Goal: Task Accomplishment & Management: Manage account settings

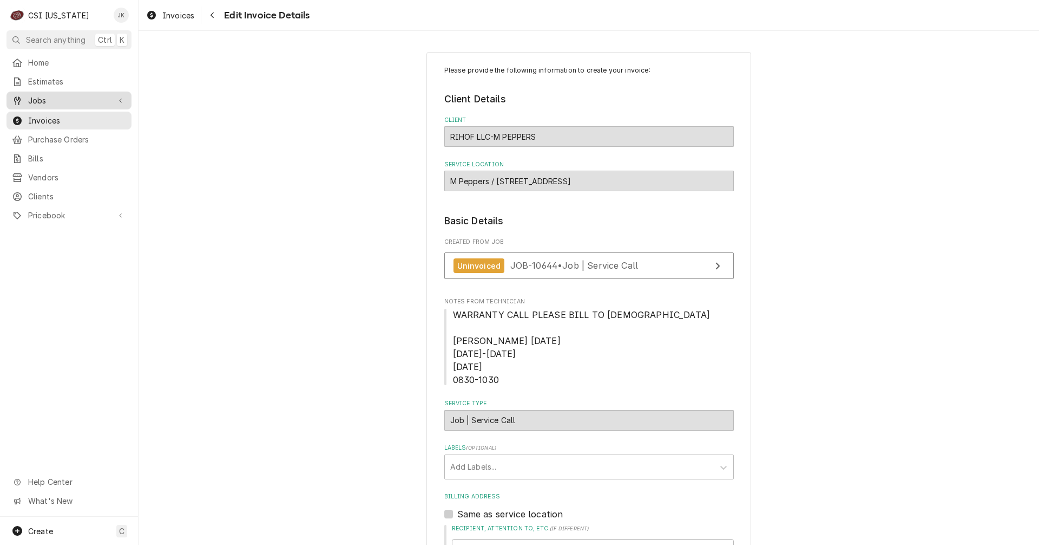
click at [45, 101] on span "Jobs" at bounding box center [69, 100] width 82 height 11
click at [54, 118] on span "Jobs" at bounding box center [77, 119] width 98 height 11
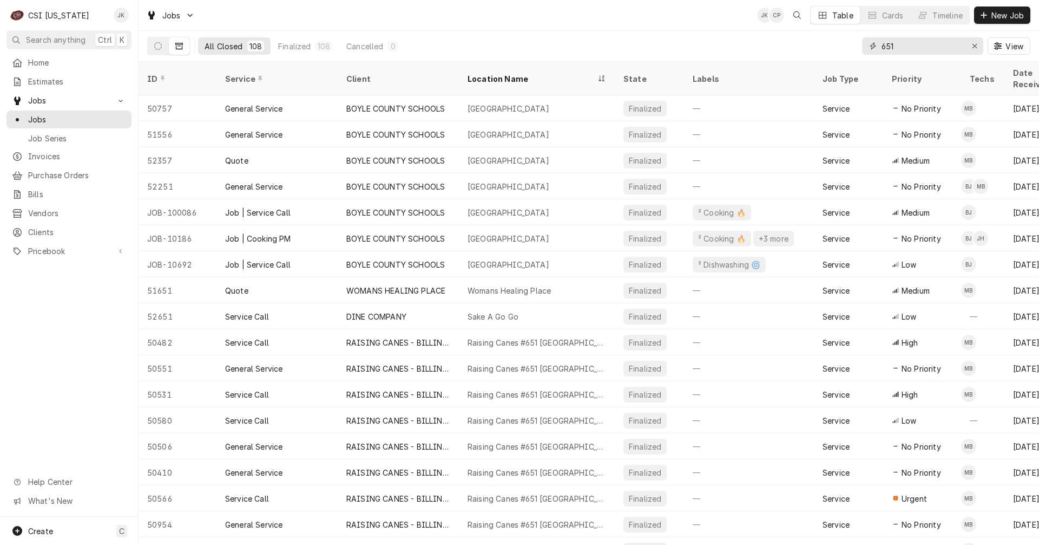
drag, startPoint x: 911, startPoint y: 45, endPoint x: 852, endPoint y: 40, distance: 58.7
click at [852, 40] on div "All Closed 108 Finalized 108 Cancelled 0 651 View" at bounding box center [588, 46] width 883 height 30
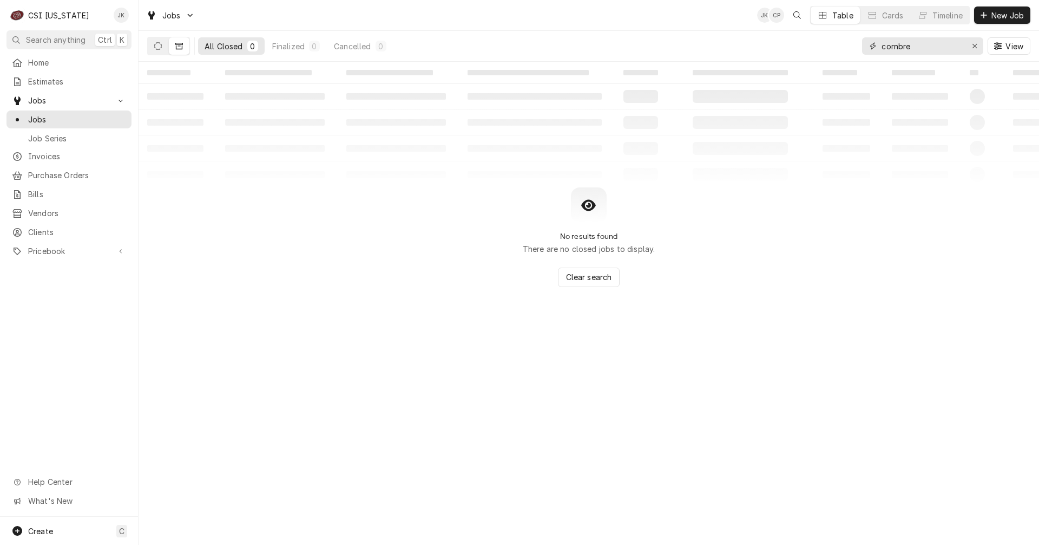
type input "cornbre"
click at [160, 40] on button "Dynamic Content Wrapper" at bounding box center [158, 45] width 21 height 17
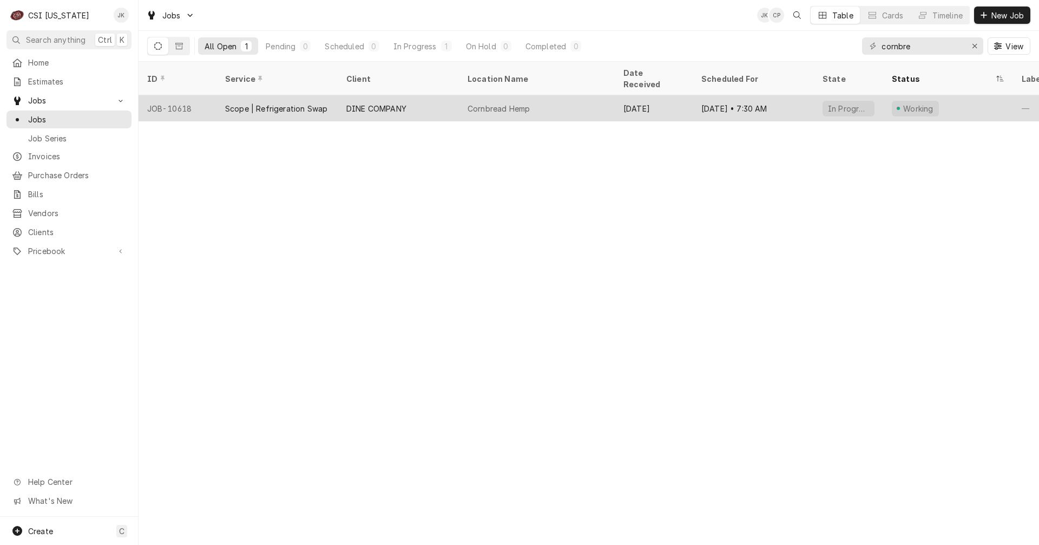
click at [404, 103] on div "DINE COMPANY" at bounding box center [376, 108] width 60 height 11
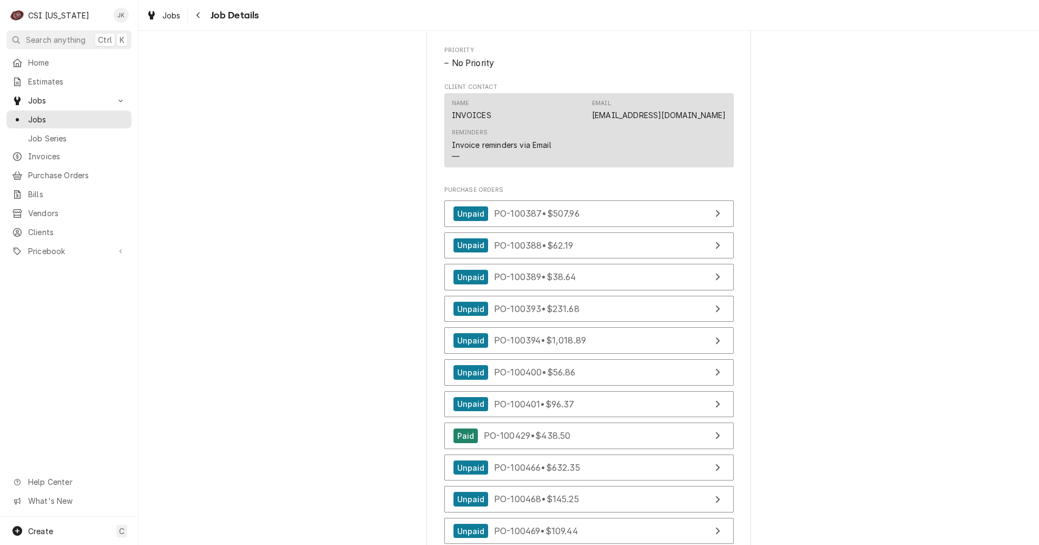
scroll to position [920, 0]
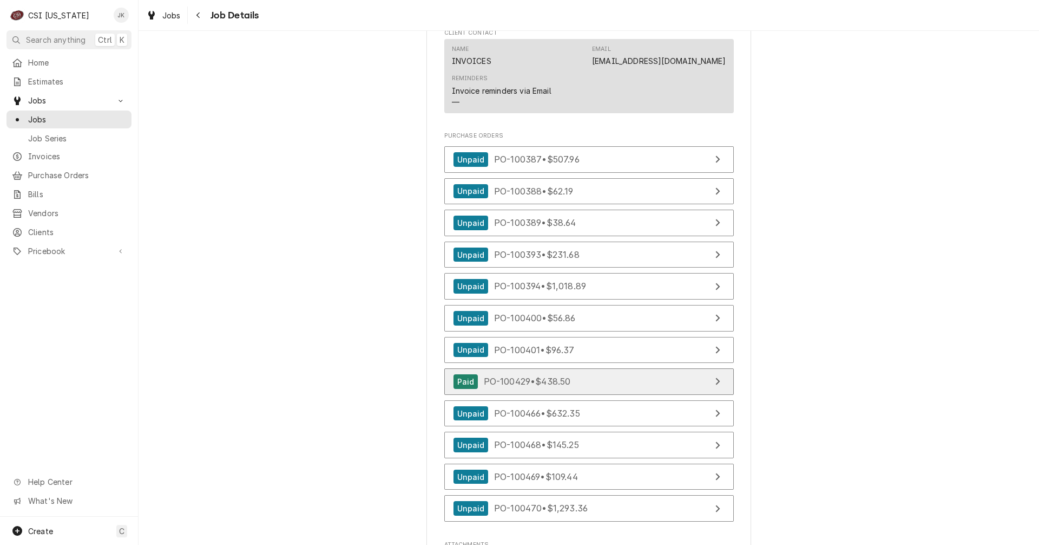
click at [564, 387] on span "PO-100429 • $438.50" at bounding box center [527, 381] width 87 height 11
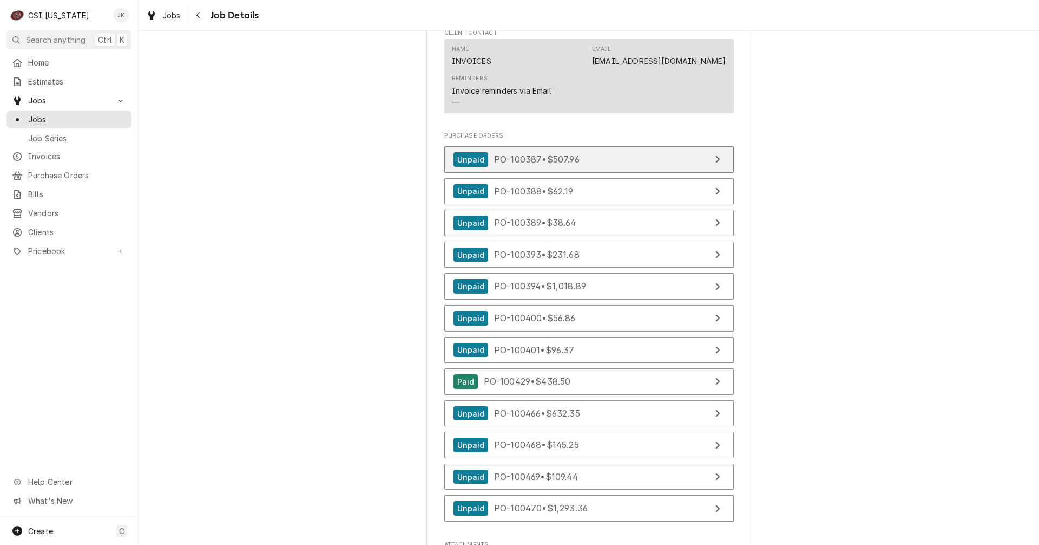
click at [554, 162] on link "Unpaid PO-100387 • $507.96" at bounding box center [589, 159] width 290 height 27
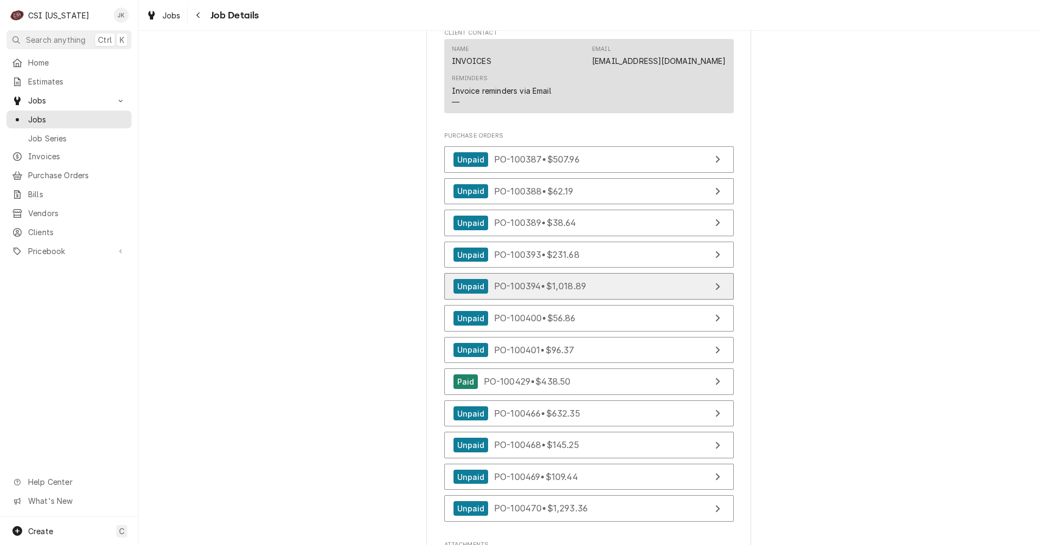
click at [589, 287] on link "Unpaid PO-100394 • $1,018.89" at bounding box center [589, 286] width 290 height 27
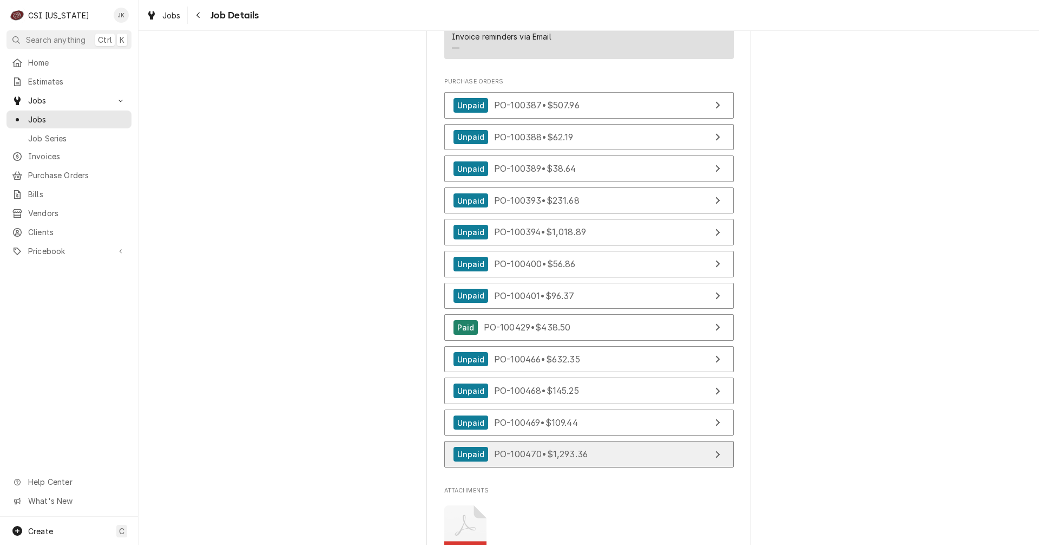
click at [541, 461] on div "Unpaid PO-100470 • $1,293.36" at bounding box center [521, 454] width 135 height 15
click at [43, 116] on span "Jobs" at bounding box center [77, 119] width 98 height 11
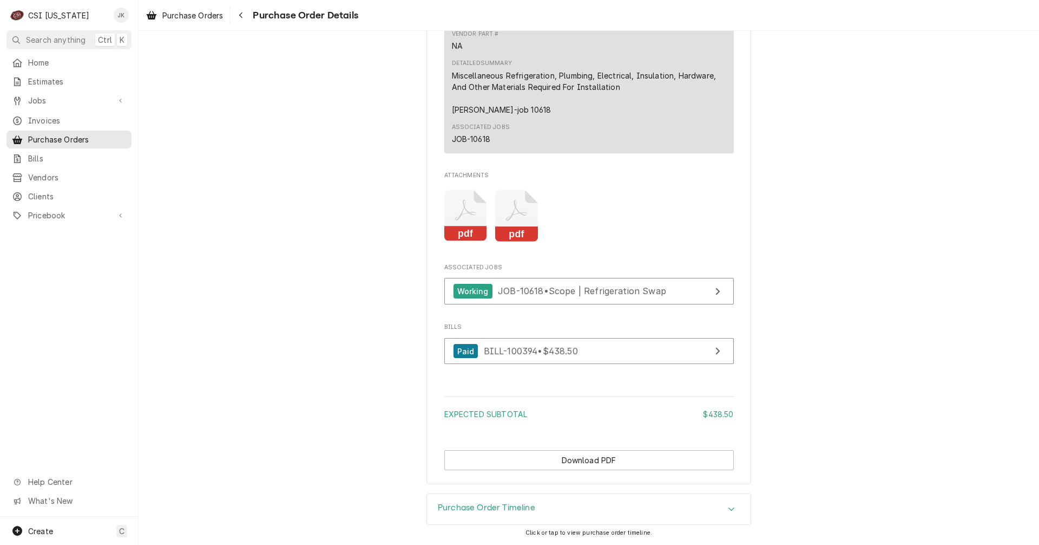
scroll to position [920, 0]
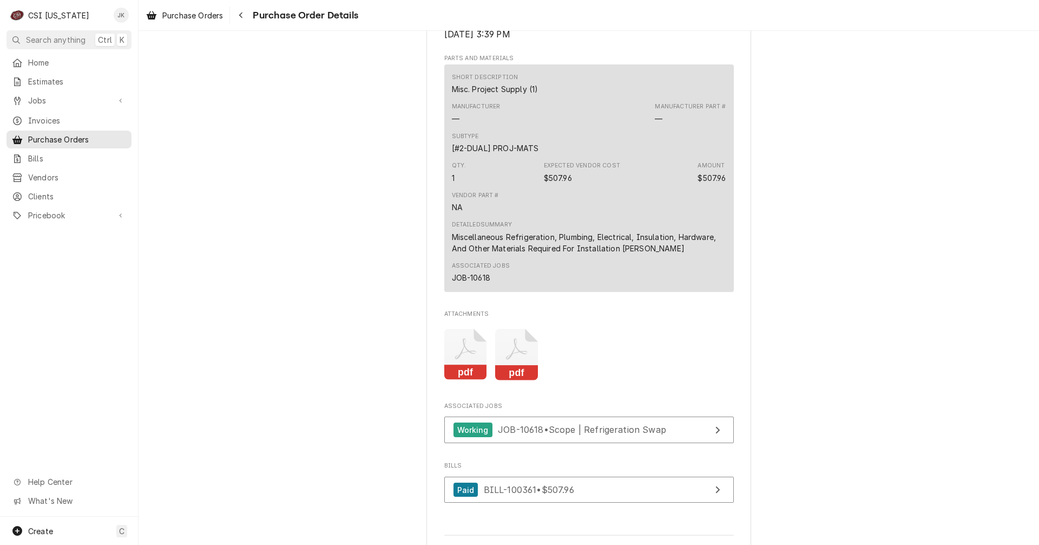
scroll to position [758, 0]
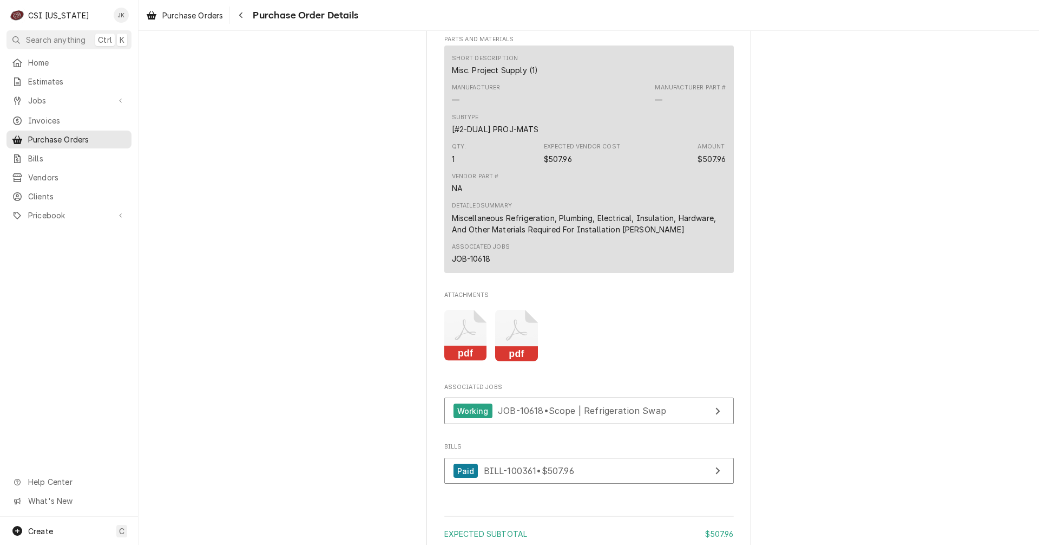
click at [465, 361] on icon "Attachments" at bounding box center [465, 335] width 43 height 51
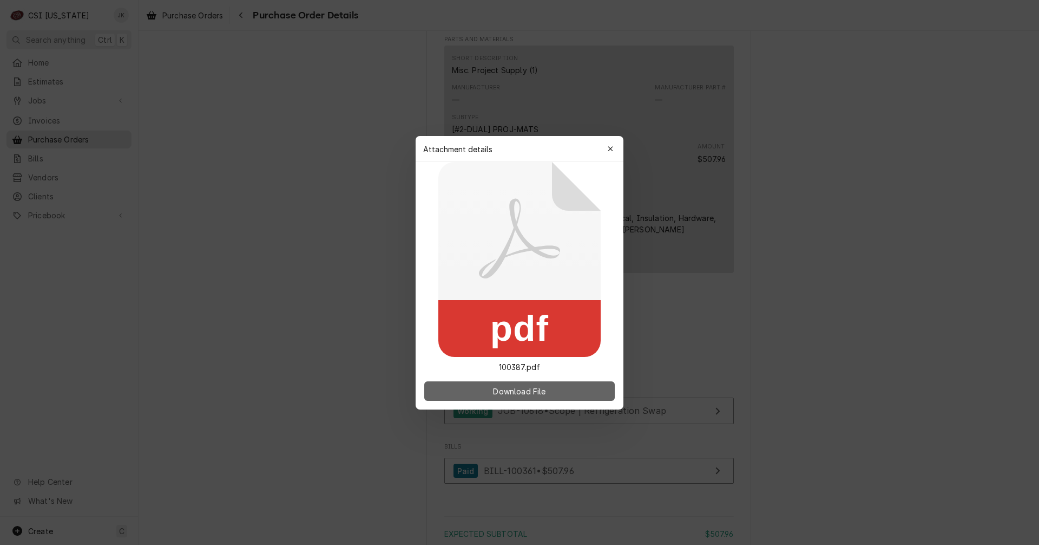
click at [531, 394] on span "Download File" at bounding box center [519, 390] width 57 height 11
click at [613, 146] on icon "button" at bounding box center [611, 149] width 6 height 8
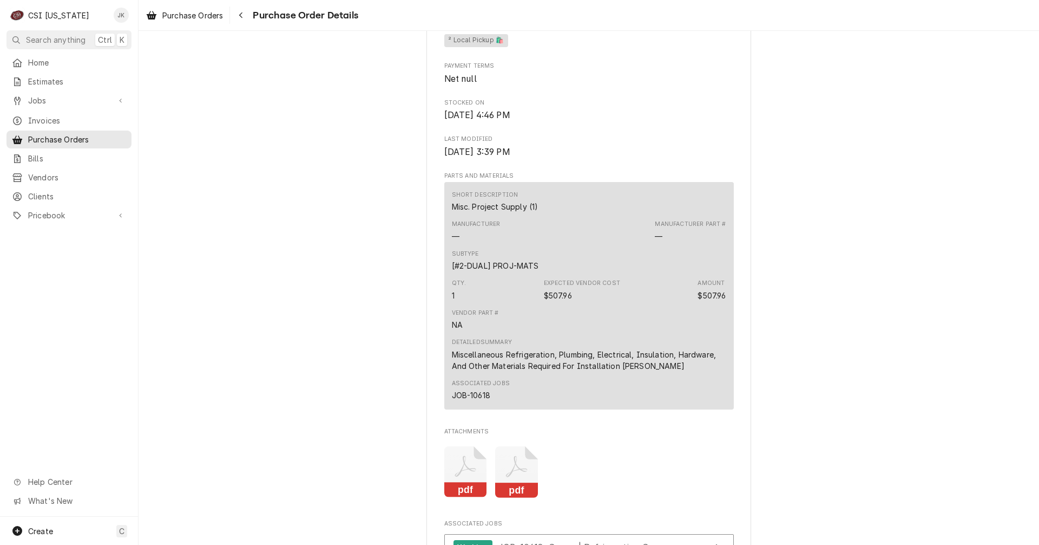
scroll to position [595, 0]
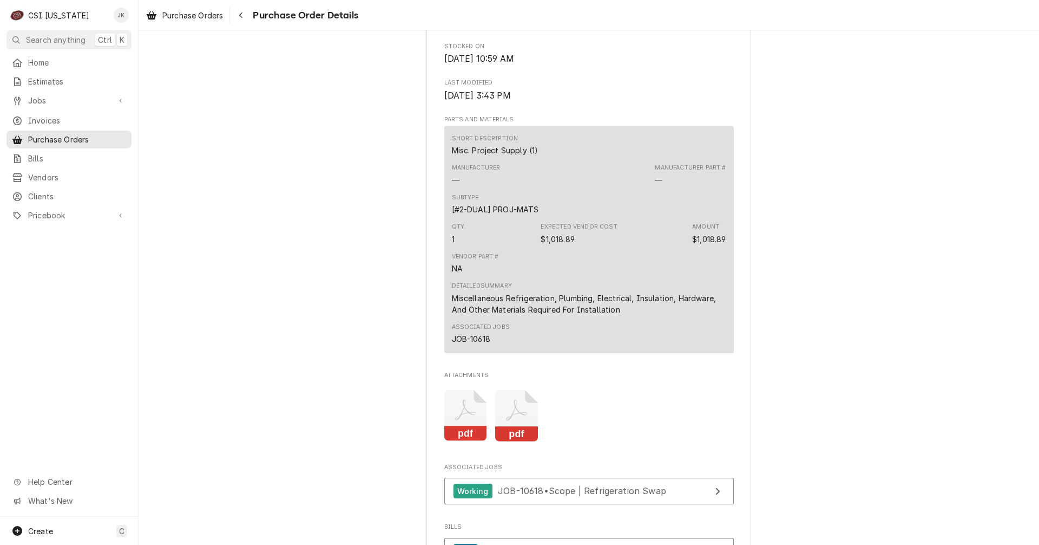
scroll to position [704, 0]
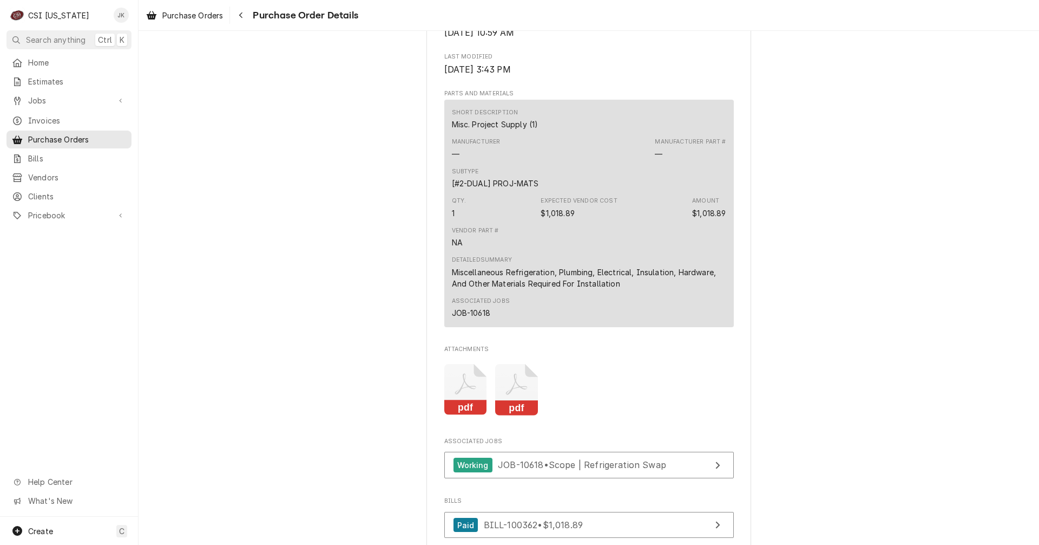
click at [518, 415] on icon "Attachments" at bounding box center [516, 389] width 43 height 51
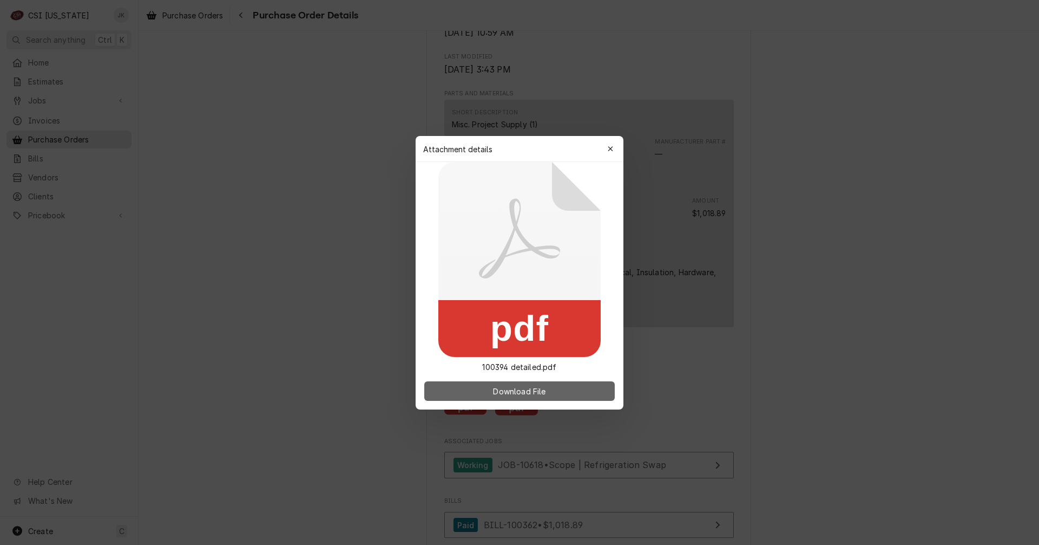
click at [517, 390] on span "Download File" at bounding box center [519, 390] width 57 height 11
click at [615, 148] on button "button" at bounding box center [610, 148] width 17 height 17
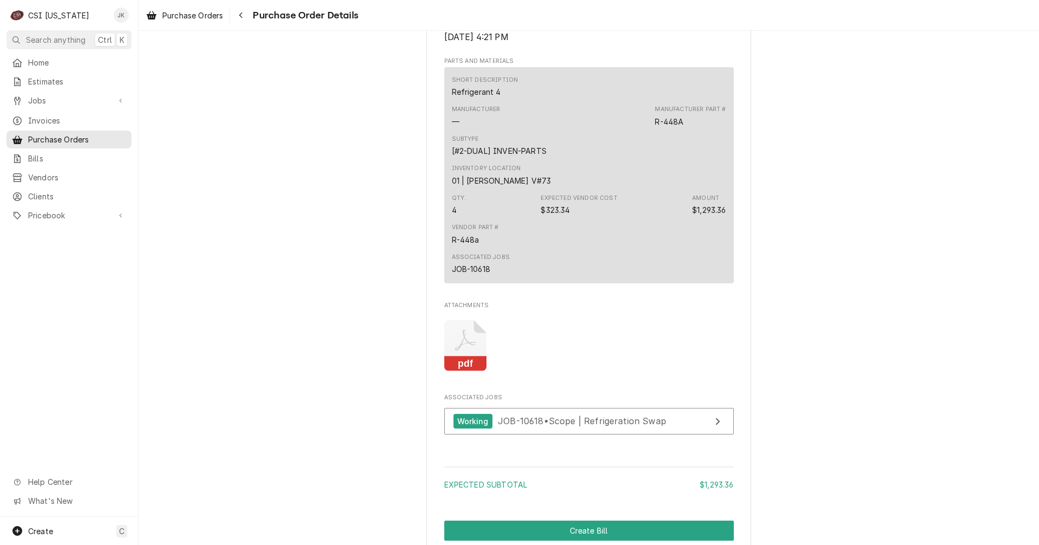
scroll to position [812, 0]
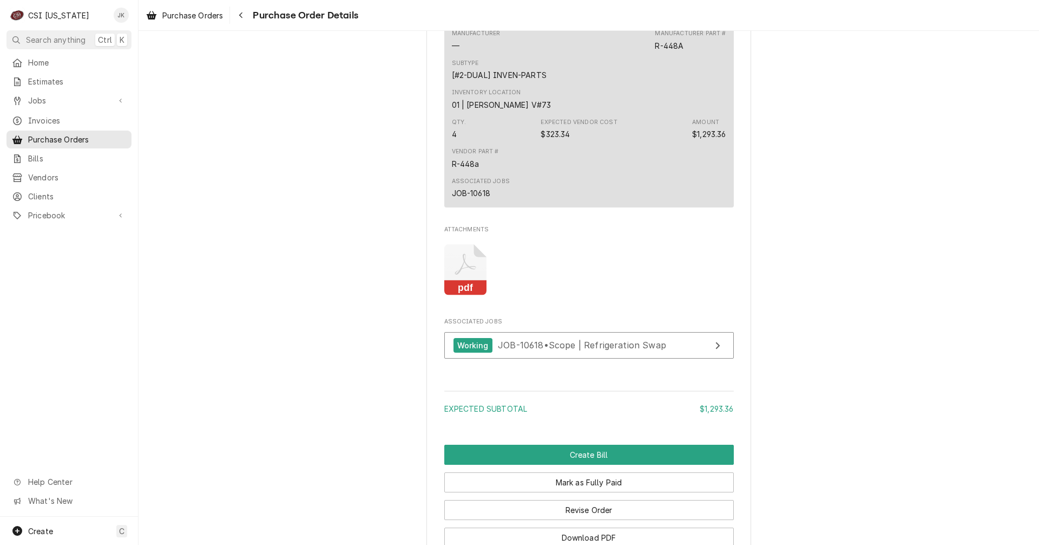
click at [459, 296] on icon "Attachments" at bounding box center [465, 269] width 43 height 51
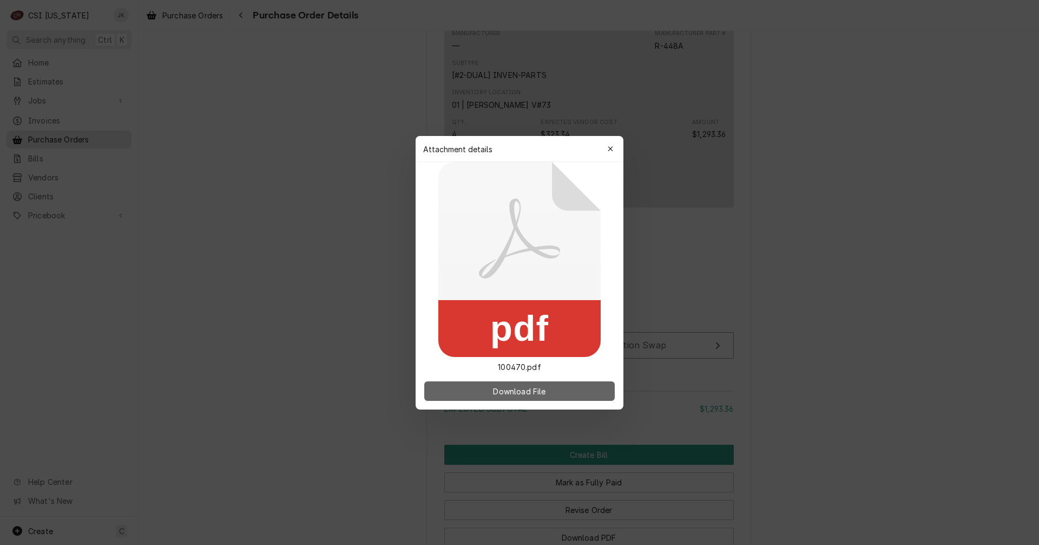
click at [542, 392] on span "Download File" at bounding box center [519, 390] width 57 height 11
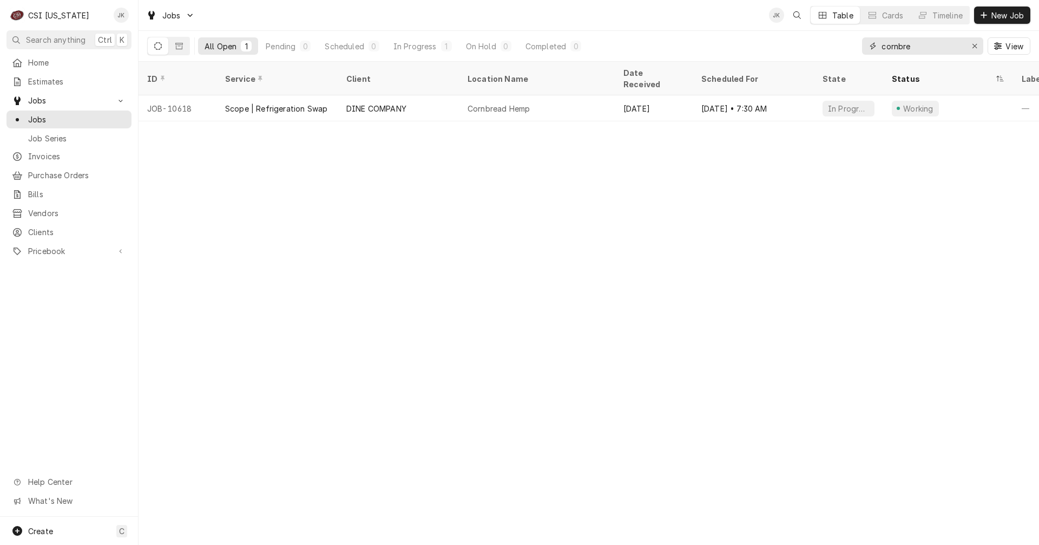
drag, startPoint x: 921, startPoint y: 48, endPoint x: 854, endPoint y: 43, distance: 66.7
click at [854, 43] on div "All Open 1 Pending 0 Scheduled 0 In Progress 1 On Hold 0 Completed 0 cornbre Vi…" at bounding box center [588, 46] width 883 height 30
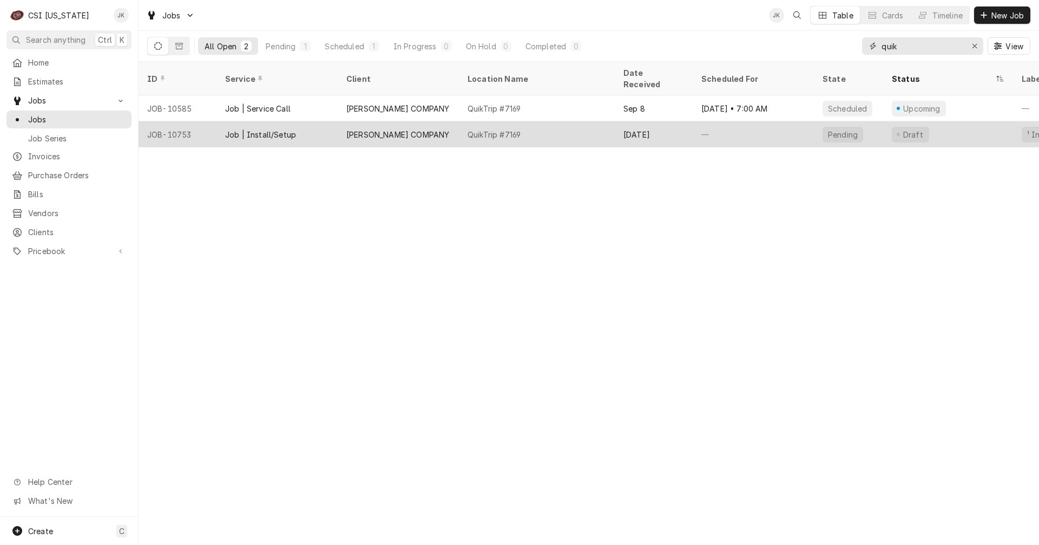
type input "quik"
click at [555, 121] on div "QuikTrip #7169" at bounding box center [537, 134] width 156 height 26
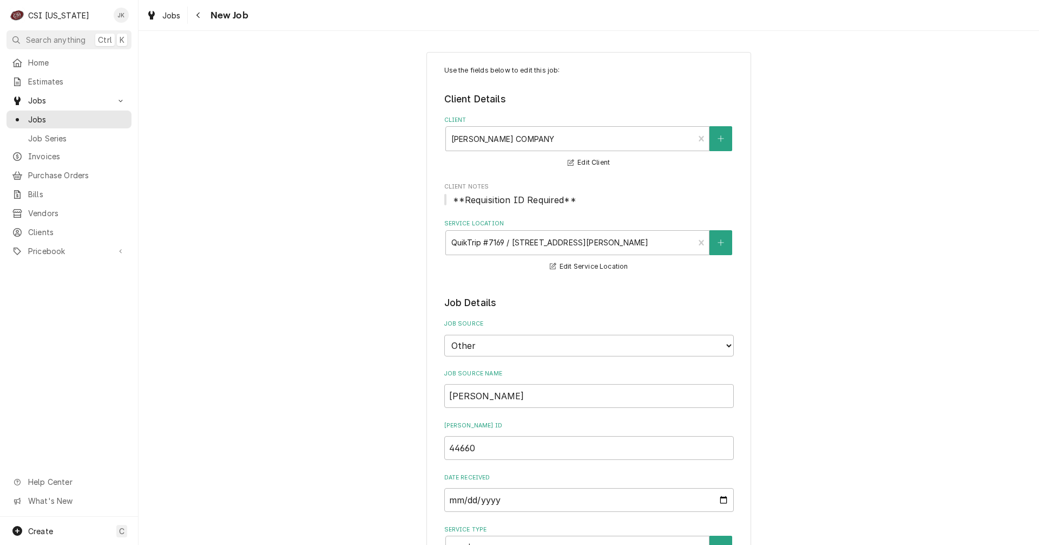
type textarea "x"
click at [173, 15] on span "Jobs" at bounding box center [171, 15] width 18 height 11
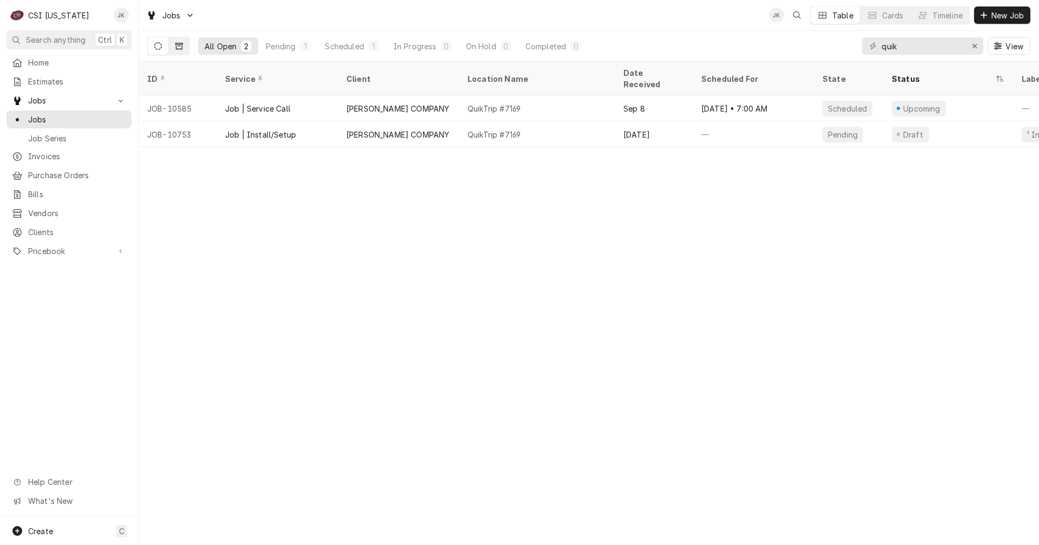
click at [184, 49] on button "Dynamic Content Wrapper" at bounding box center [179, 45] width 21 height 17
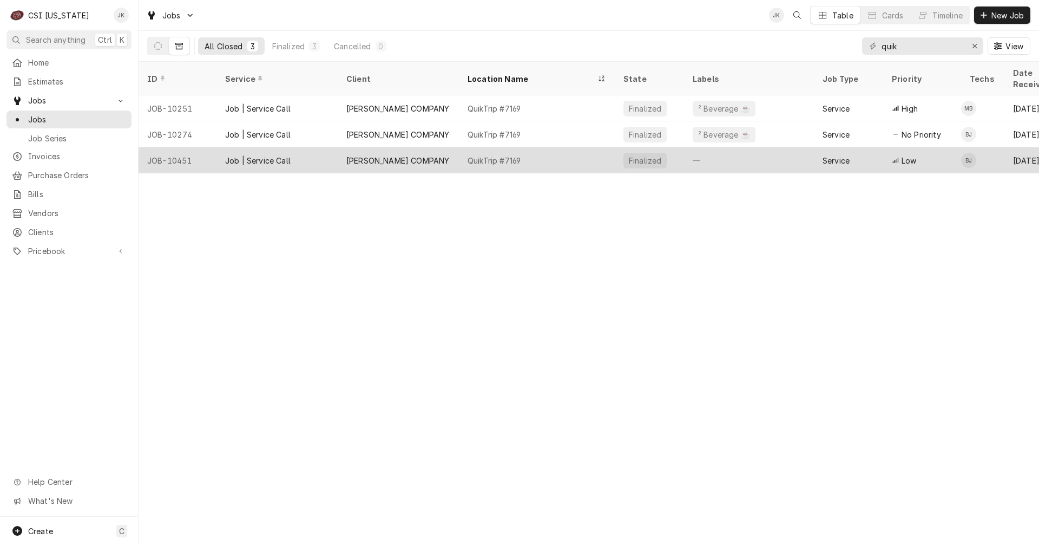
click at [411, 155] on div "[PERSON_NAME] COMPANY" at bounding box center [397, 160] width 103 height 11
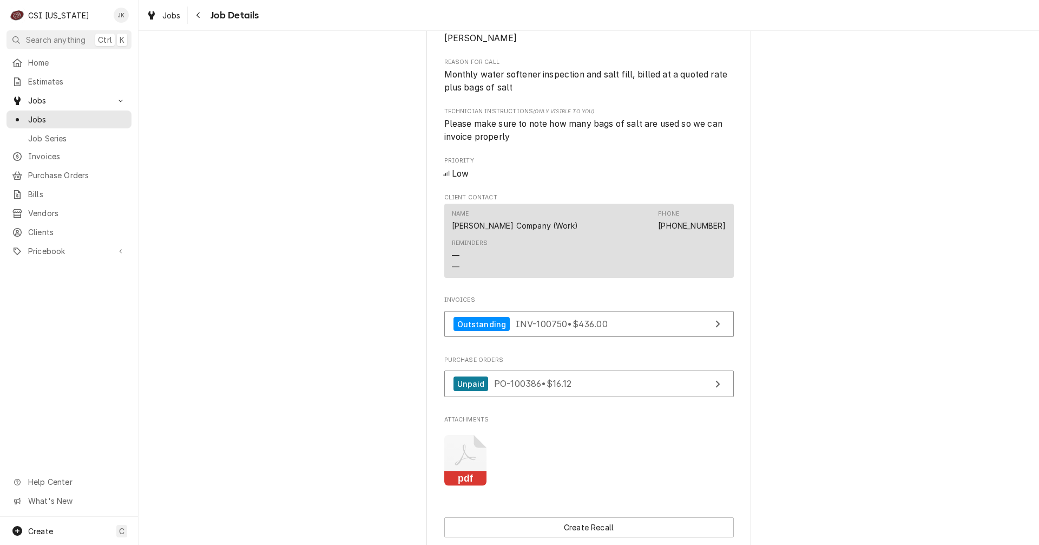
scroll to position [650, 0]
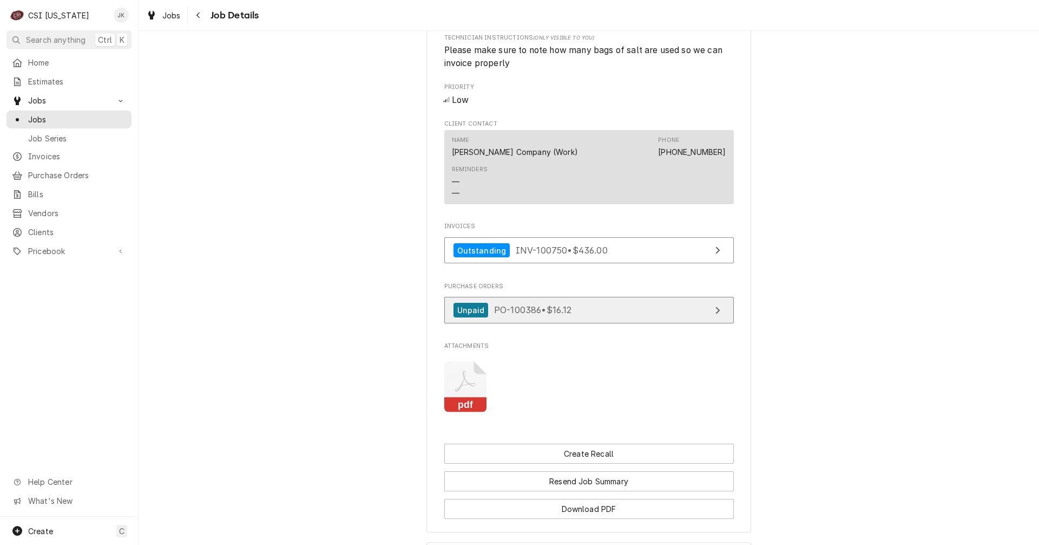
click at [593, 323] on link "Unpaid PO-100386 • $16.12" at bounding box center [589, 310] width 290 height 27
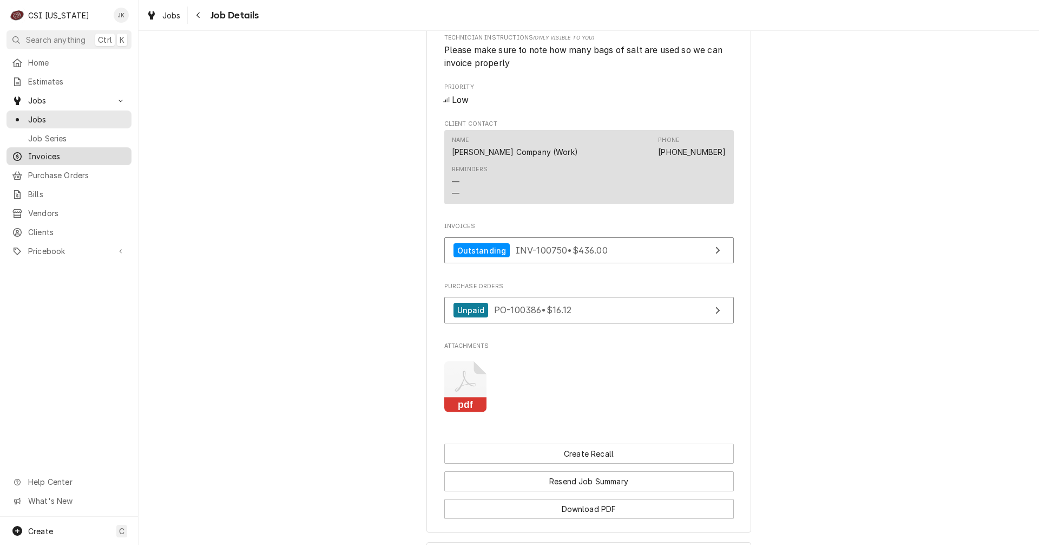
click at [55, 155] on span "Invoices" at bounding box center [77, 155] width 98 height 11
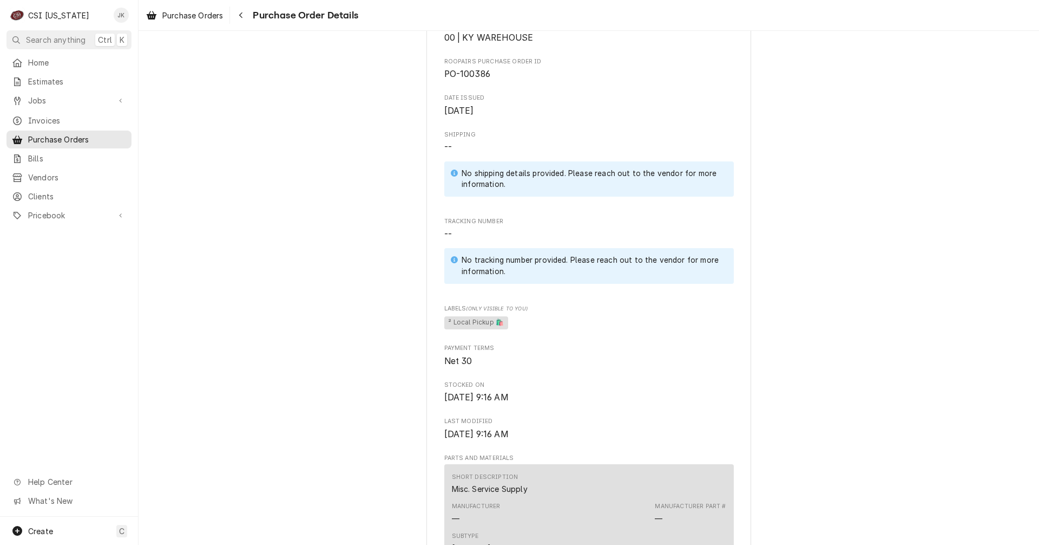
scroll to position [325, 0]
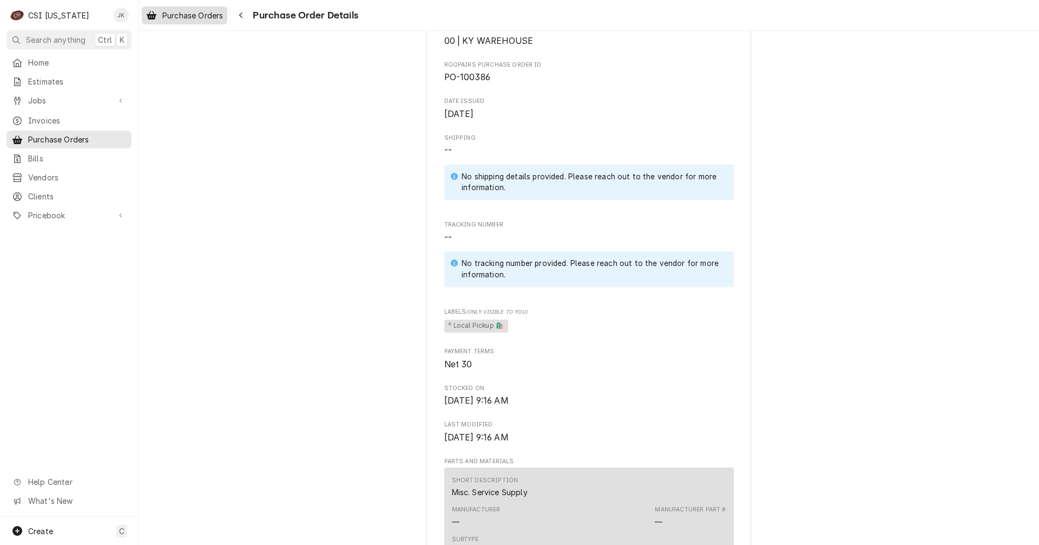
drag, startPoint x: 244, startPoint y: 14, endPoint x: 228, endPoint y: 17, distance: 16.0
click at [244, 14] on icon "Navigate back" at bounding box center [241, 15] width 5 height 8
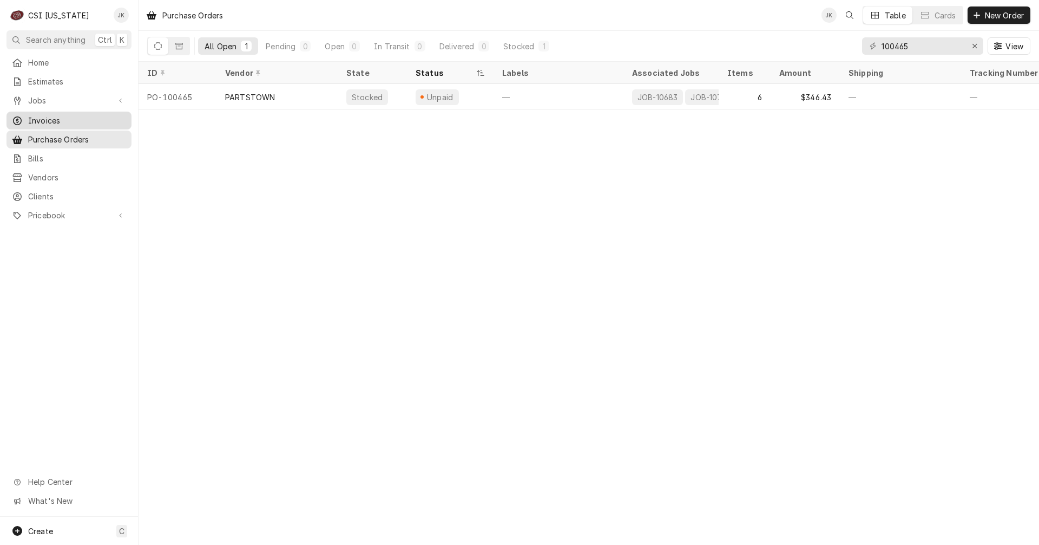
click at [46, 120] on span "Invoices" at bounding box center [77, 120] width 98 height 11
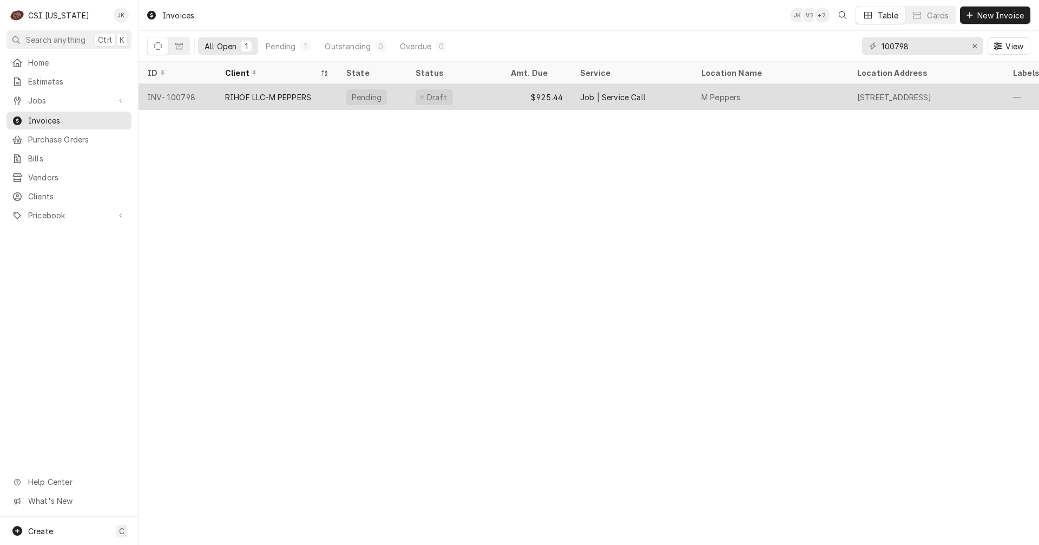
click at [473, 99] on div "Draft" at bounding box center [454, 97] width 95 height 26
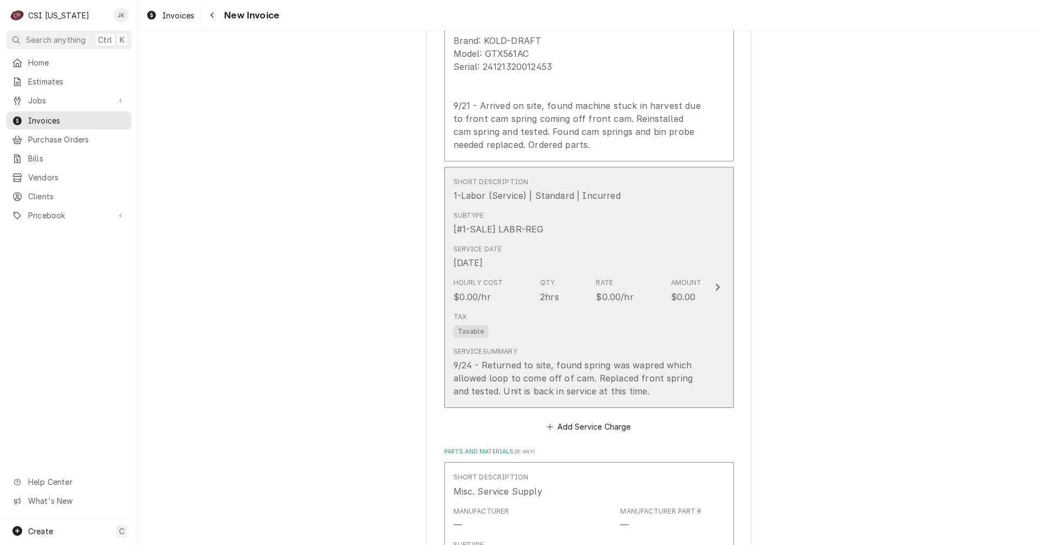
scroll to position [1191, 0]
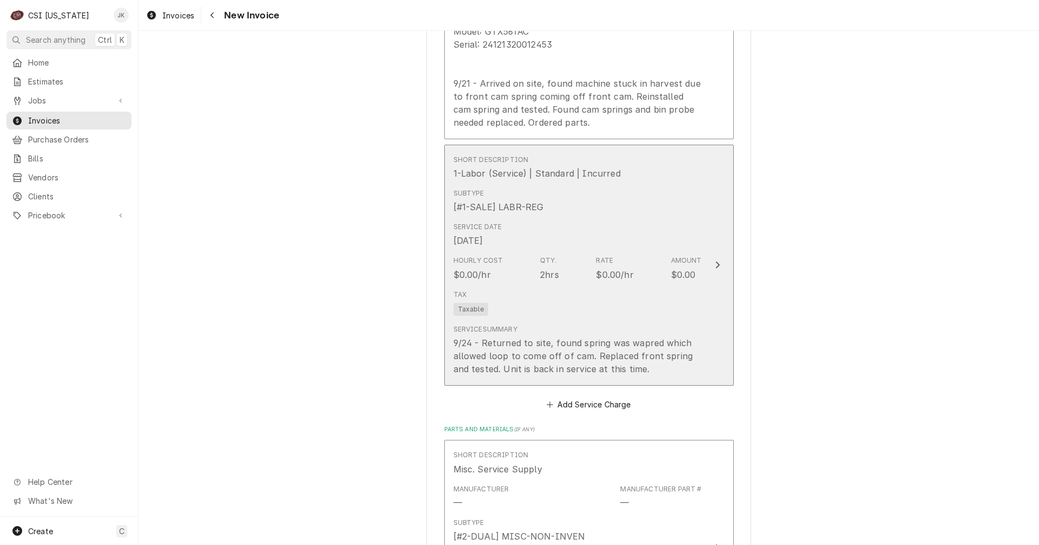
click at [596, 300] on div "Tax Taxable" at bounding box center [578, 302] width 248 height 35
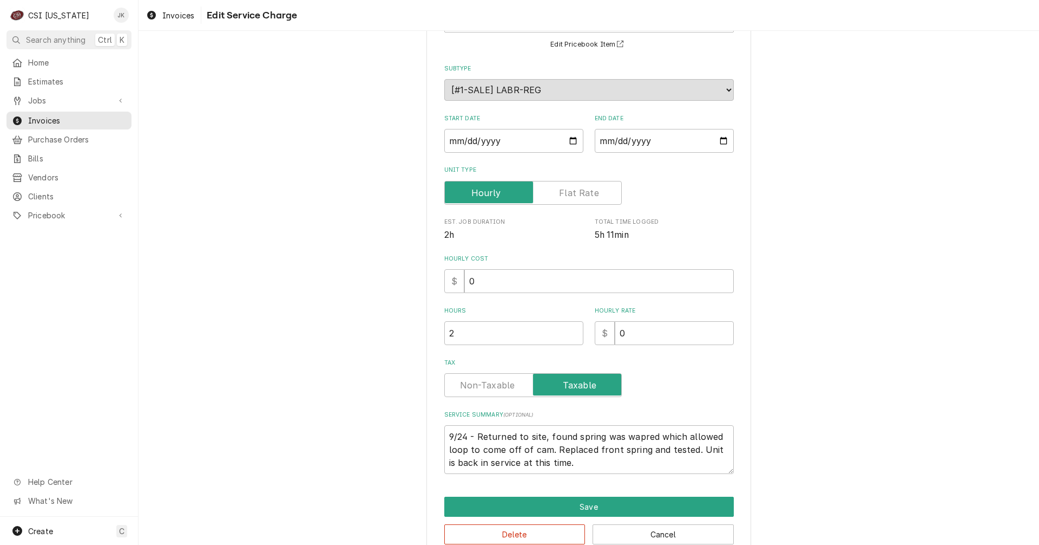
scroll to position [117, 0]
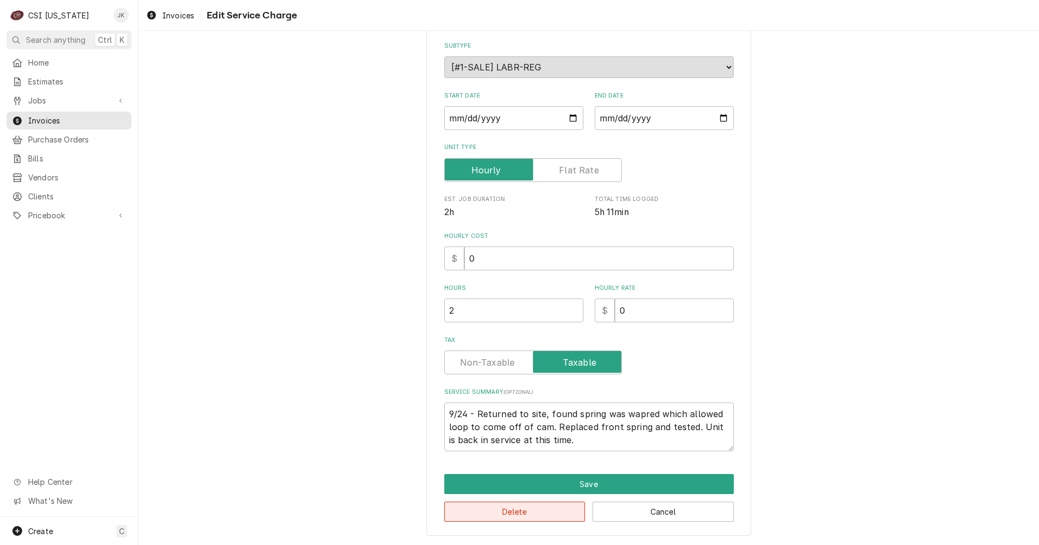
click at [550, 508] on button "Delete" at bounding box center [514, 511] width 141 height 20
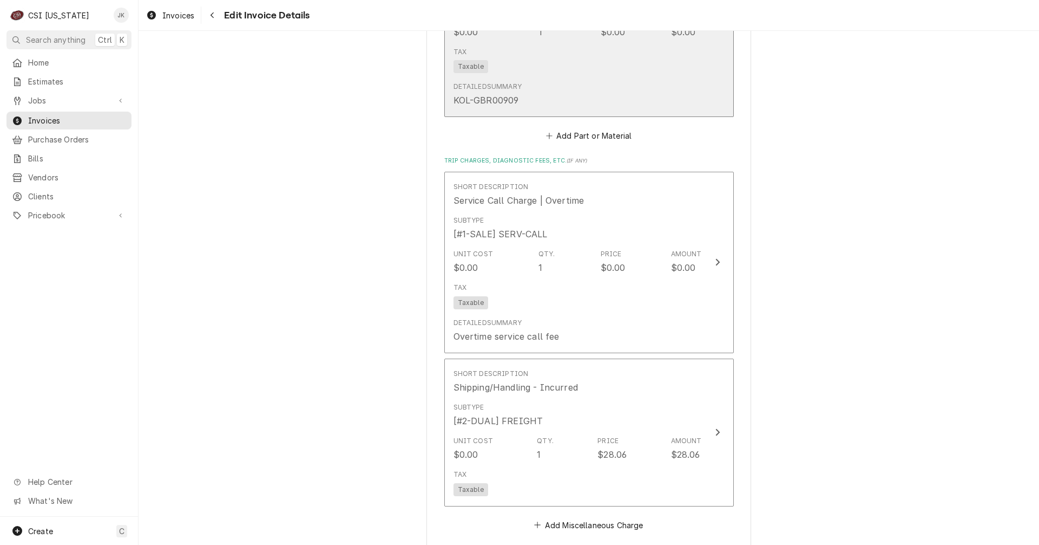
scroll to position [1536, 0]
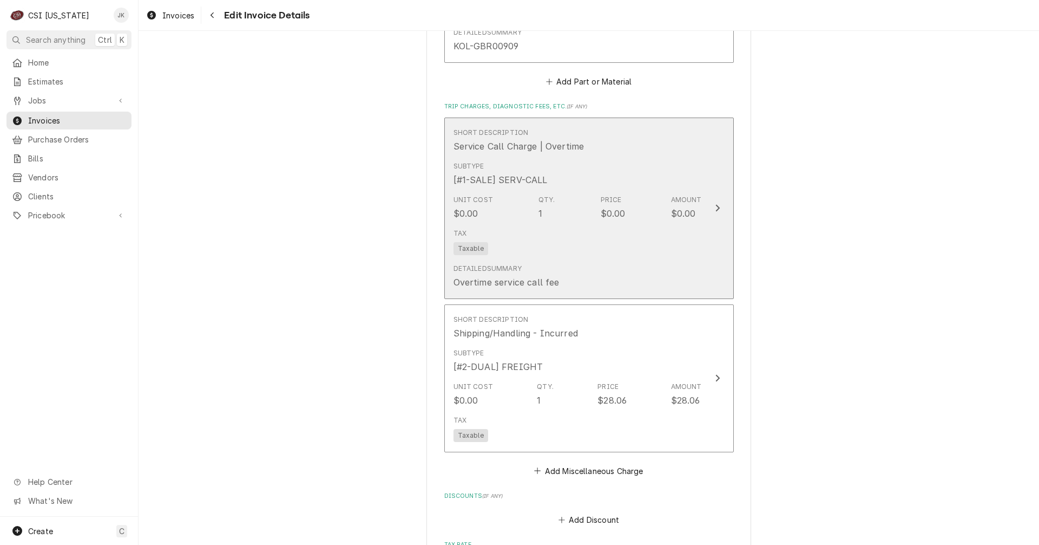
click at [591, 226] on div "Tax Taxable" at bounding box center [578, 241] width 248 height 35
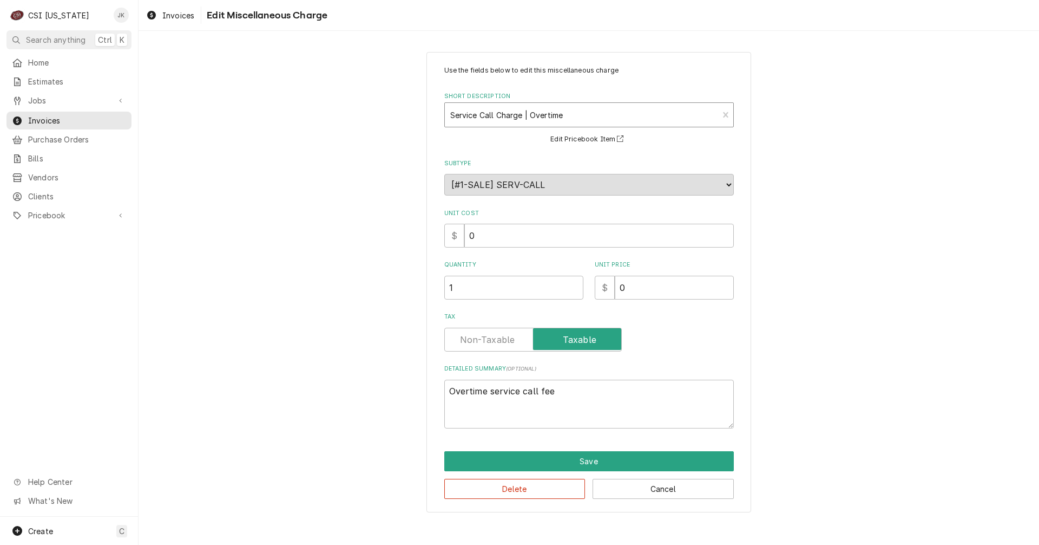
click at [580, 120] on div "Short Description" at bounding box center [581, 114] width 263 height 19
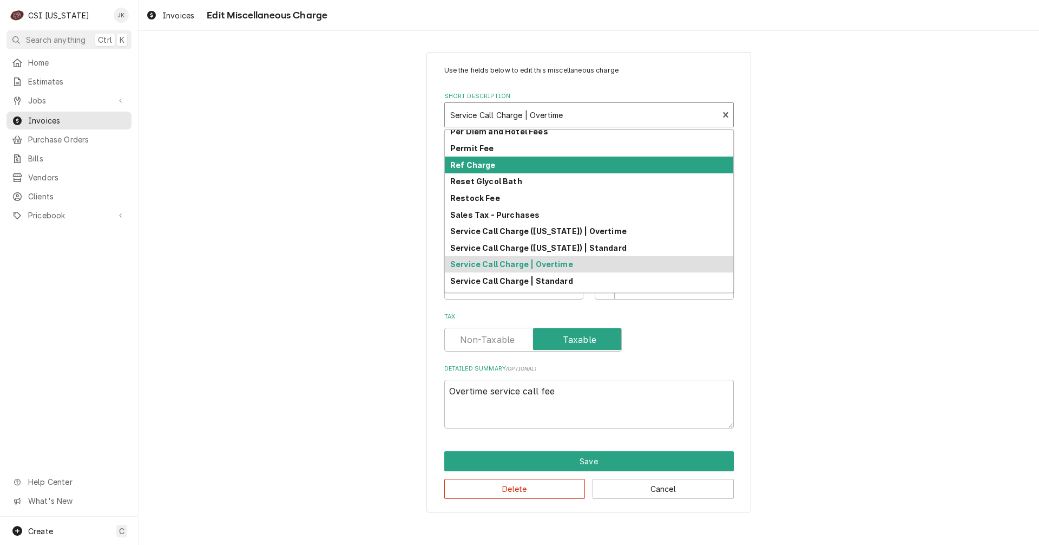
scroll to position [256, 0]
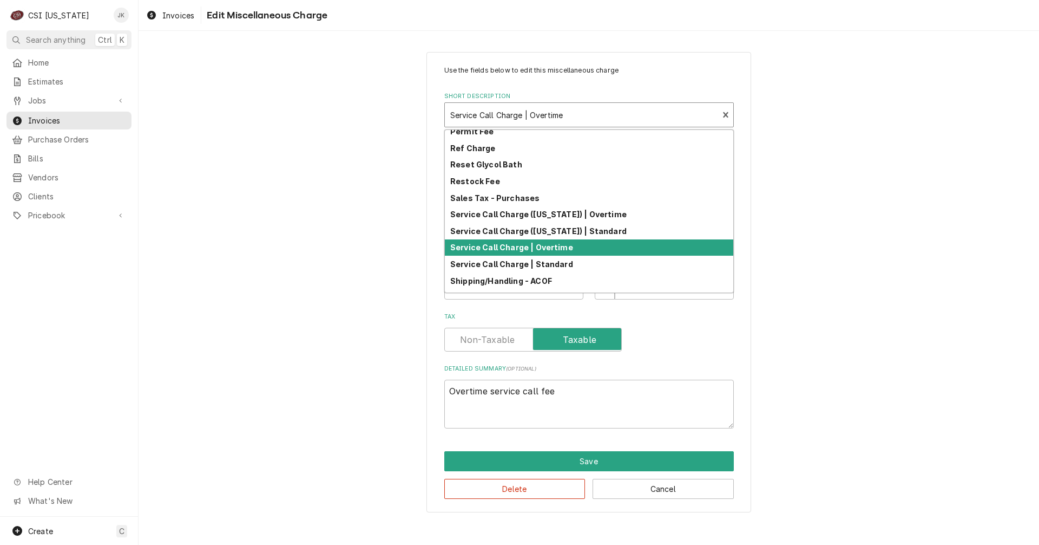
click at [569, 249] on div "Service Call Charge | Overtime" at bounding box center [589, 247] width 289 height 17
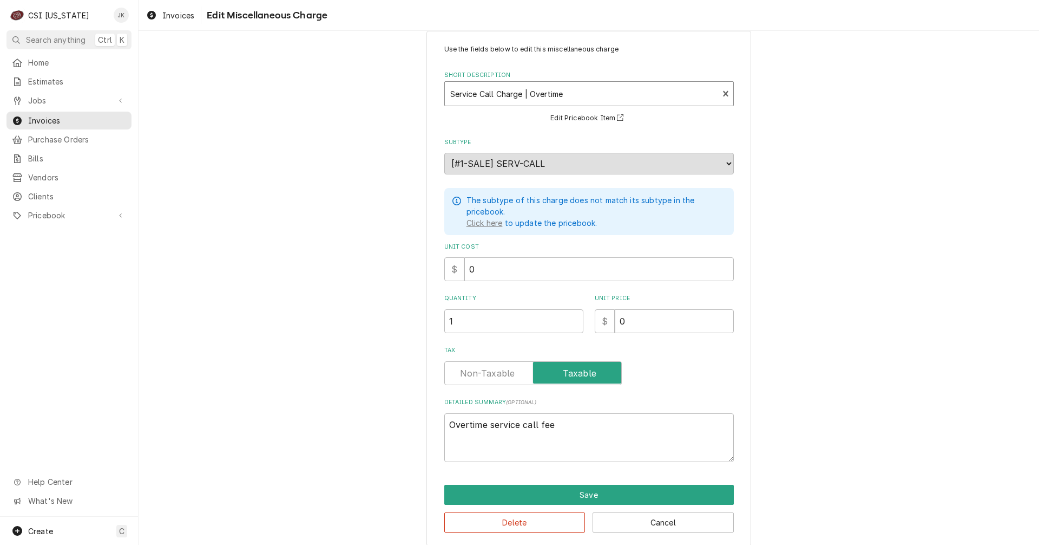
scroll to position [30, 0]
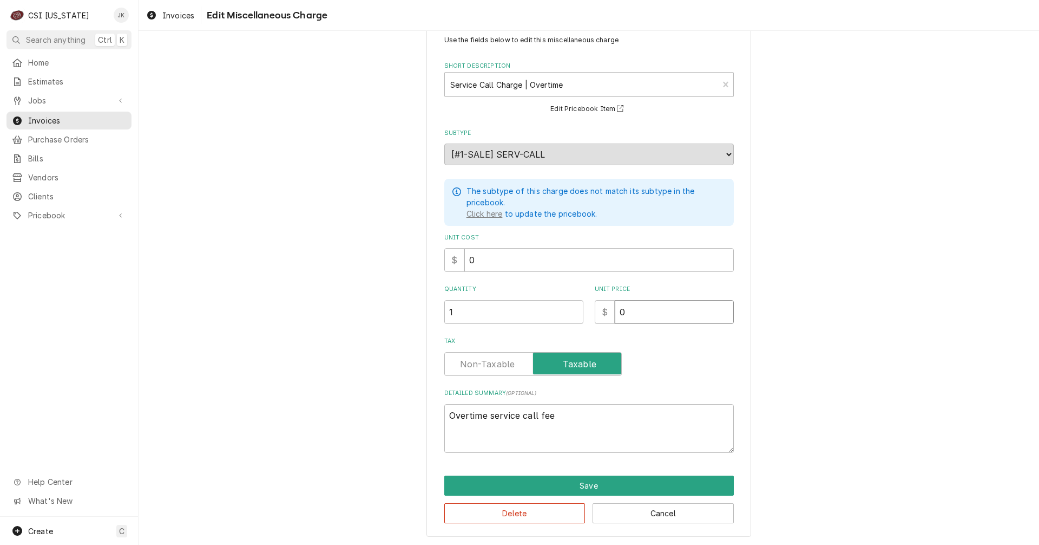
drag, startPoint x: 634, startPoint y: 310, endPoint x: 611, endPoint y: 310, distance: 23.3
click at [615, 310] on input "0" at bounding box center [674, 312] width 119 height 24
type textarea "x"
type input "1"
type textarea "x"
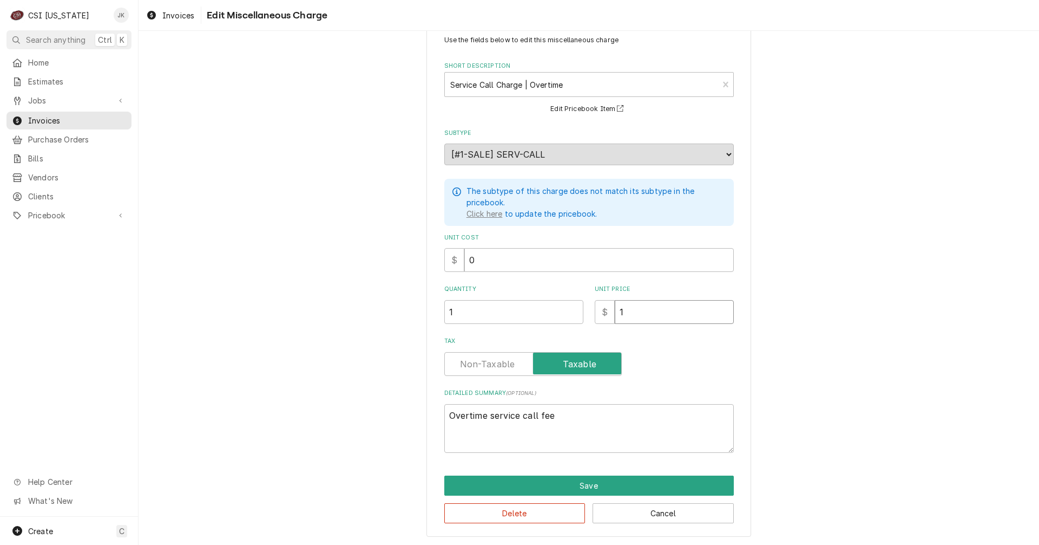
type input "14"
type textarea "x"
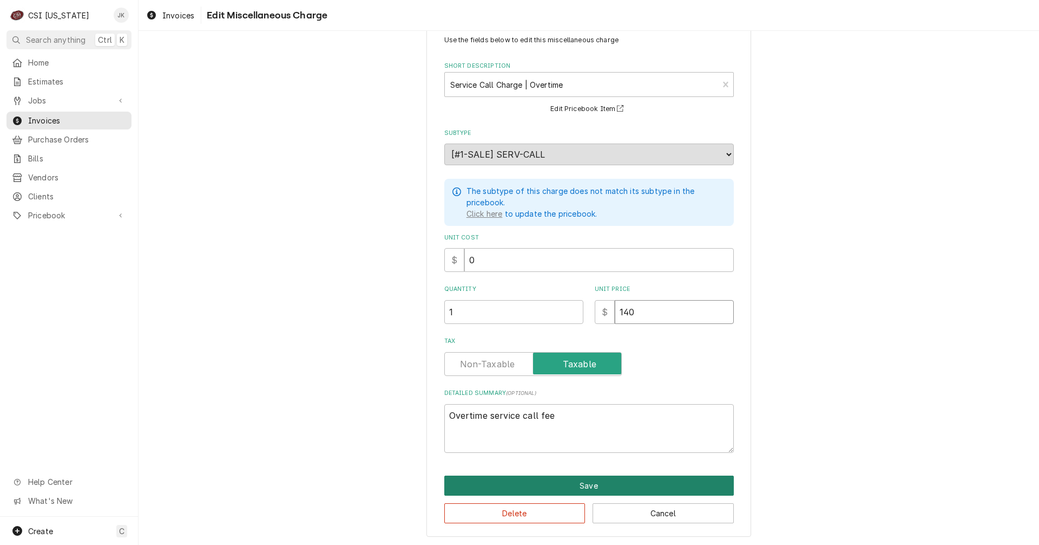
type input "140"
click at [525, 479] on button "Save" at bounding box center [589, 485] width 290 height 20
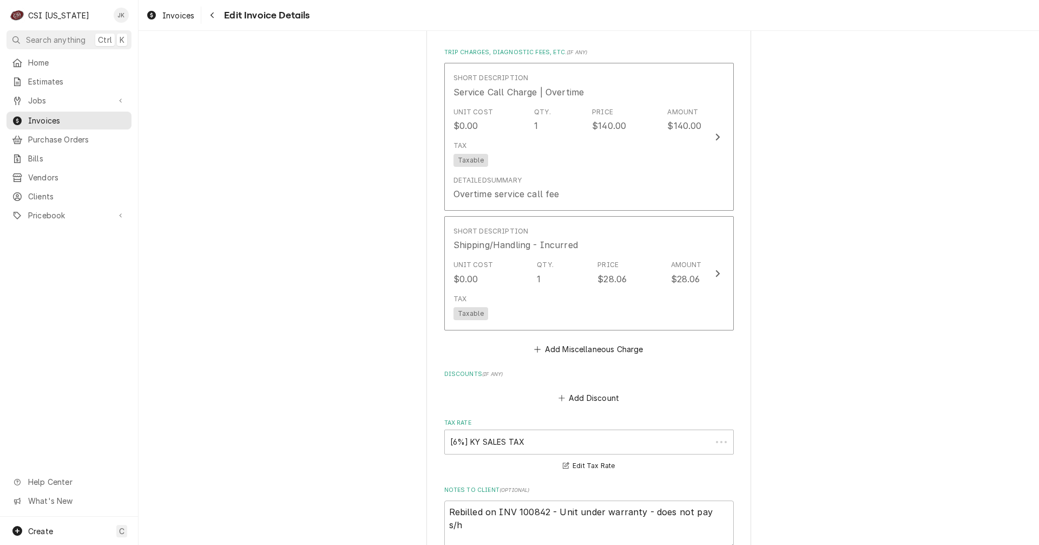
scroll to position [1590, 0]
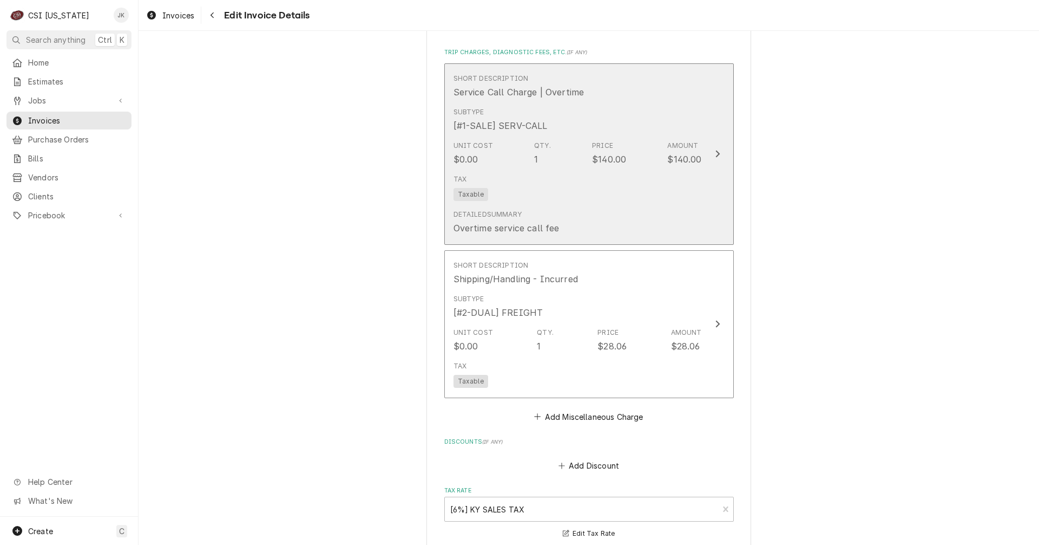
click at [561, 200] on div "Tax Taxable" at bounding box center [578, 187] width 248 height 35
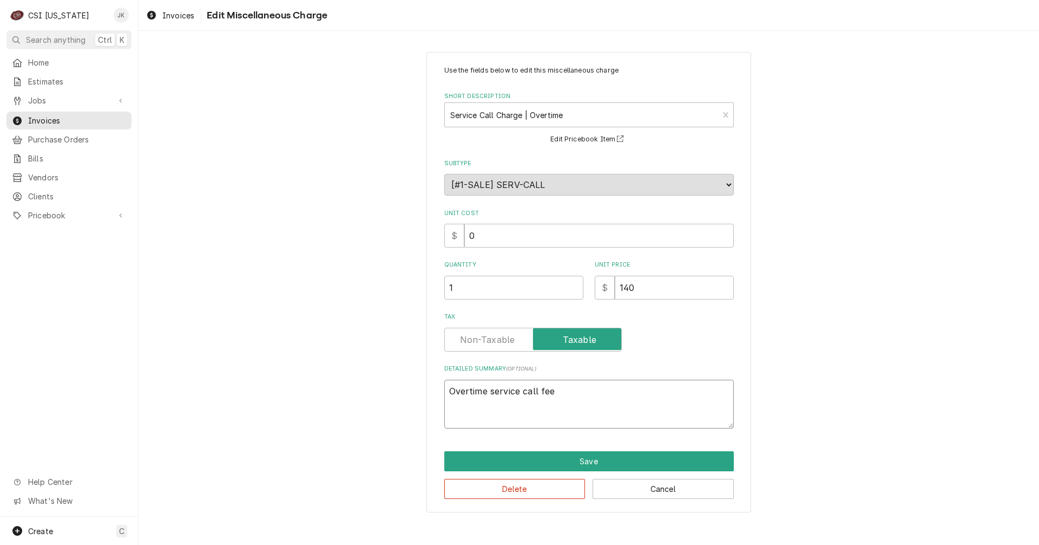
click at [586, 392] on textarea "Overtime service call fee" at bounding box center [589, 403] width 290 height 49
type textarea "x"
type textarea "Overtime service call fee,"
type textarea "x"
type textarea "Overtime service call fee,"
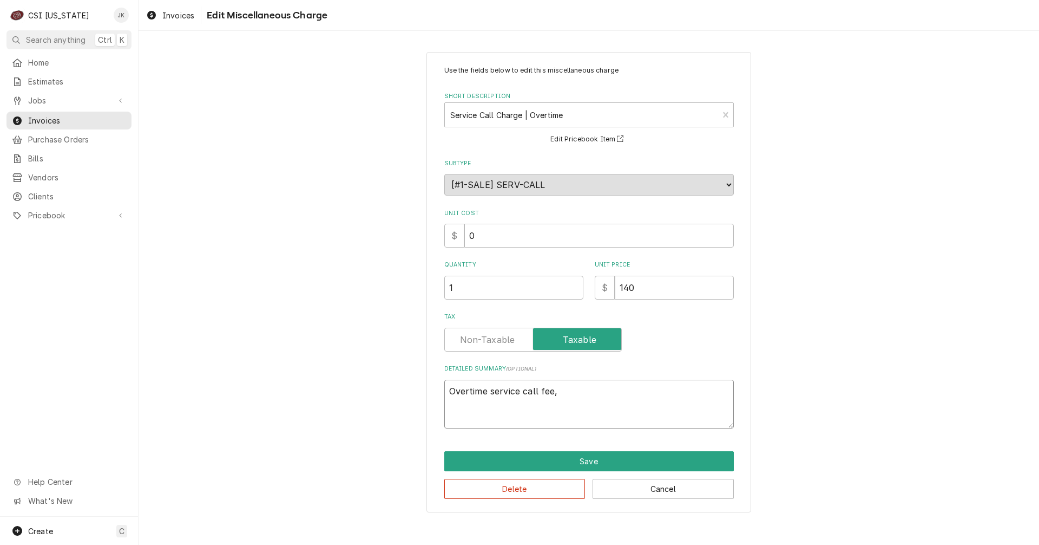
type textarea "x"
type textarea "Overtime service call fee, n"
type textarea "x"
type textarea "Overtime service call fee, no"
type textarea "x"
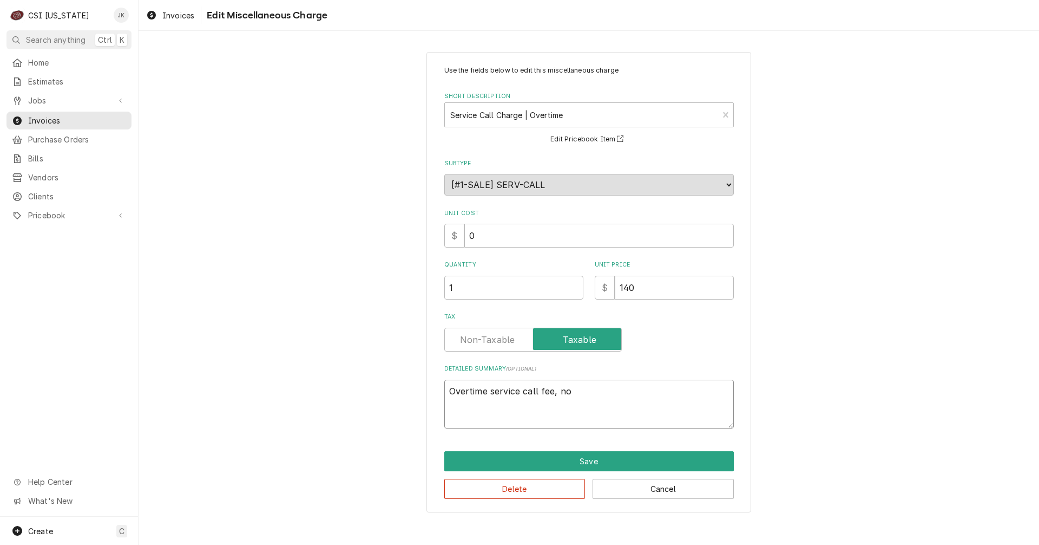
type textarea "Overtime service call fee, not"
type textarea "x"
type textarea "Overtime service call fee, not"
type textarea "x"
type textarea "Overtime service call fee, not c"
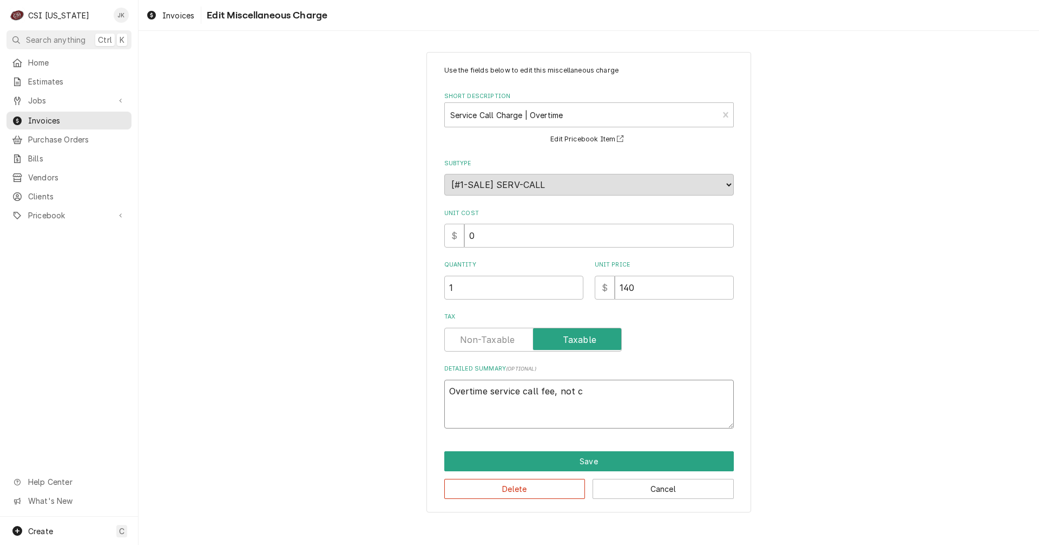
type textarea "x"
type textarea "Overtime service call fee, not co"
type textarea "x"
type textarea "Overtime service call fee, not cov"
type textarea "x"
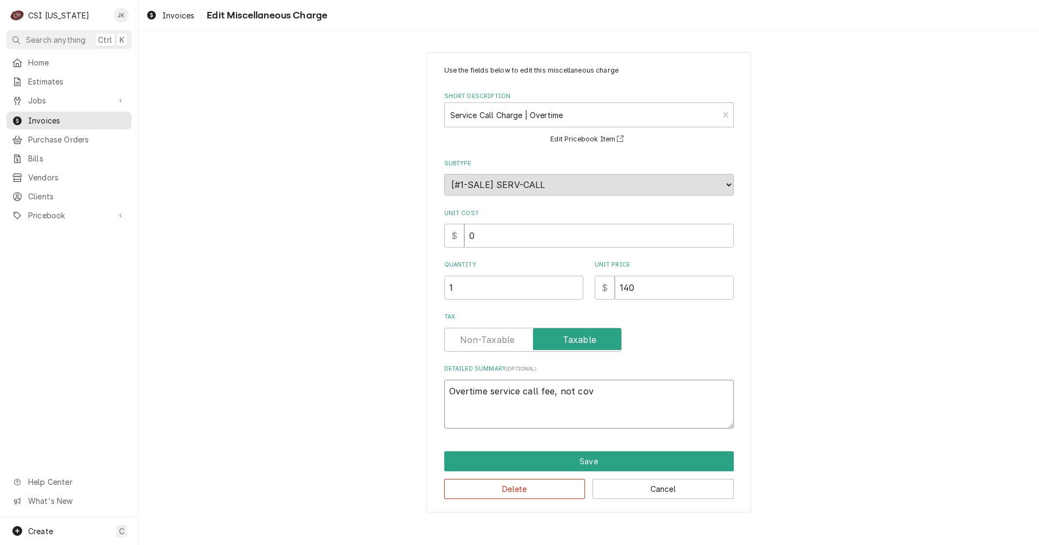
type textarea "Overtime service call fee, not cove"
type textarea "x"
type textarea "Overtime service call fee, not cover"
type textarea "x"
type textarea "Overtime service call fee, not covere"
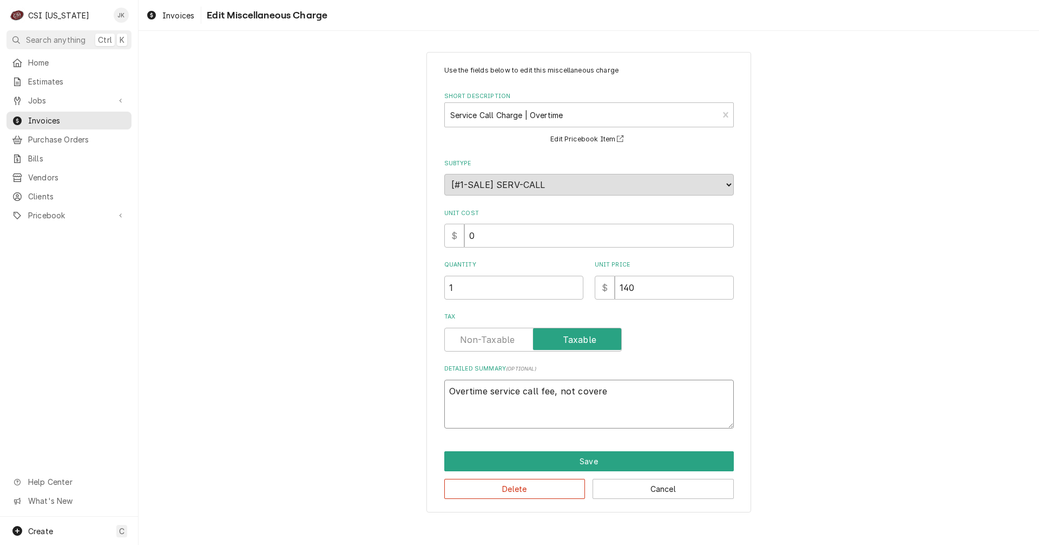
type textarea "x"
type textarea "Overtime service call fee, not covered"
type textarea "x"
type textarea "Overtime service call fee, not covered"
type textarea "x"
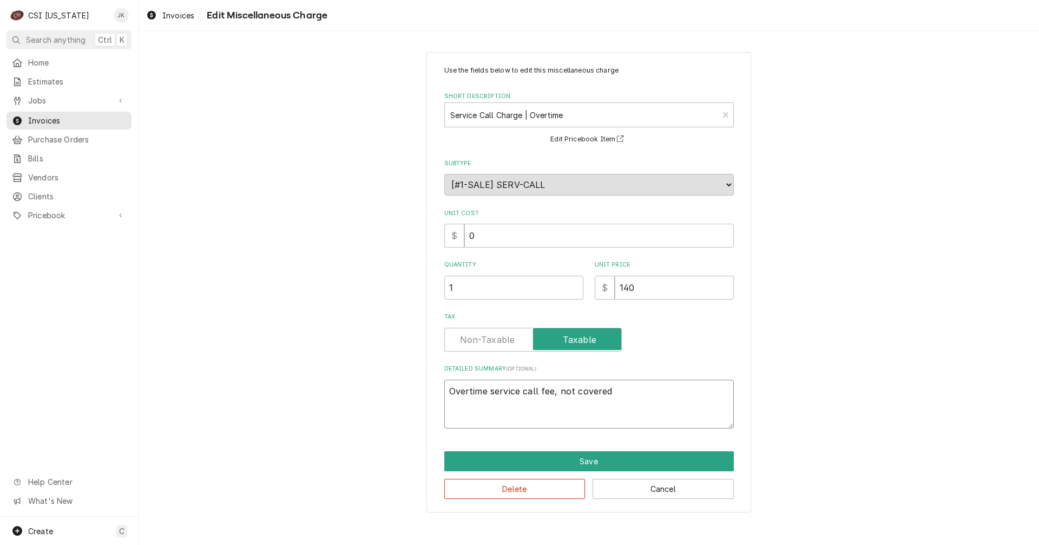
type textarea "Overtime service call fee, not covered b"
type textarea "x"
type textarea "Overtime service call fee, not covered by"
type textarea "x"
type textarea "Overtime service call fee, not covered by"
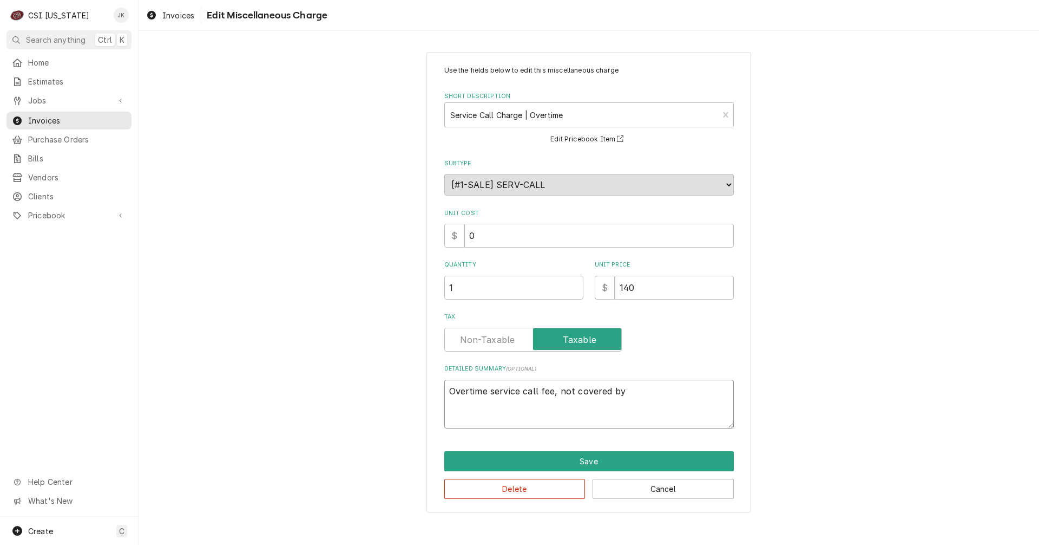
type textarea "x"
type textarea "Overtime service call fee, not covered by m"
type textarea "x"
type textarea "Overtime service call fee, not covered by ma"
type textarea "x"
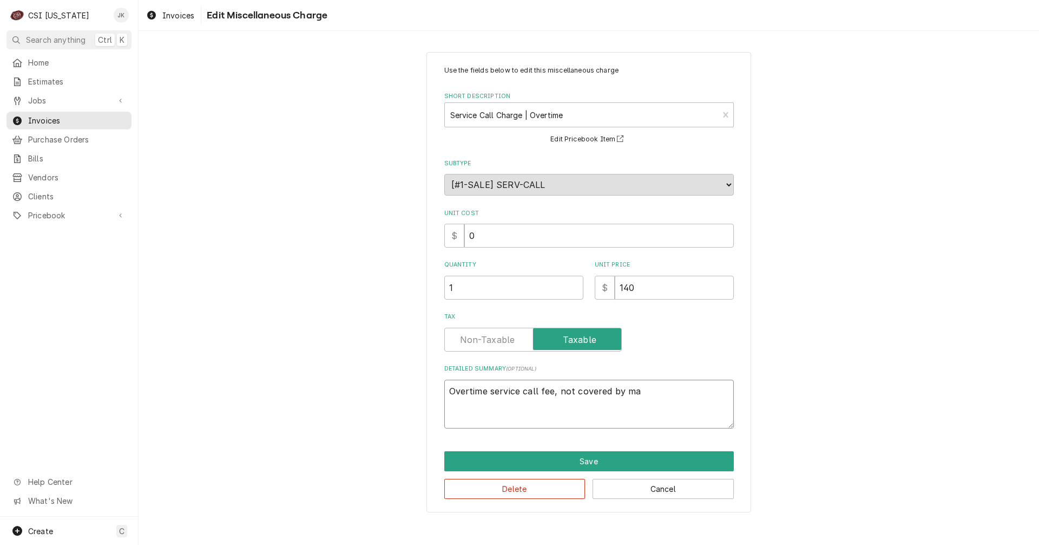
type textarea "Overtime service call fee, not covered by man"
type textarea "x"
type textarea "Overtime service call fee, not covered by manu"
type textarea "x"
type textarea "Overtime service call fee, not covered by manuf"
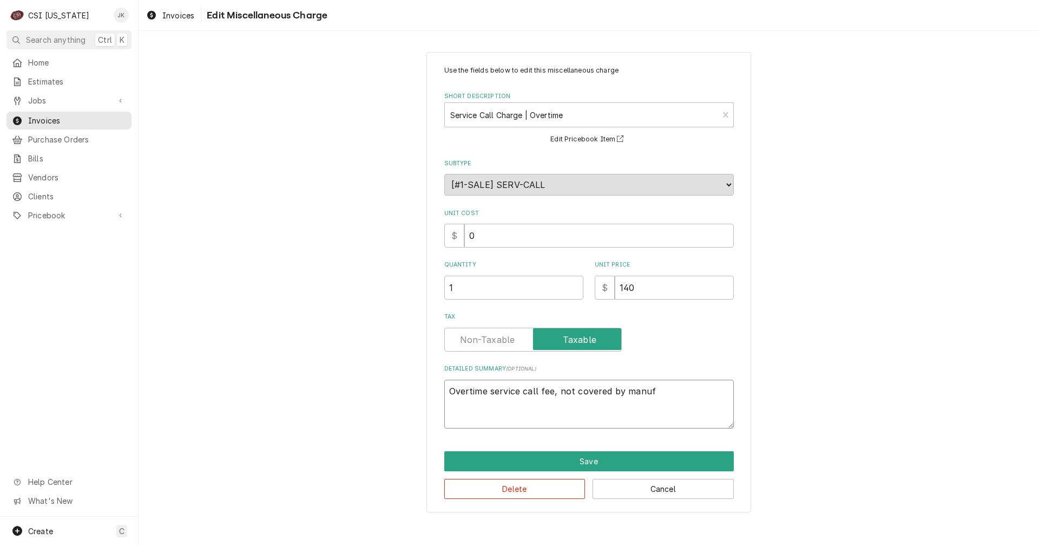
type textarea "x"
type textarea "Overtime service call fee, not covered by manufa"
type textarea "x"
type textarea "Overtime service call fee, not covered by manufac"
type textarea "x"
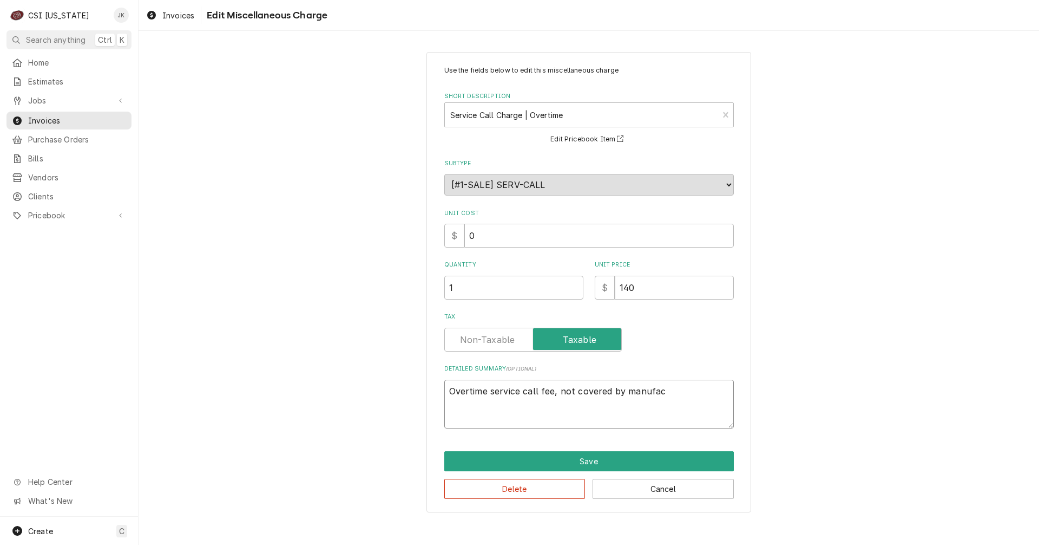
type textarea "Overtime service call fee, not covered by manufact"
type textarea "x"
type textarea "Overtime service call fee, not covered by manufactu"
type textarea "x"
type textarea "Overtime service call fee, not covered by manufactur"
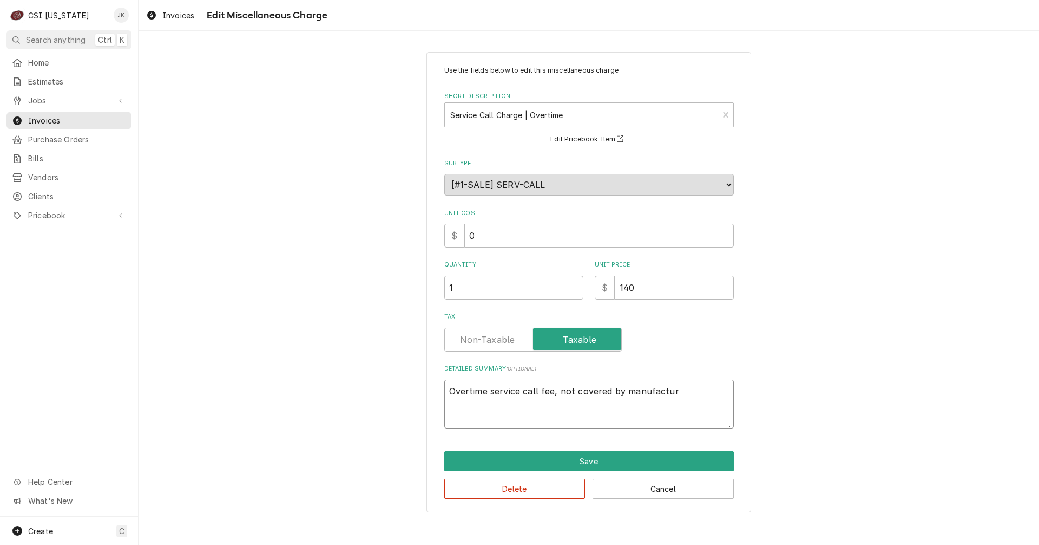
type textarea "x"
type textarea "Overtime service call fee, not covered by manufacture"
type textarea "x"
type textarea "Overtime service call fee, not covered by manufacturer"
click at [608, 460] on button "Save" at bounding box center [589, 461] width 290 height 20
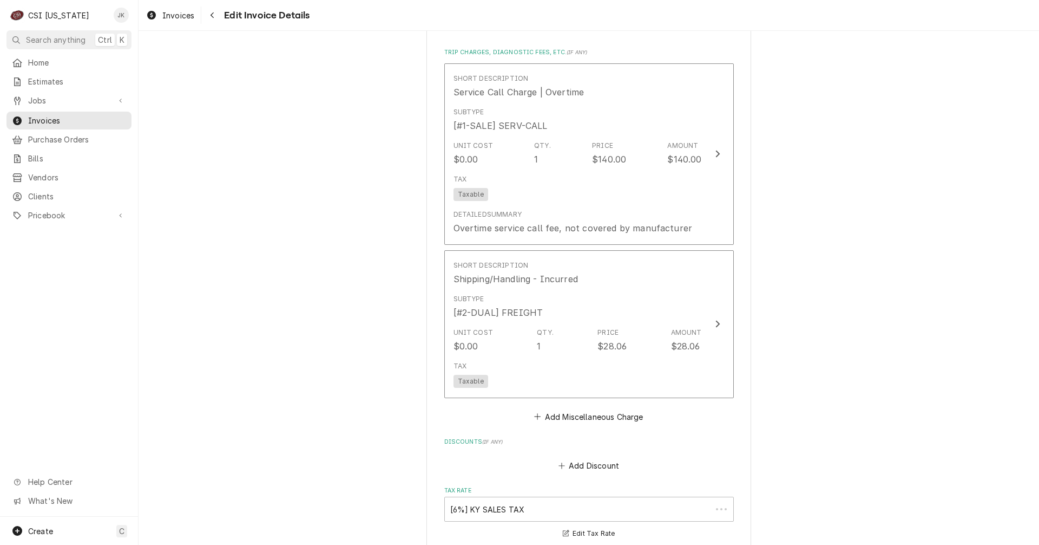
scroll to position [1645, 0]
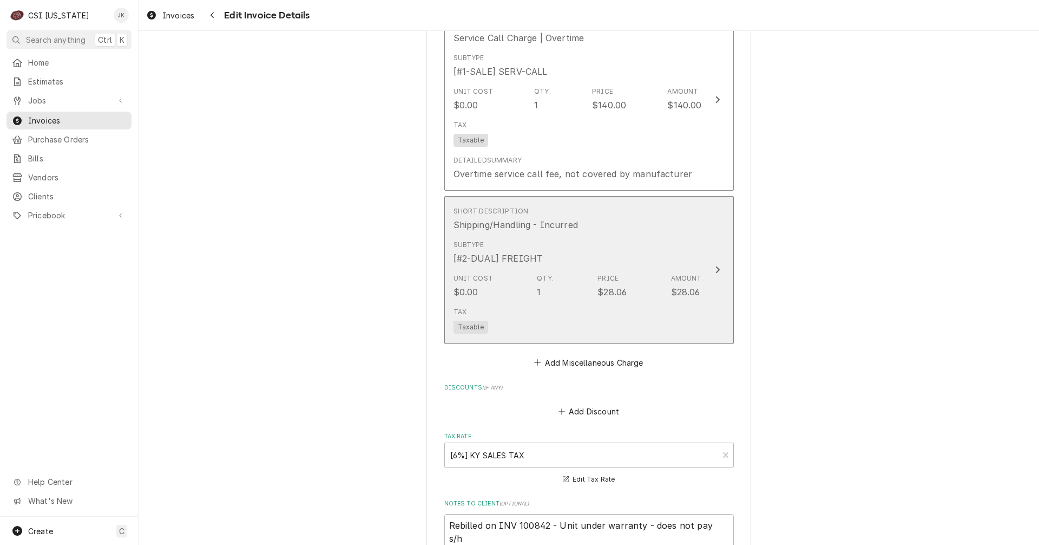
click at [605, 248] on div "Subtype [#2-DUAL] FREIGHT" at bounding box center [578, 252] width 248 height 34
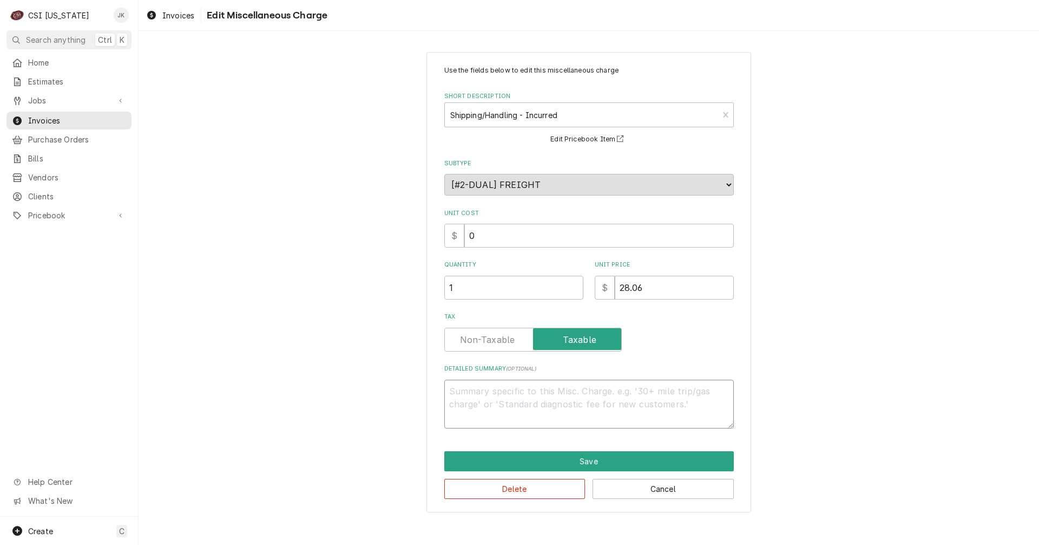
click at [525, 398] on textarea "Detailed Summary ( optional )" at bounding box center [589, 403] width 290 height 49
type textarea "x"
type textarea "N"
type textarea "x"
type textarea "No"
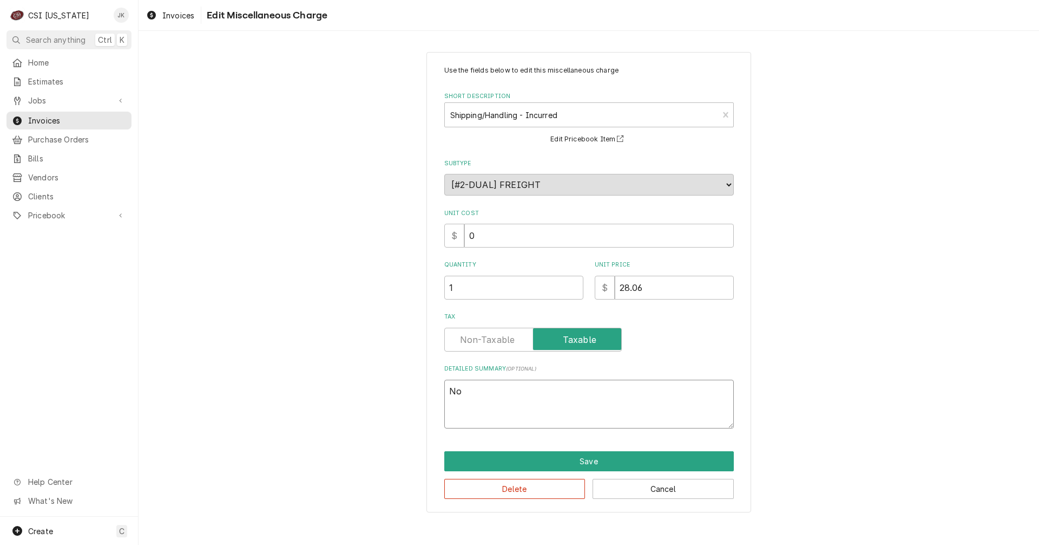
type textarea "x"
type textarea "Not"
type textarea "x"
type textarea "Not"
type textarea "x"
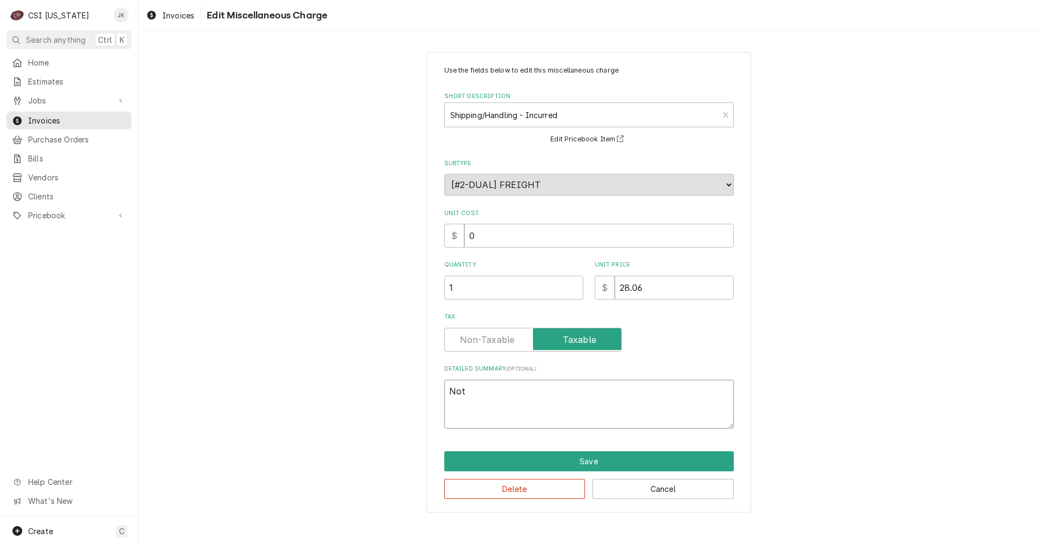
type textarea "Not c"
type textarea "x"
type textarea "Not co"
type textarea "x"
type textarea "Not cov"
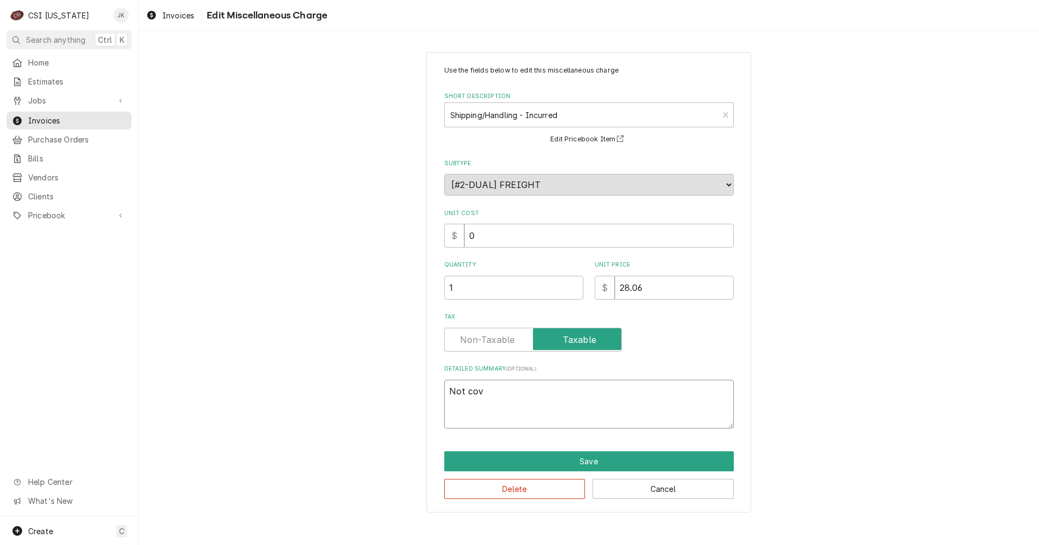
type textarea "x"
type textarea "Not cove"
type textarea "x"
type textarea "Not cover"
type textarea "x"
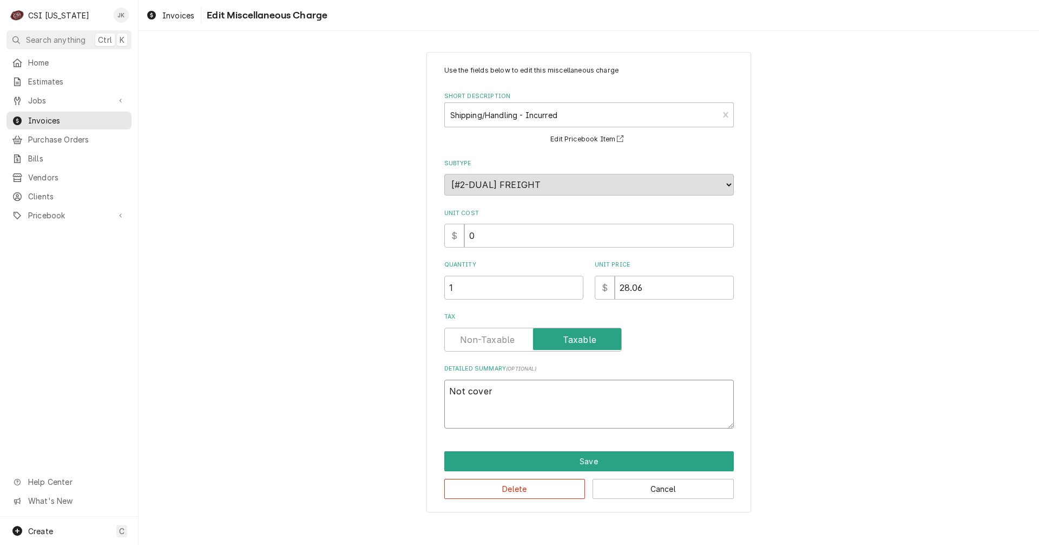
type textarea "Not covere"
type textarea "x"
type textarea "Not covered"
type textarea "x"
type textarea "Not covered"
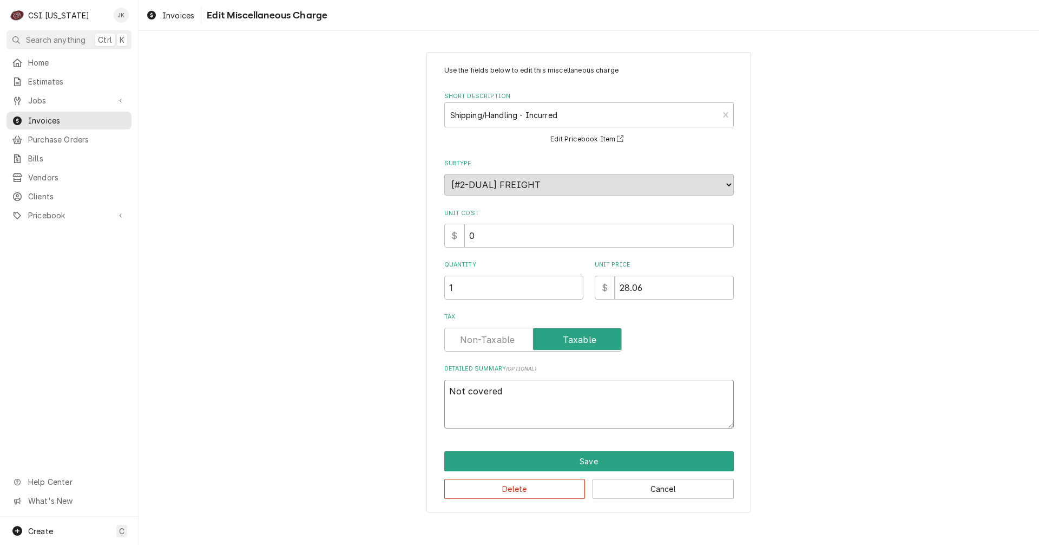
type textarea "x"
type textarea "Not covered b"
type textarea "x"
type textarea "Not covered by"
type textarea "x"
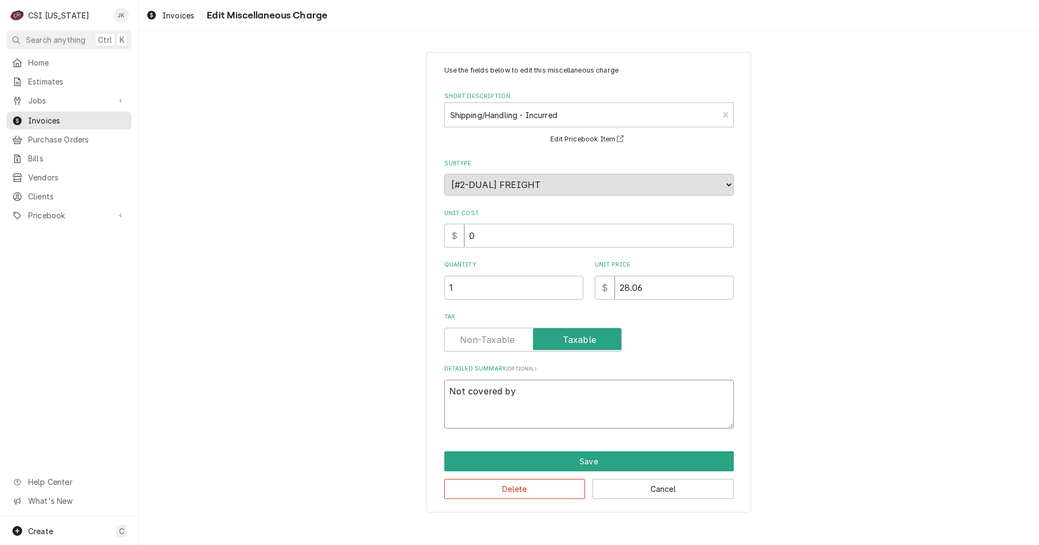
type textarea "Not covered by"
type textarea "x"
type textarea "Not covered by m"
type textarea "x"
type textarea "Not covered by ma"
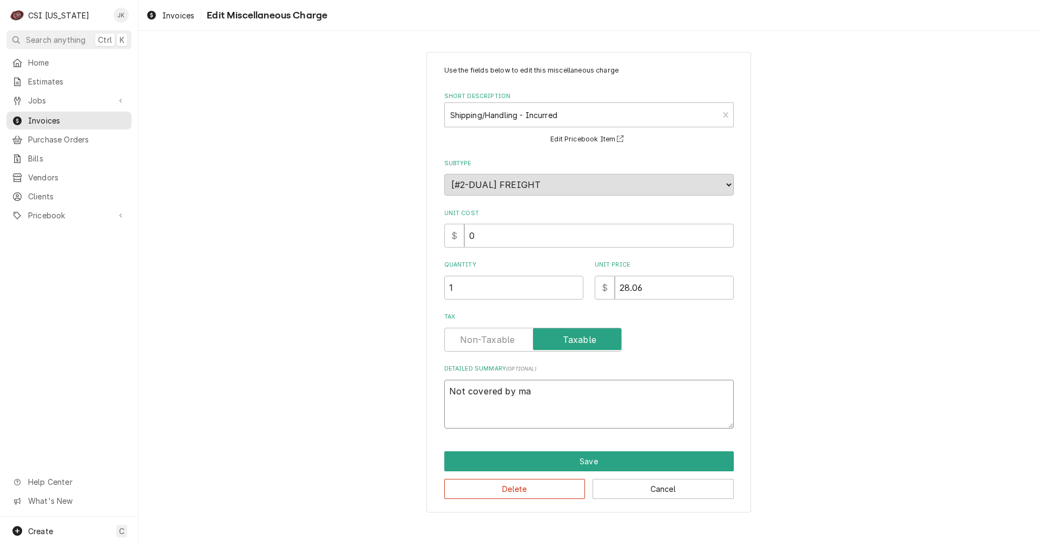
type textarea "x"
type textarea "Not covered by man"
type textarea "x"
type textarea "Not covered by manu"
type textarea "x"
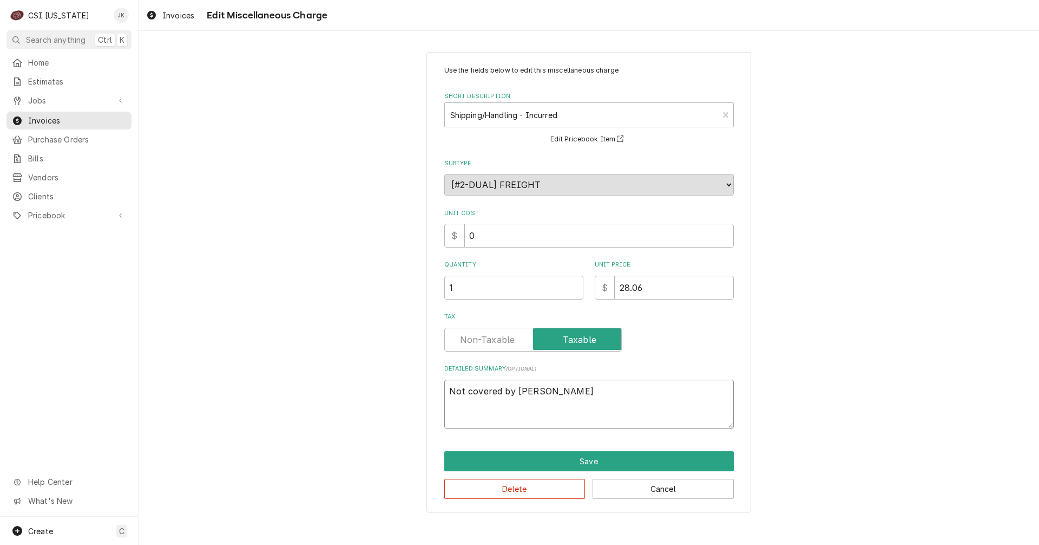
type textarea "Not covered by manuf"
type textarea "x"
type textarea "Not covered by manufa"
type textarea "x"
type textarea "Not covered by manufac"
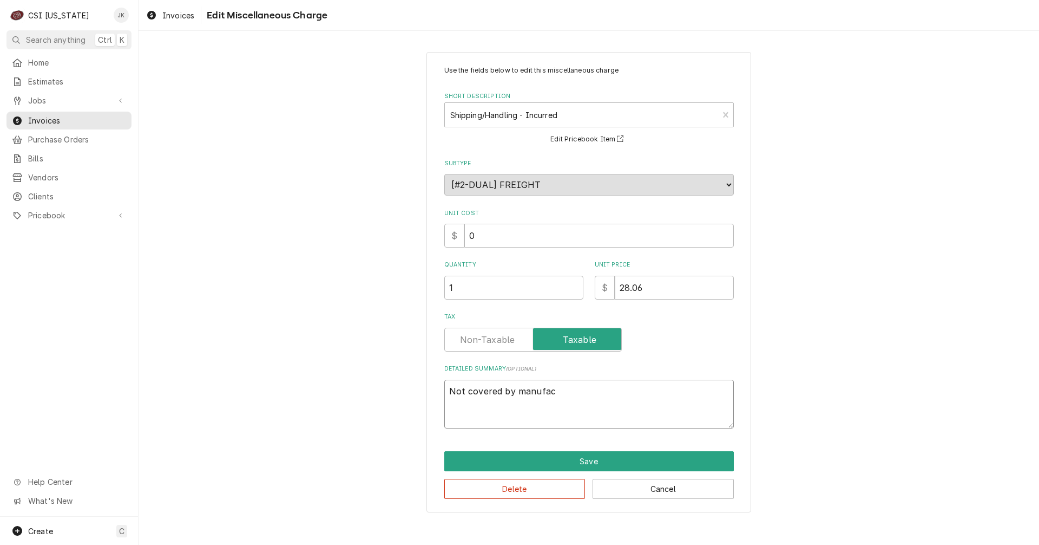
type textarea "x"
type textarea "Not covered by manufact"
type textarea "x"
type textarea "Not covered by manufactu"
type textarea "x"
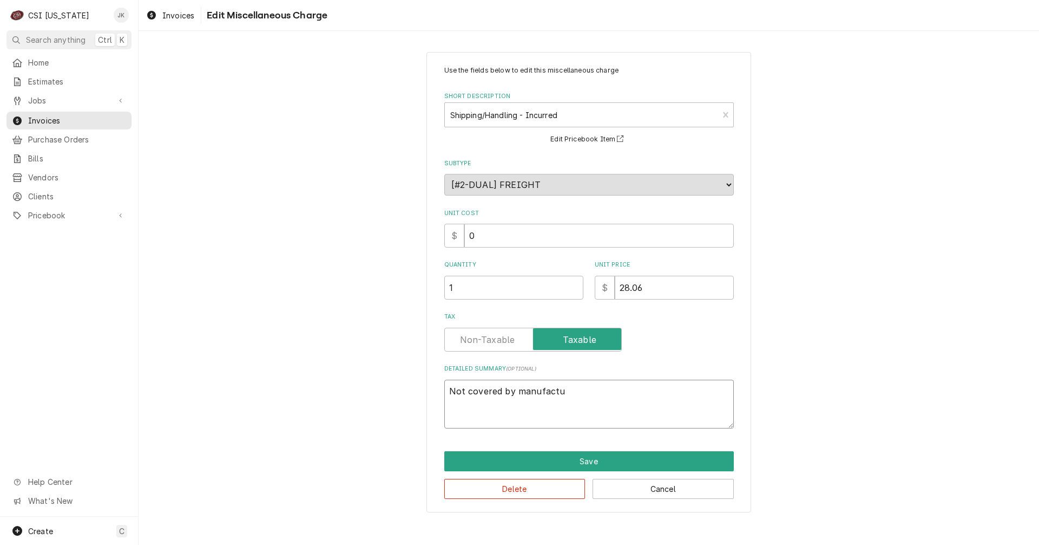
type textarea "Not covered by manufactur"
type textarea "x"
type textarea "Not covered by manufacture"
type textarea "x"
type textarea "Not covered by manufacturer"
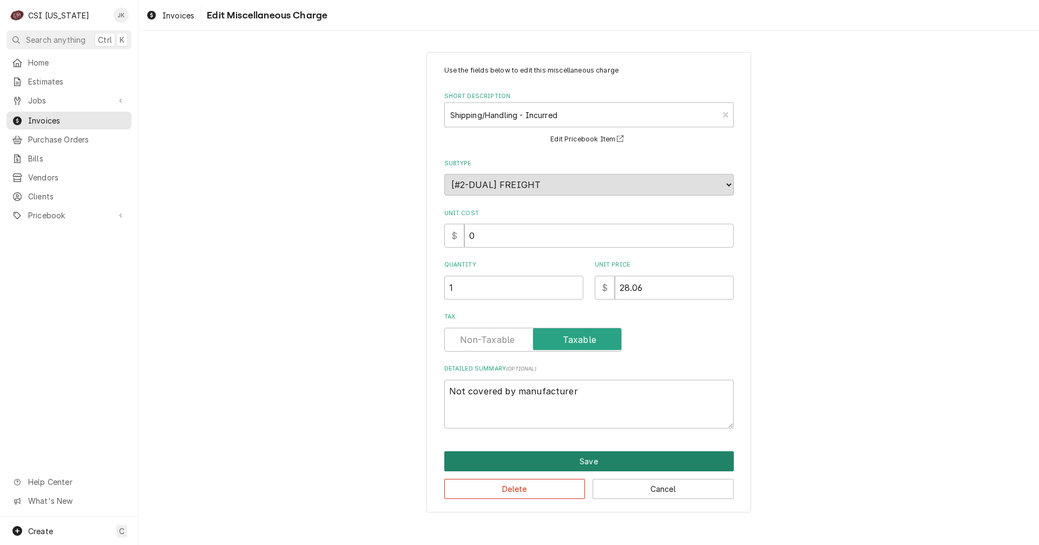
click at [551, 464] on button "Save" at bounding box center [589, 461] width 290 height 20
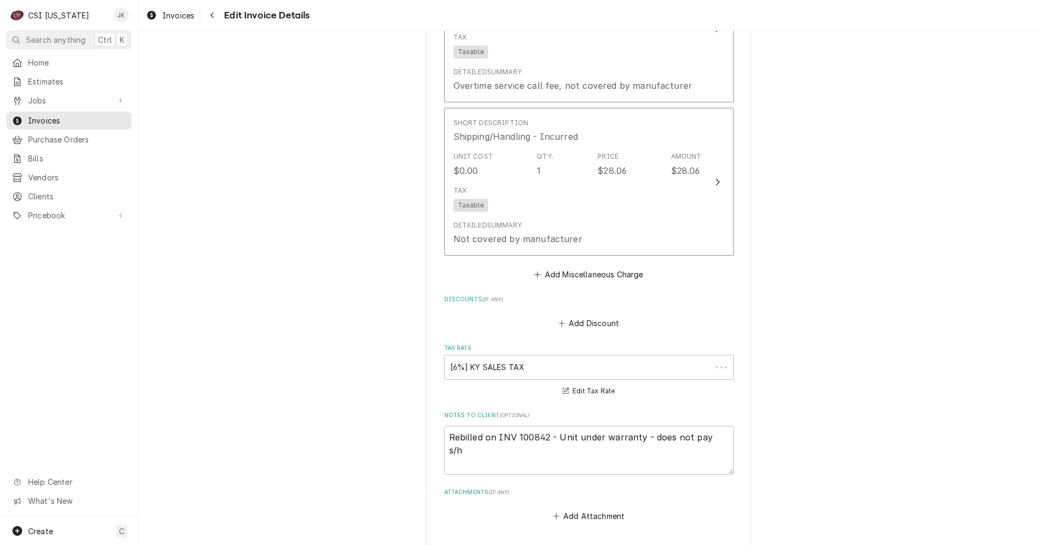
scroll to position [1732, 0]
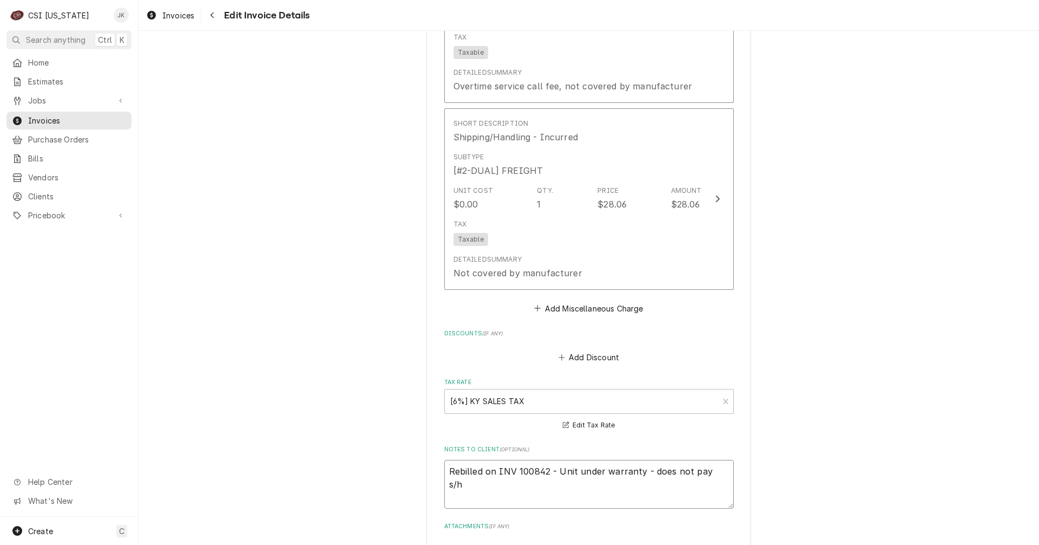
drag, startPoint x: 552, startPoint y: 471, endPoint x: 394, endPoint y: 467, distance: 158.1
type textarea "x"
type textarea "Unit under warranty - does not pay s/h"
type textarea "x"
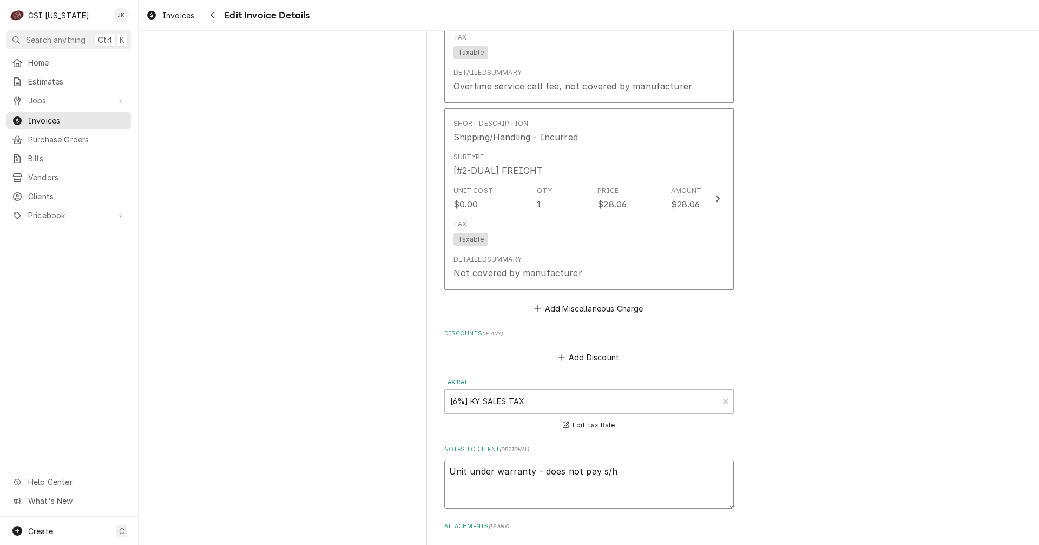
type textarea "Unit under warranty - does not pay s/h"
type textarea "x"
type textarea "Unit under warranty, - does not pay s/h"
type textarea "x"
type textarea "Unit under warranty, - does not pay s/h"
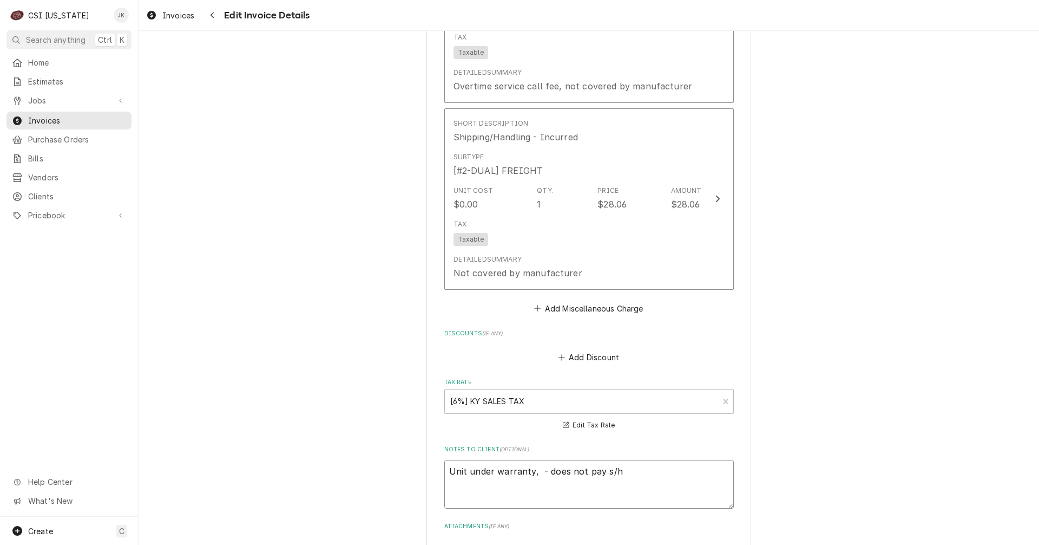
type textarea "x"
type textarea "Unit under warranty, b - does not pay s/h"
type textarea "x"
type textarea "Unit under warranty, bu - does not pay s/h"
type textarea "x"
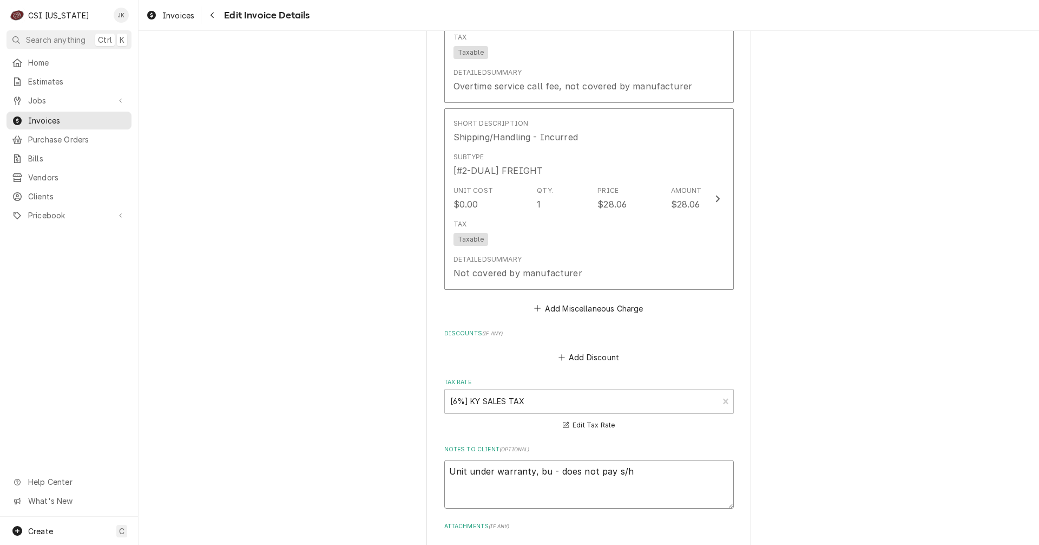
type textarea "Unit under warranty, bul - does not pay s/h"
type textarea "x"
type textarea "Unit under warranty, bulk - does not pay s/h"
type textarea "x"
type textarea "Unit under warranty, bulk - does not pay s/h"
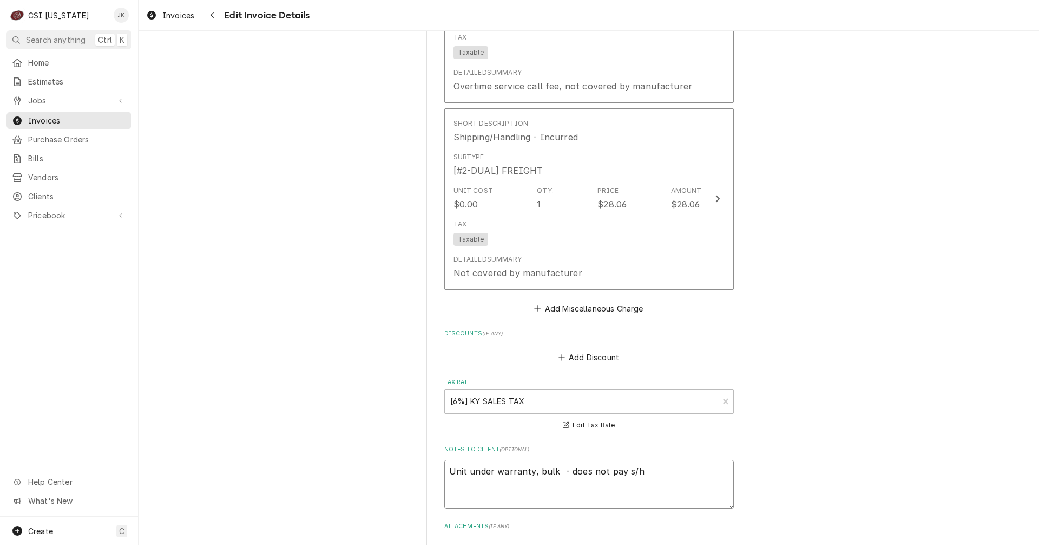
type textarea "x"
type textarea "Unit under warranty, bulk o - does not pay s/h"
type textarea "x"
type textarea "Unit under warranty, bulk of - does not pay s/h"
type textarea "x"
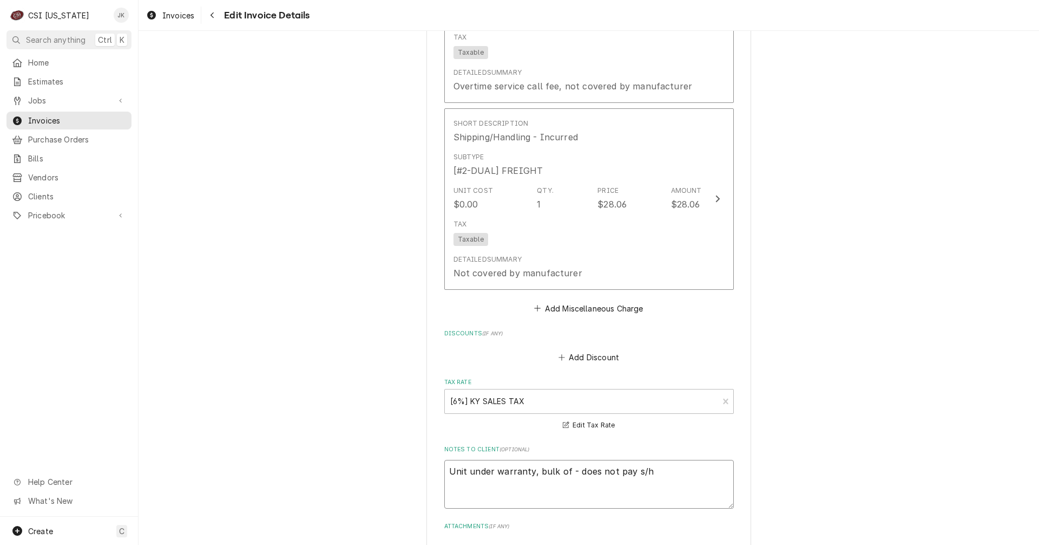
type textarea "Unit under warranty, bulk of - does not pay s/h"
type textarea "x"
type textarea "Unit under warranty, bulk of c - does not pay s/h"
type textarea "x"
type textarea "Unit under warranty, bulk of ch - does not pay s/h"
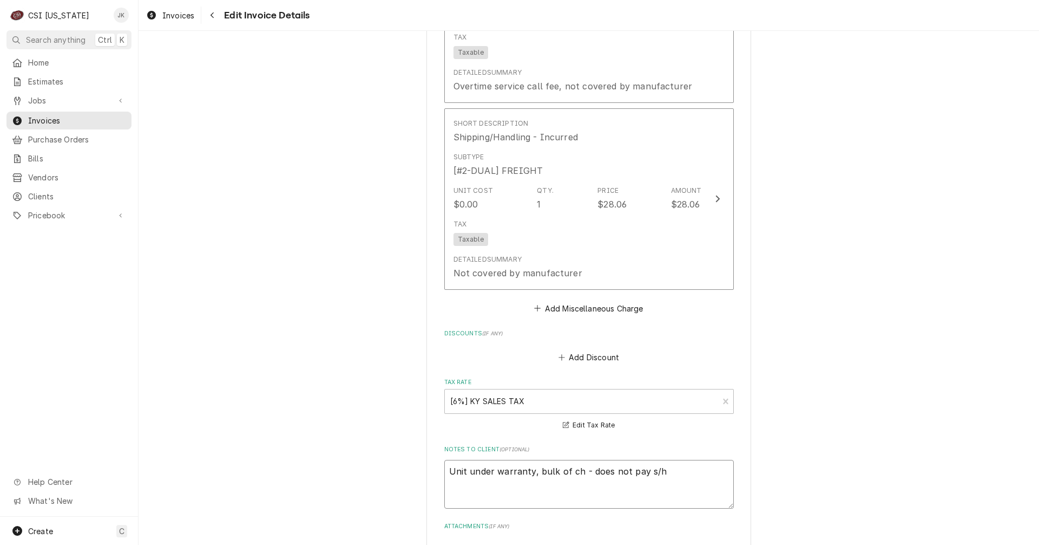
type textarea "x"
type textarea "Unit under warranty, bulk of cha - does not pay s/h"
type textarea "x"
type textarea "Unit under warranty, bulk of char - does not pay s/h"
type textarea "x"
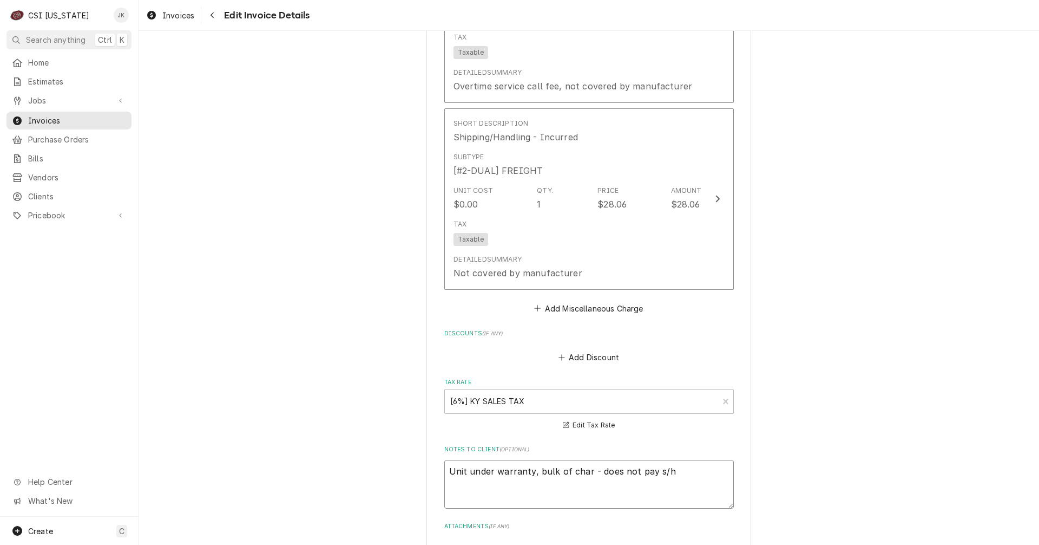
type textarea "Unit under warranty, bulk of charg - does not pay s/h"
type textarea "x"
type textarea "Unit under warranty, bulk of charge - does not pay s/h"
type textarea "x"
type textarea "Unit under warranty, bulk of charges - does not pay s/h"
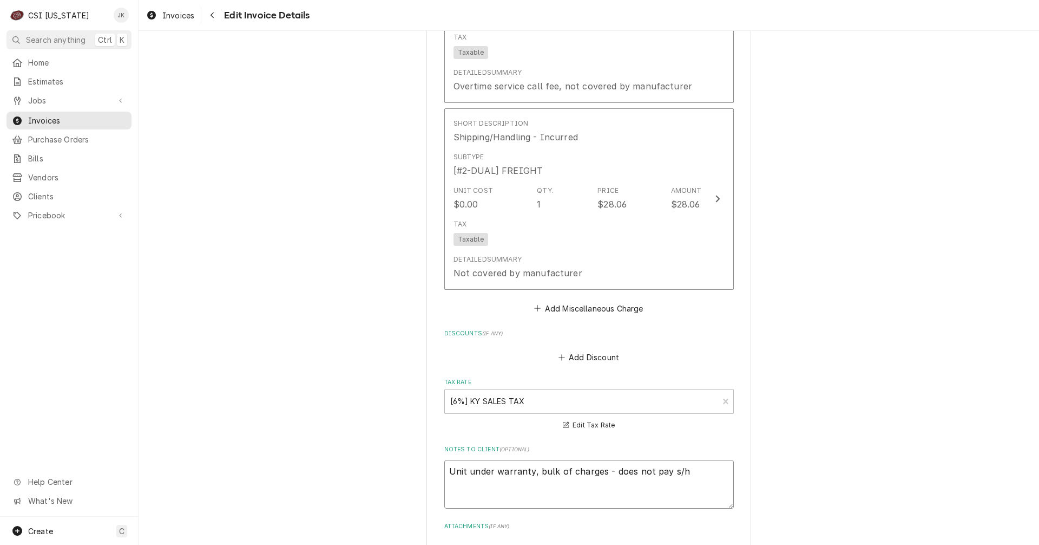
type textarea "x"
type textarea "Unit under warranty, bulk of charges - does not pay s/h"
type textarea "x"
type textarea "Unit under warranty, bulk of charges w - does not pay s/h"
type textarea "x"
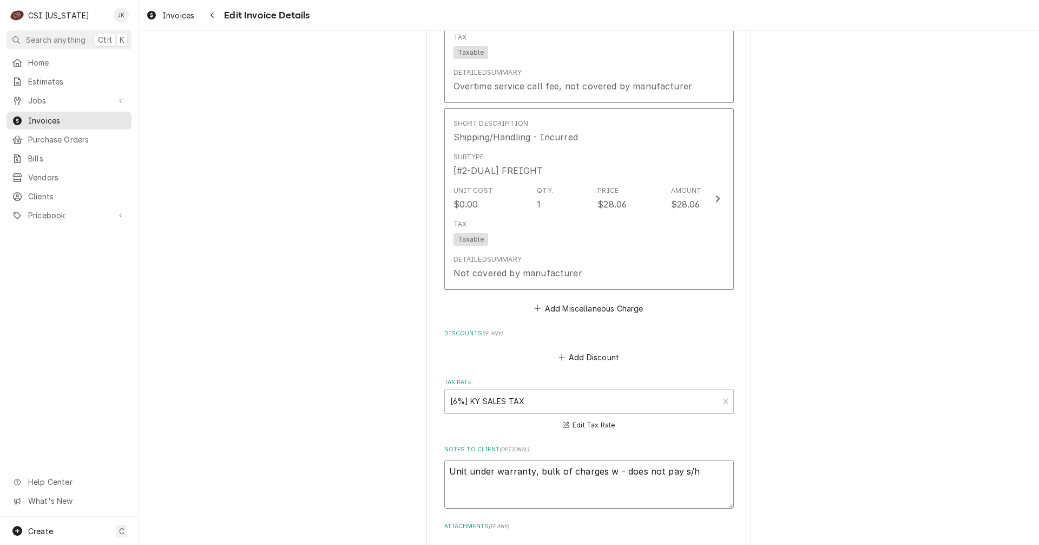
type textarea "Unit under warranty, bulk of charges we - does not pay s/h"
type textarea "x"
type textarea "Unit under warranty, bulk of charges wer - does not pay s/h"
type textarea "x"
type textarea "Unit under warranty, bulk of charges were - does not pay s/h"
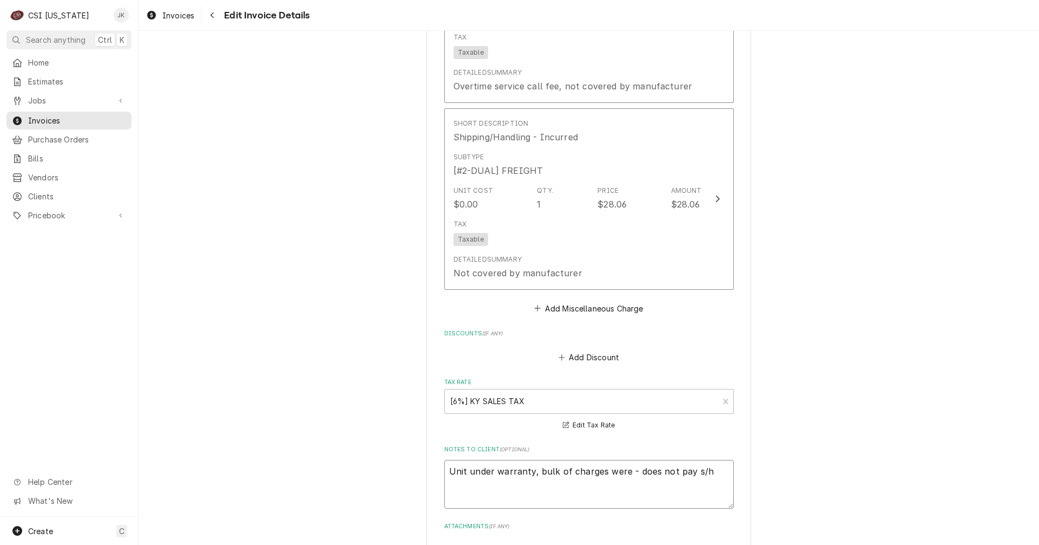
type textarea "x"
type textarea "Unit under warranty, bulk of charges were - does not pay s/h"
type textarea "x"
type textarea "Unit under warranty, bulk of charges were s - does not pay s/h"
type textarea "x"
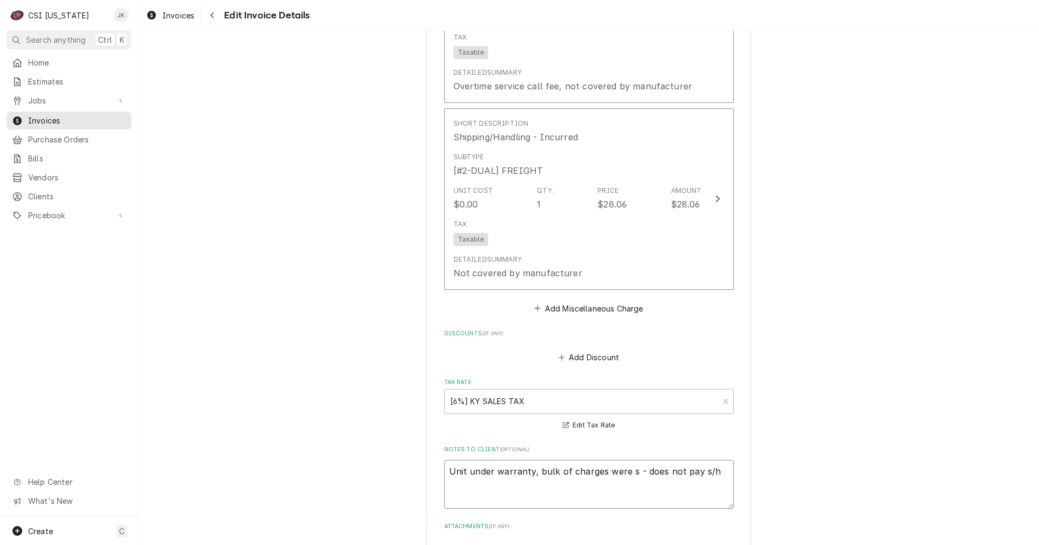
type textarea "Unit under warranty, bulk of charges were se - does not pay s/h"
type textarea "x"
type textarea "Unit under warranty, bulk of charges were s - does not pay s/h"
type textarea "x"
type textarea "Unit under warranty, bulk of charges were - does not pay s/h"
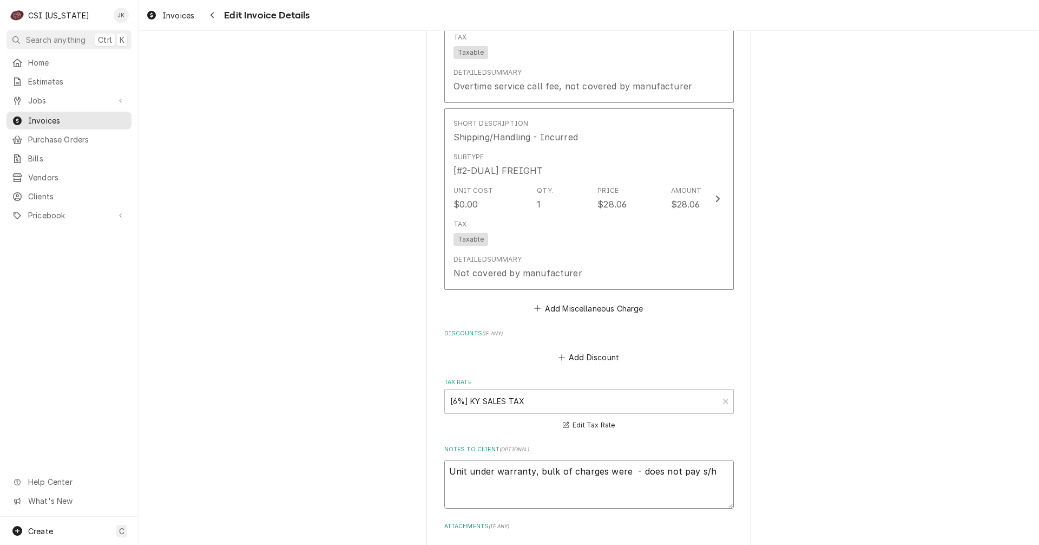
type textarea "x"
type textarea "Unit under warranty, bulk of charges were - does not pay s/h"
type textarea "x"
type textarea "Unit under warranty, bulk of charges wer - does not pay s/h"
type textarea "x"
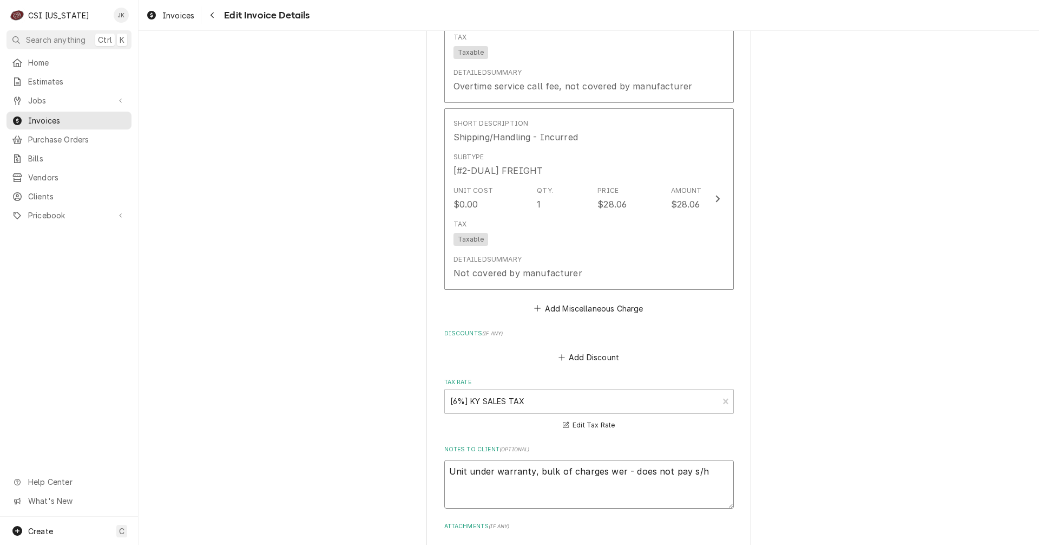
type textarea "Unit under warranty, bulk of charges we - does not pay s/h"
type textarea "x"
type textarea "Unit under warranty, bulk of charges w - does not pay s/h"
type textarea "x"
type textarea "Unit under warranty, bulk of charges - does not pay s/h"
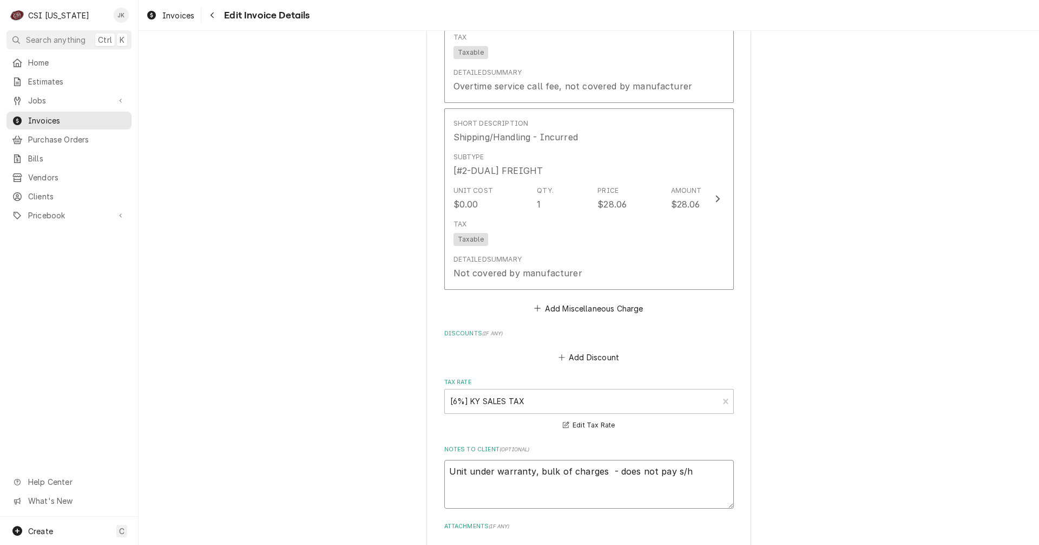
type textarea "x"
type textarea "Unit under warranty, bulk of charges - does not pay s/h"
type textarea "x"
type textarea "Unit under warranty, bulk of charge - does not pay s/h"
type textarea "x"
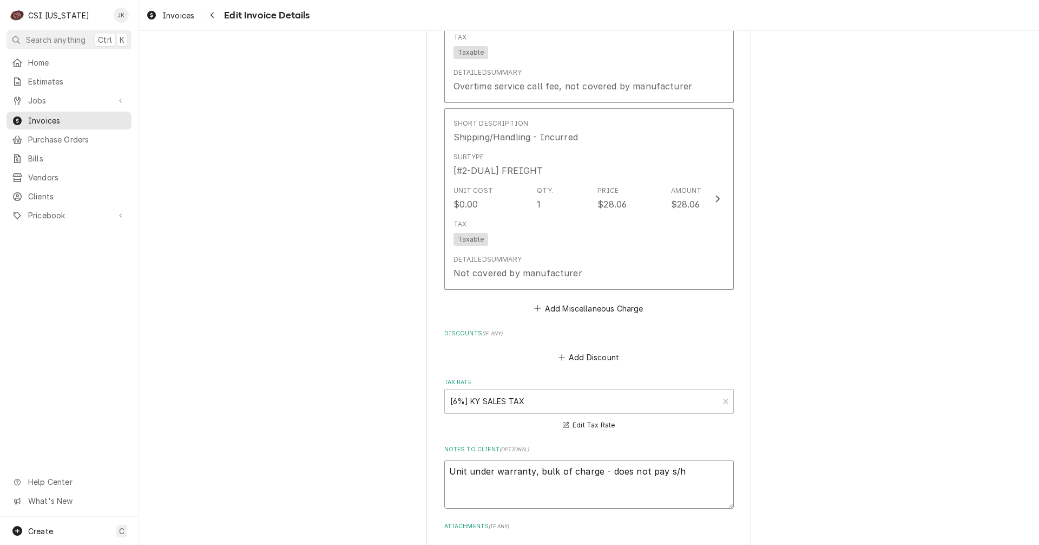
type textarea "Unit under warranty, bulk of charg - does not pay s/h"
type textarea "x"
type textarea "Unit under warranty, bulk of char - does not pay s/h"
type textarea "x"
type textarea "Unit under warranty, bulk of cha - does not pay s/h"
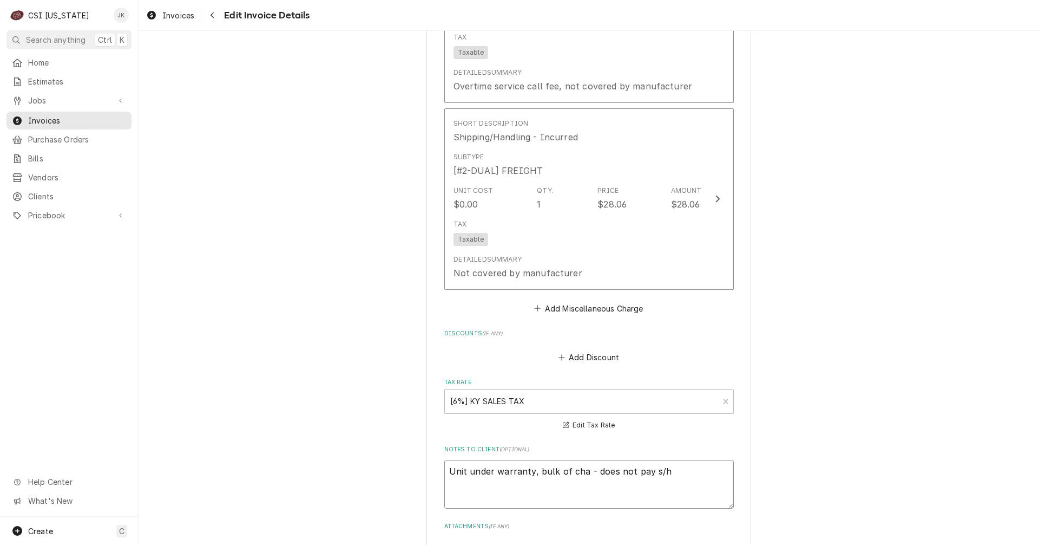
type textarea "x"
type textarea "Unit under warranty, bulk of ch - does not pay s/h"
type textarea "x"
type textarea "Unit under warranty, bulk of c - does not pay s/h"
click at [715, 469] on textarea "Unit under warranty, bulk of charges were billed to Scotsman - does not pay OT …" at bounding box center [589, 484] width 290 height 49
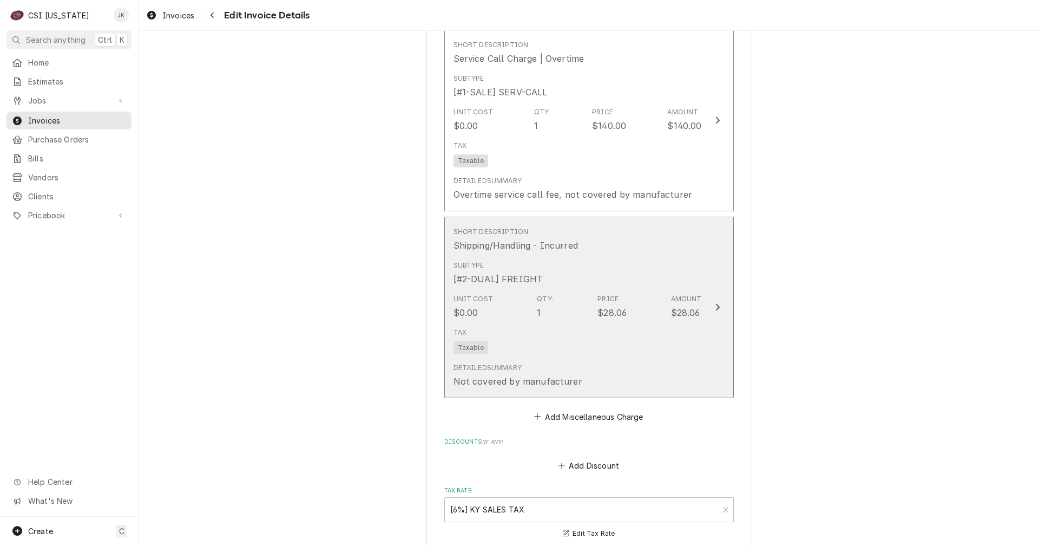
scroll to position [1570, 0]
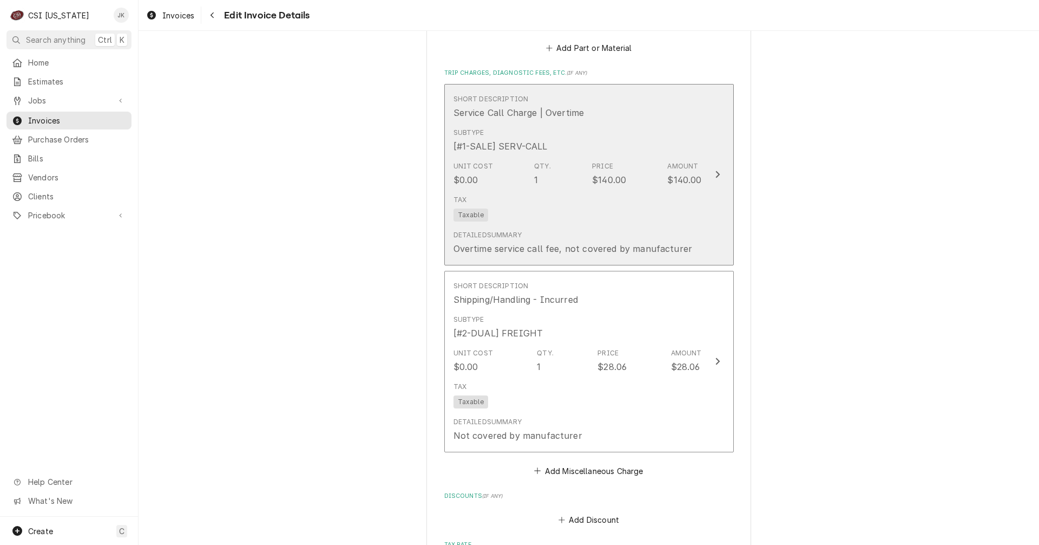
click at [579, 224] on div "Tax Taxable" at bounding box center [578, 208] width 248 height 35
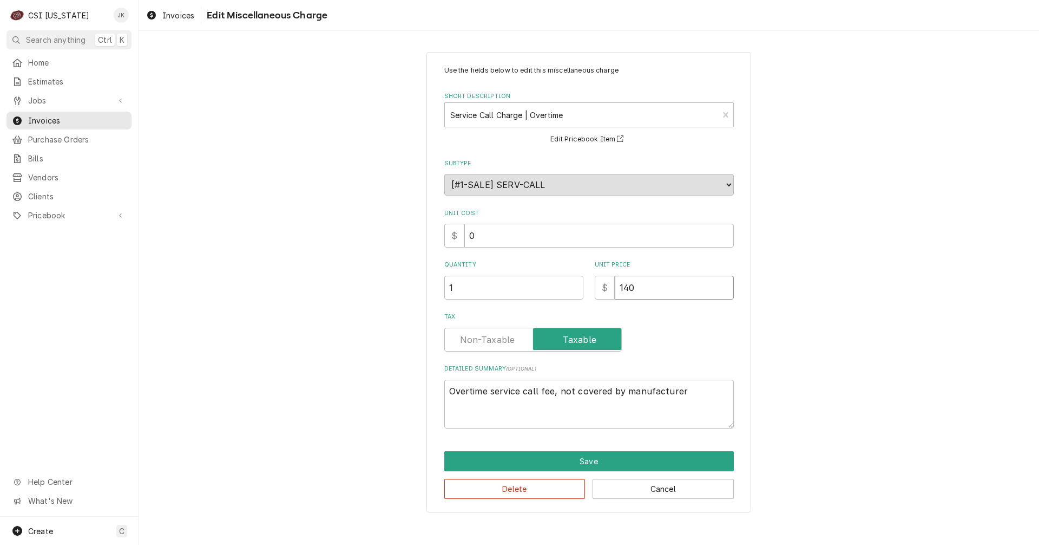
drag, startPoint x: 640, startPoint y: 287, endPoint x: 607, endPoint y: 284, distance: 33.2
click at [607, 284] on div "$ 140" at bounding box center [664, 288] width 139 height 24
click at [598, 460] on button "Save" at bounding box center [589, 461] width 290 height 20
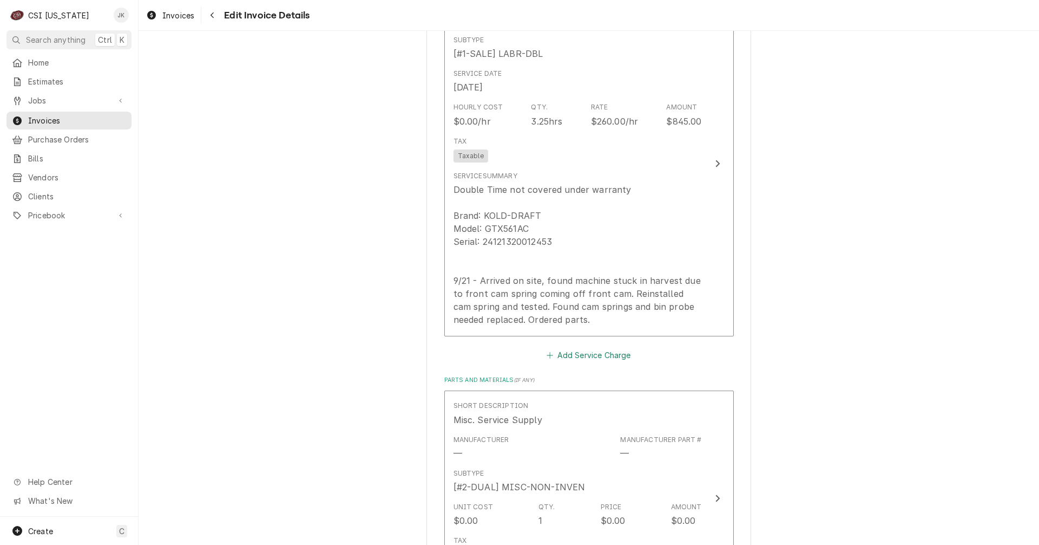
scroll to position [975, 0]
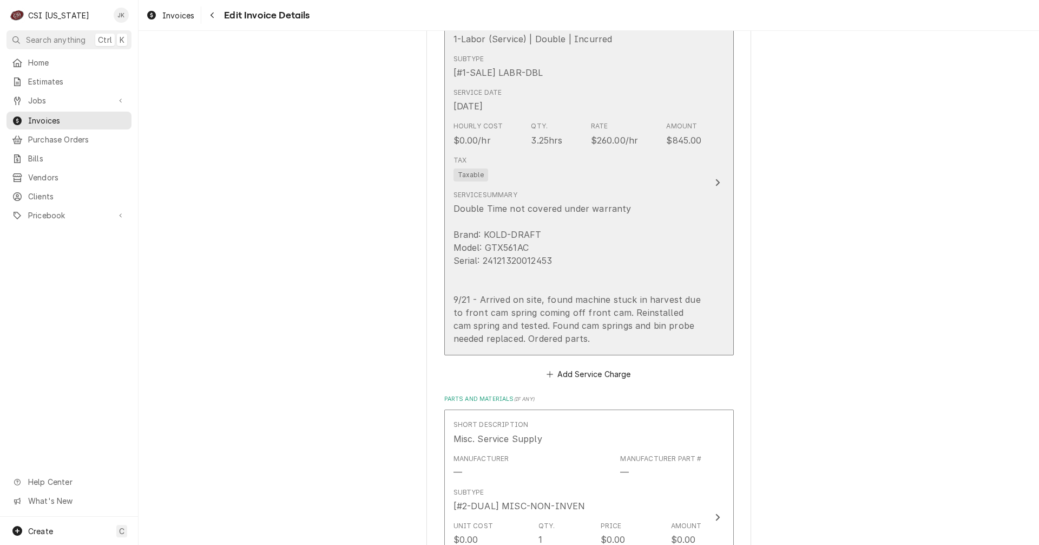
click at [602, 261] on div "Double Time not covered under warranty Brand: KOLD-DRAFT Model: GTX561AC Serial…" at bounding box center [578, 273] width 248 height 143
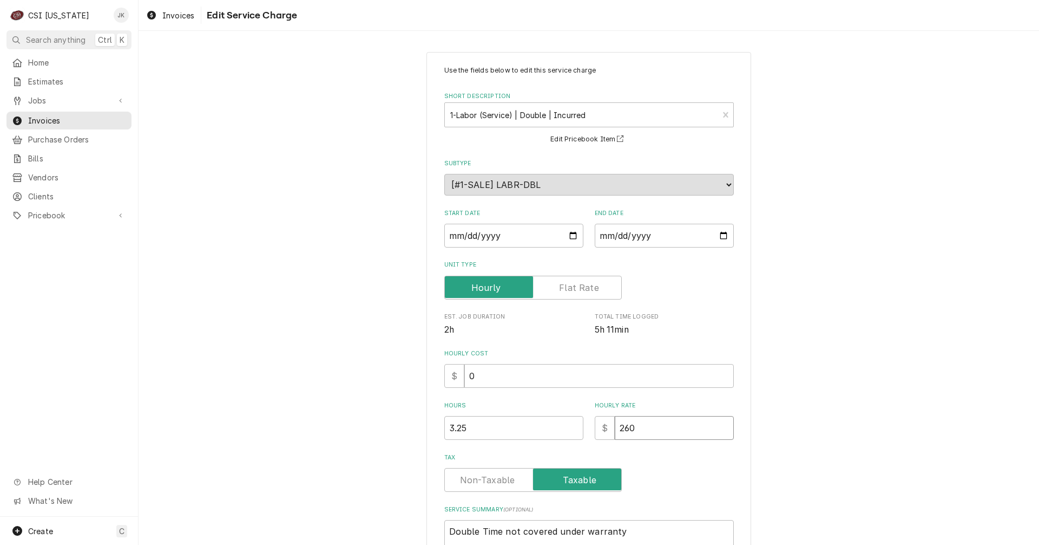
drag, startPoint x: 637, startPoint y: 422, endPoint x: 595, endPoint y: 421, distance: 41.7
click at [595, 421] on div "$ 260" at bounding box center [664, 428] width 139 height 24
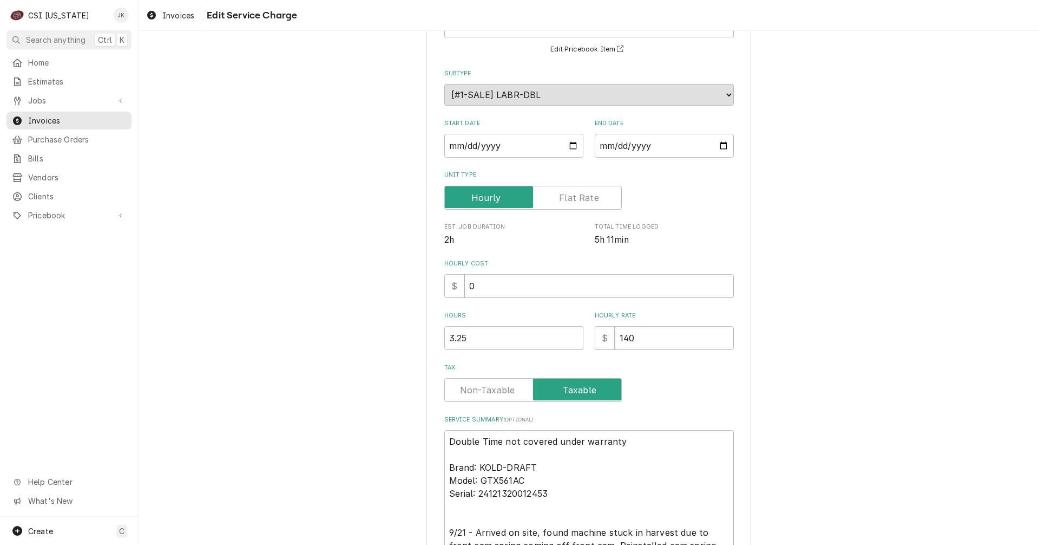
scroll to position [108, 0]
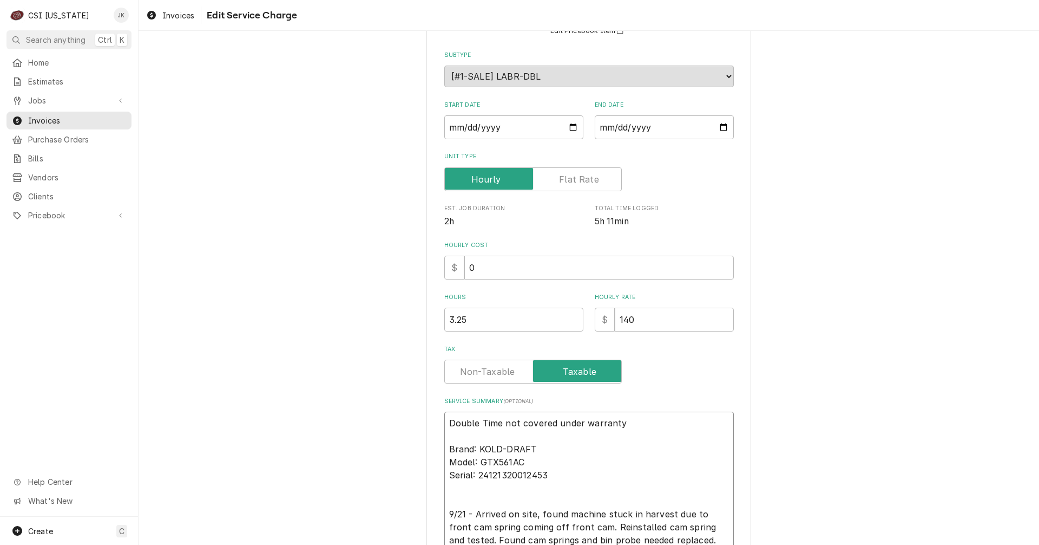
click at [617, 423] on textarea "Double Time not covered under warranty Brand: KOLD-DRAFT Model: GTX561AC Serial…" at bounding box center [589, 487] width 290 height 153
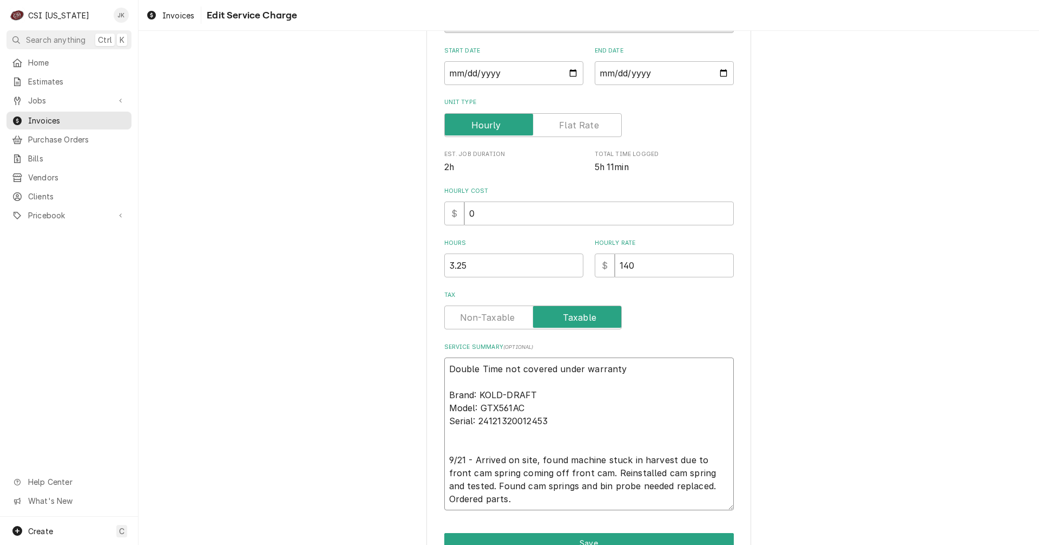
scroll to position [221, 0]
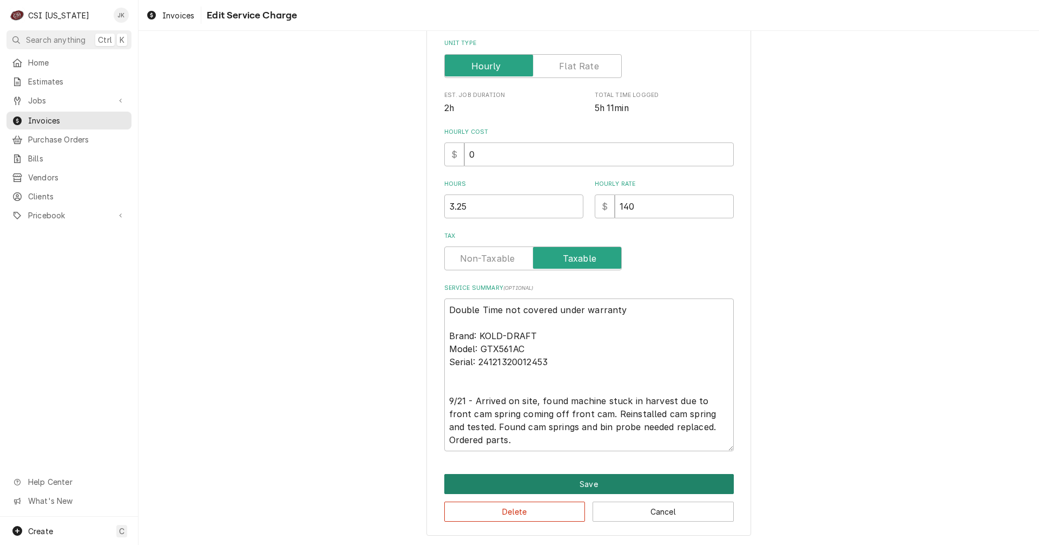
click at [579, 483] on button "Save" at bounding box center [589, 484] width 290 height 20
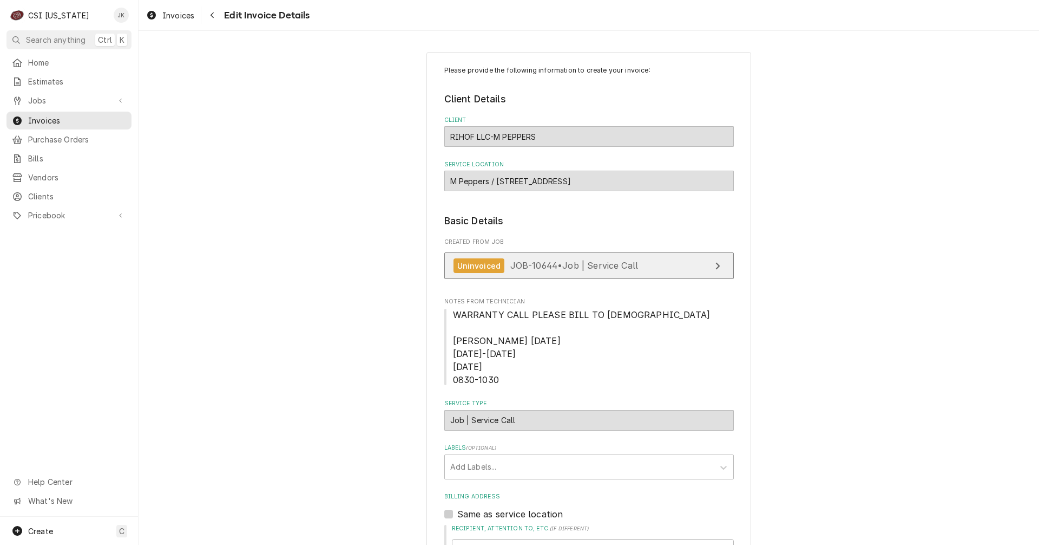
click at [547, 263] on span "JOB-10644 • Job | Service Call" at bounding box center [574, 265] width 128 height 11
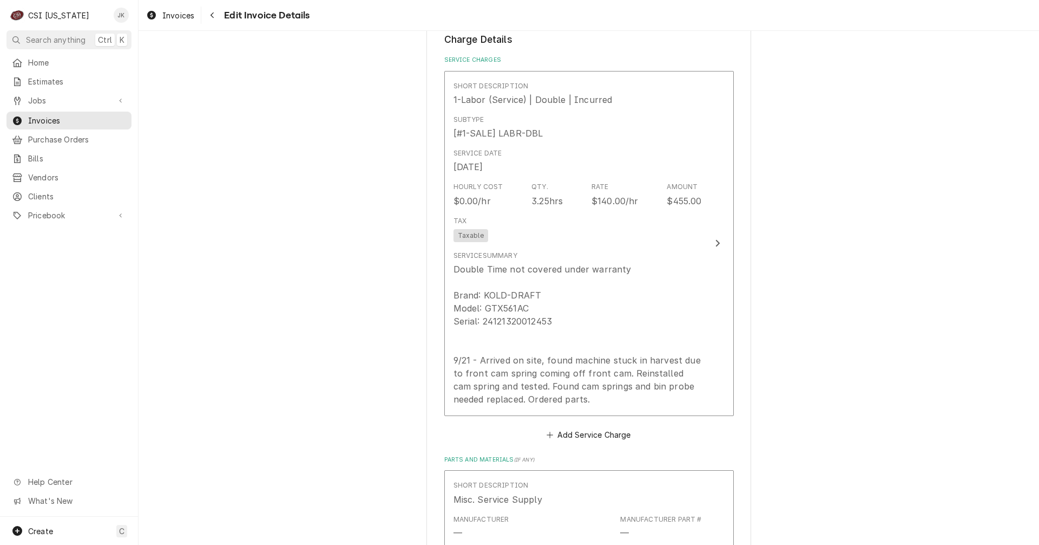
scroll to position [920, 0]
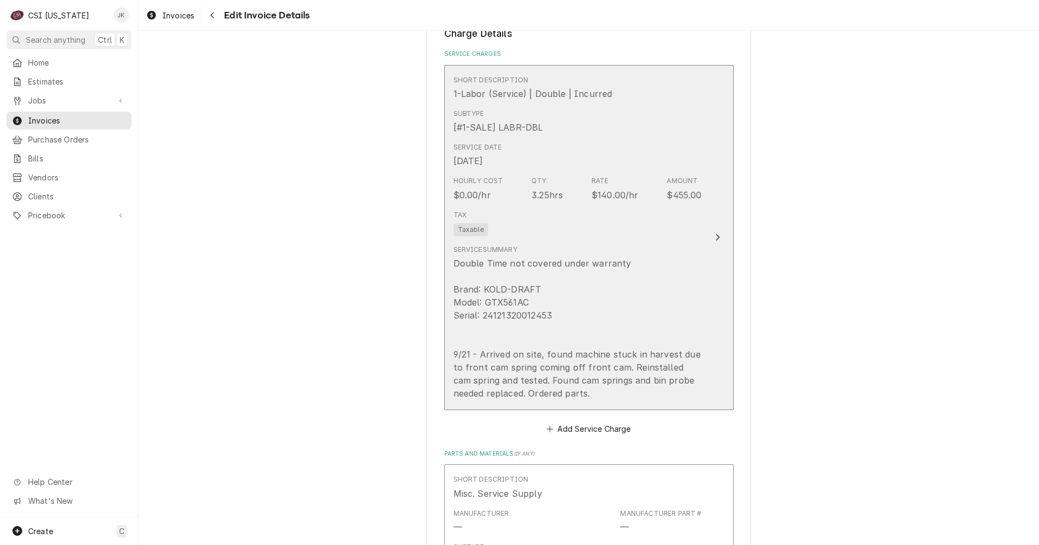
click at [676, 297] on div "Double Time not covered under warranty Brand: KOLD-DRAFT Model: GTX561AC Serial…" at bounding box center [578, 328] width 248 height 143
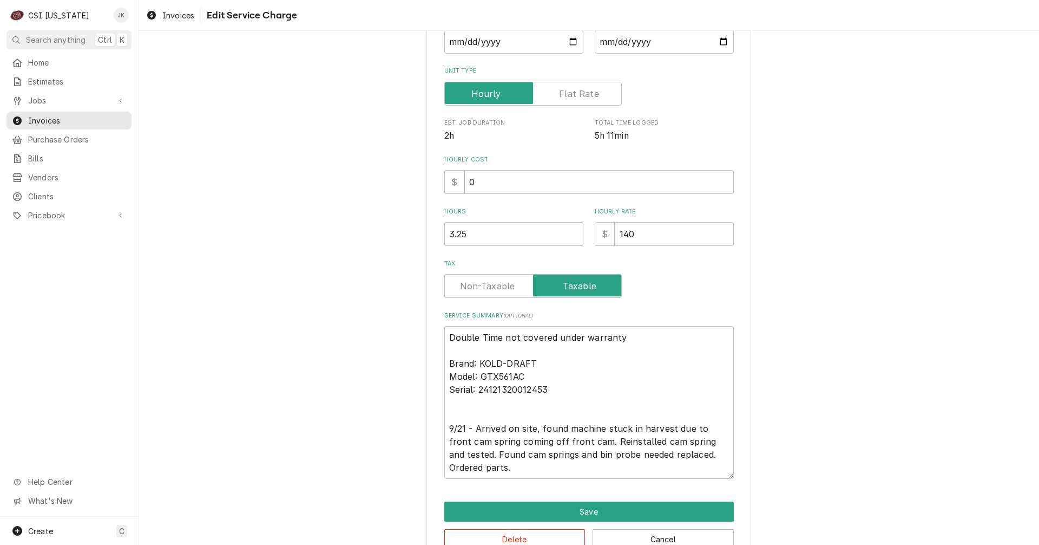
scroll to position [221, 0]
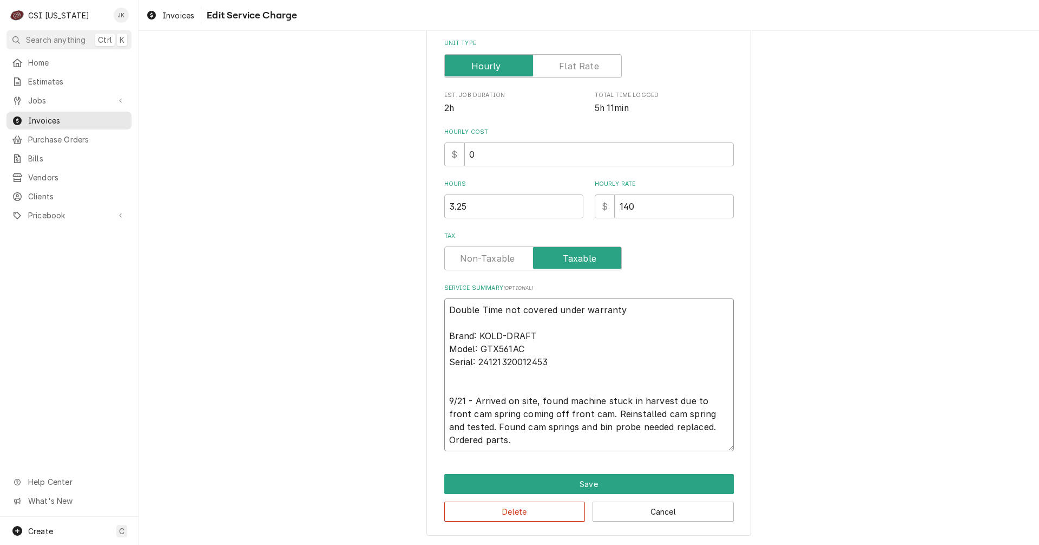
click at [683, 441] on textarea "Double Time not covered under warranty Brand: KOLD-DRAFT Model: GTX561AC Serial…" at bounding box center [589, 374] width 290 height 153
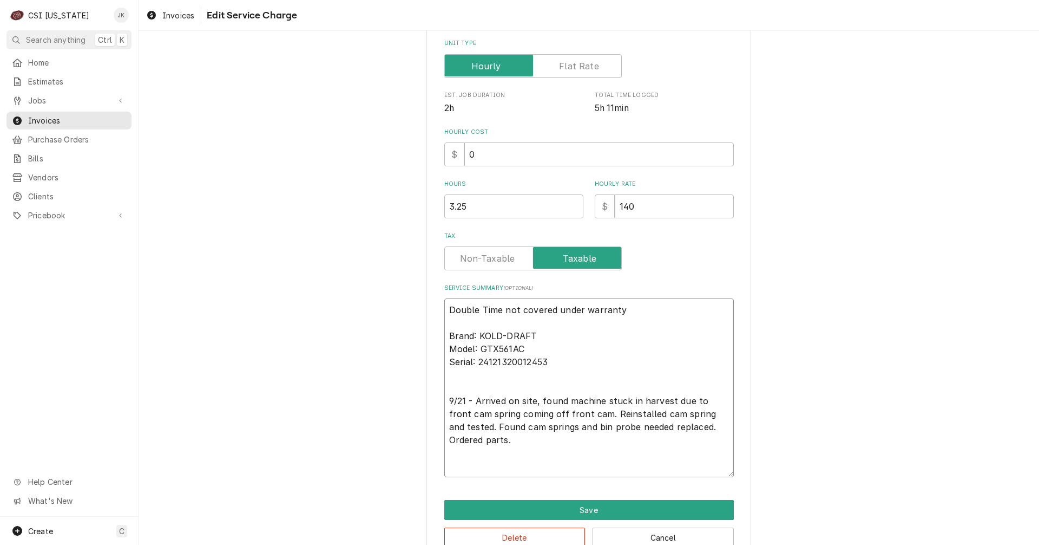
paste textarea "Warranty Repair Service for KOLD-DRAFT Ice Machine – Partial Resolution with Fo…"
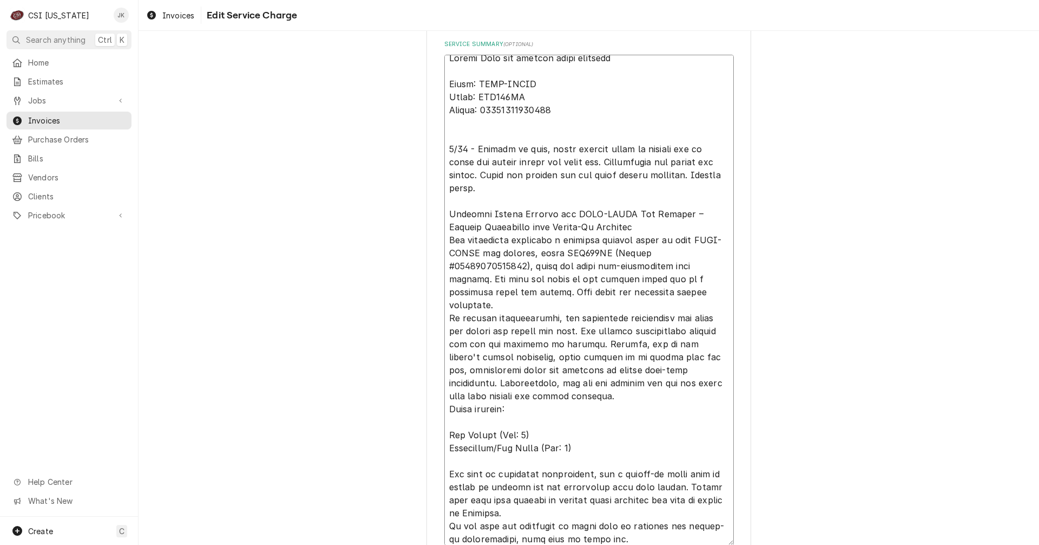
click at [597, 222] on textarea "Service Summary ( optional )" at bounding box center [589, 300] width 290 height 490
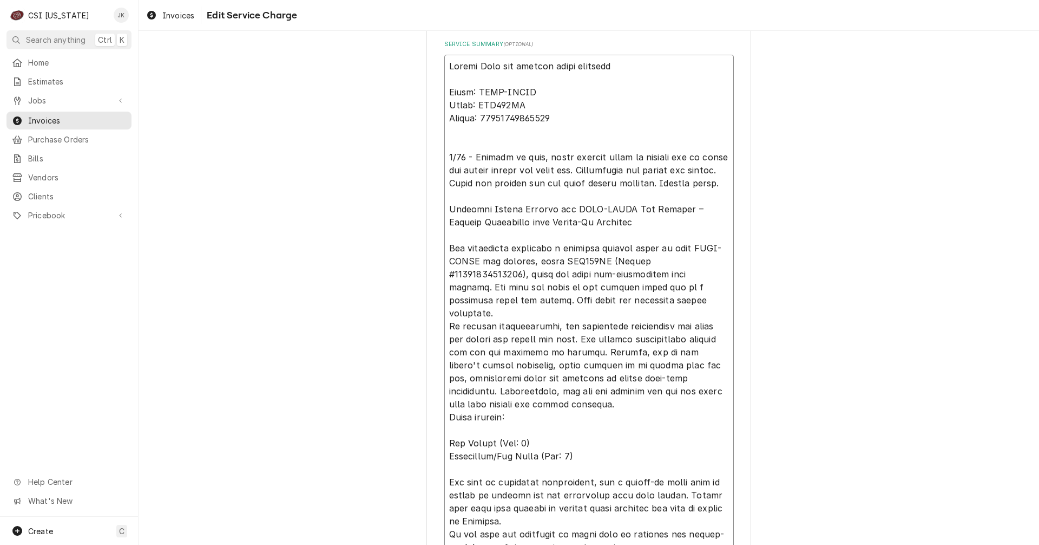
drag, startPoint x: 562, startPoint y: 304, endPoint x: 562, endPoint y: 312, distance: 8.7
click at [562, 312] on textarea "Service Summary ( optional )" at bounding box center [589, 306] width 290 height 503
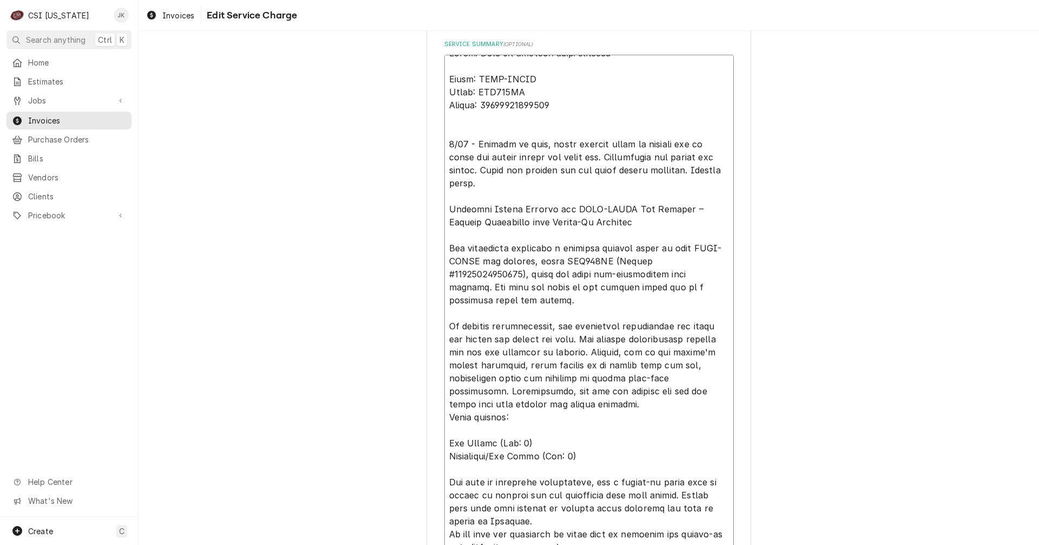
scroll to position [519, 0]
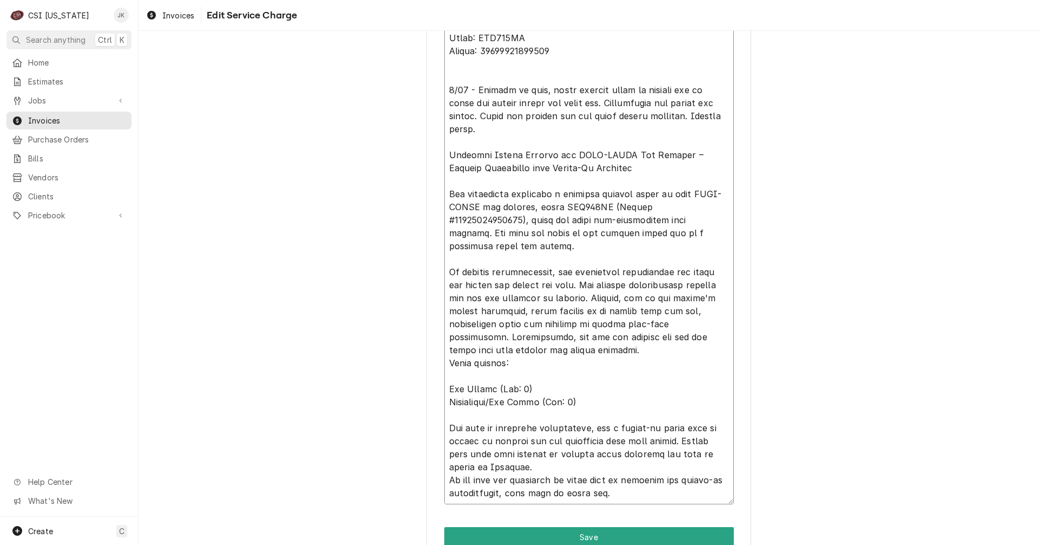
click at [679, 443] on textarea "Service Summary ( optional )" at bounding box center [589, 252] width 290 height 503
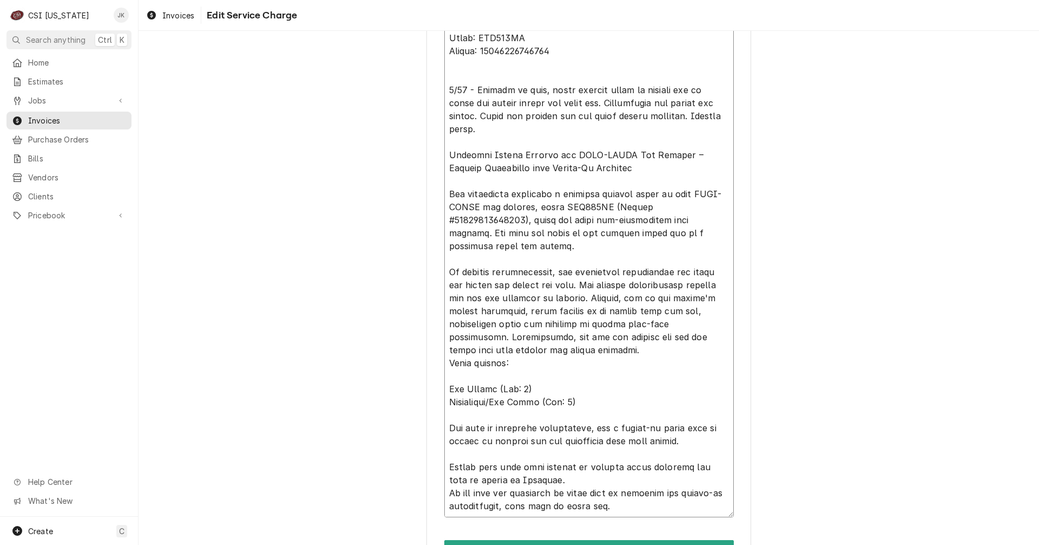
click at [547, 481] on textarea "Service Summary ( optional )" at bounding box center [589, 259] width 290 height 516
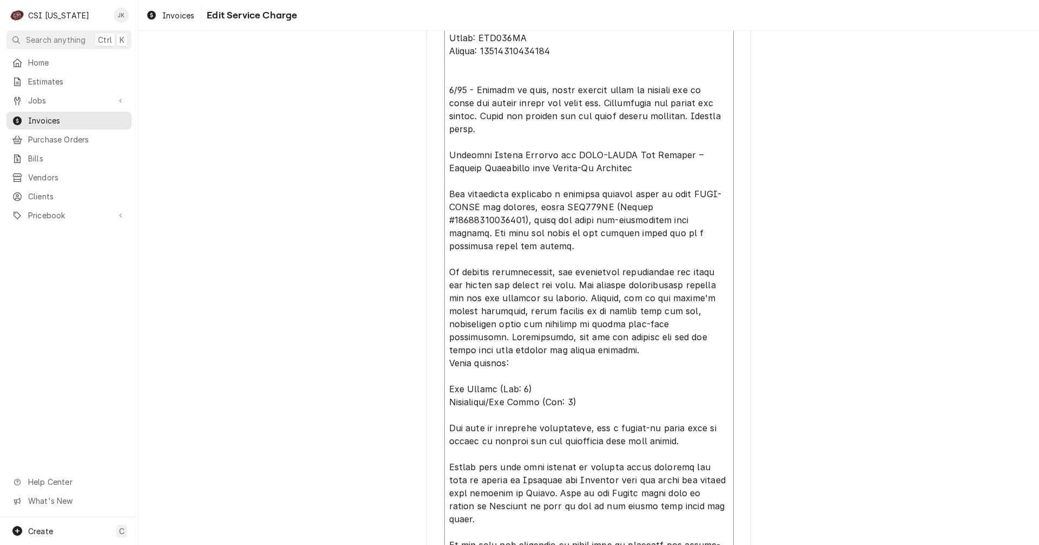
scroll to position [573, 0]
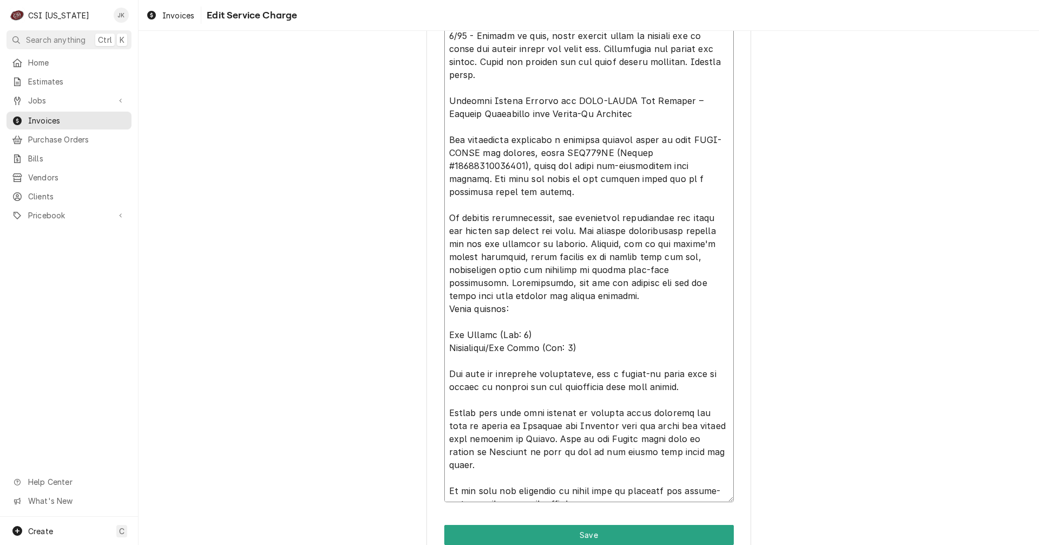
drag, startPoint x: 602, startPoint y: 493, endPoint x: 520, endPoint y: 492, distance: 81.7
click at [520, 492] on textarea "Service Summary ( optional )" at bounding box center [589, 223] width 290 height 555
drag, startPoint x: 556, startPoint y: 475, endPoint x: 509, endPoint y: 490, distance: 50.2
click at [509, 490] on textarea "Service Summary ( optional )" at bounding box center [589, 223] width 290 height 555
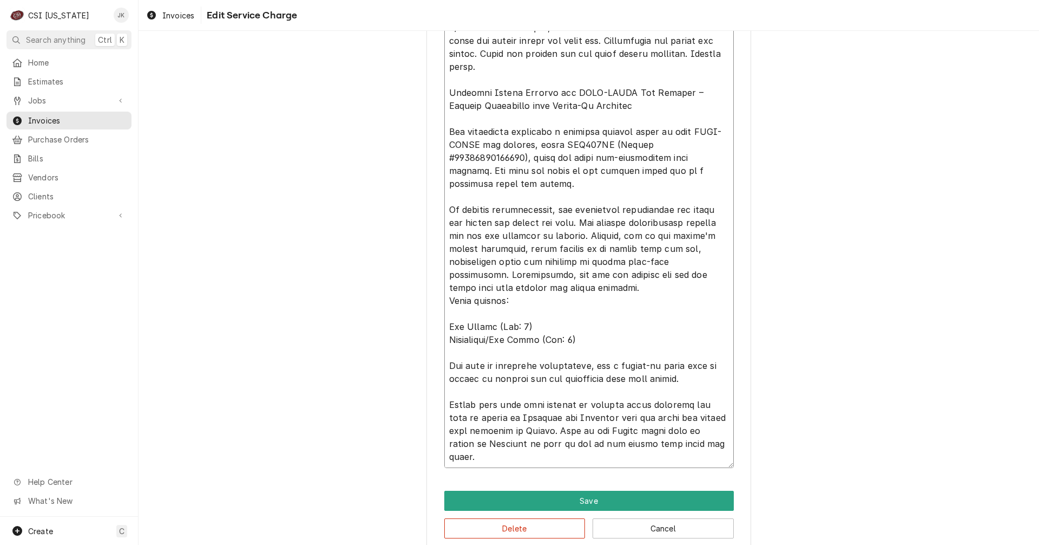
scroll to position [611, 0]
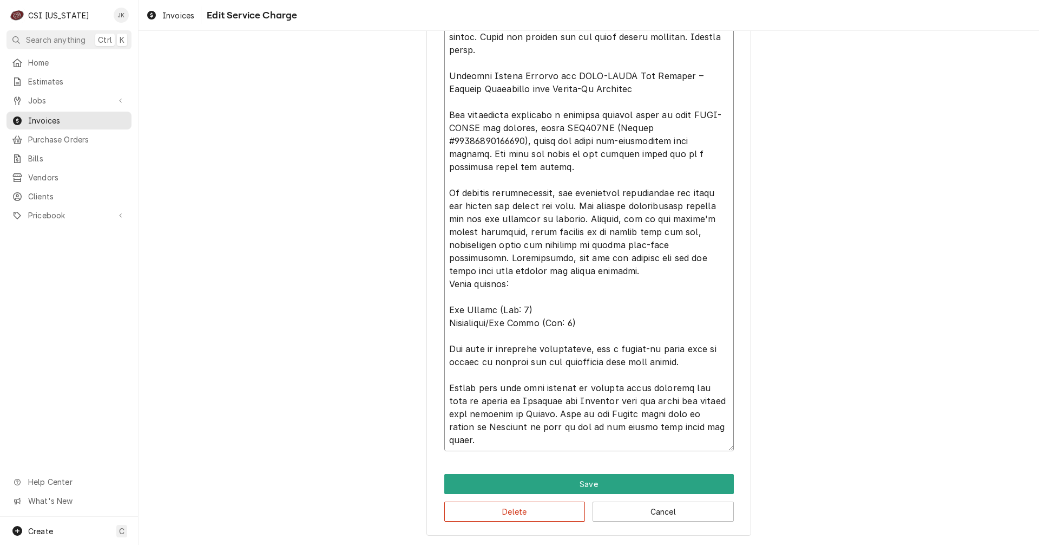
drag, startPoint x: 449, startPoint y: 76, endPoint x: 674, endPoint y: 436, distance: 424.3
click at [674, 436] on textarea "Service Summary ( optional )" at bounding box center [589, 180] width 290 height 542
click at [691, 437] on textarea "Service Summary ( optional )" at bounding box center [589, 180] width 290 height 542
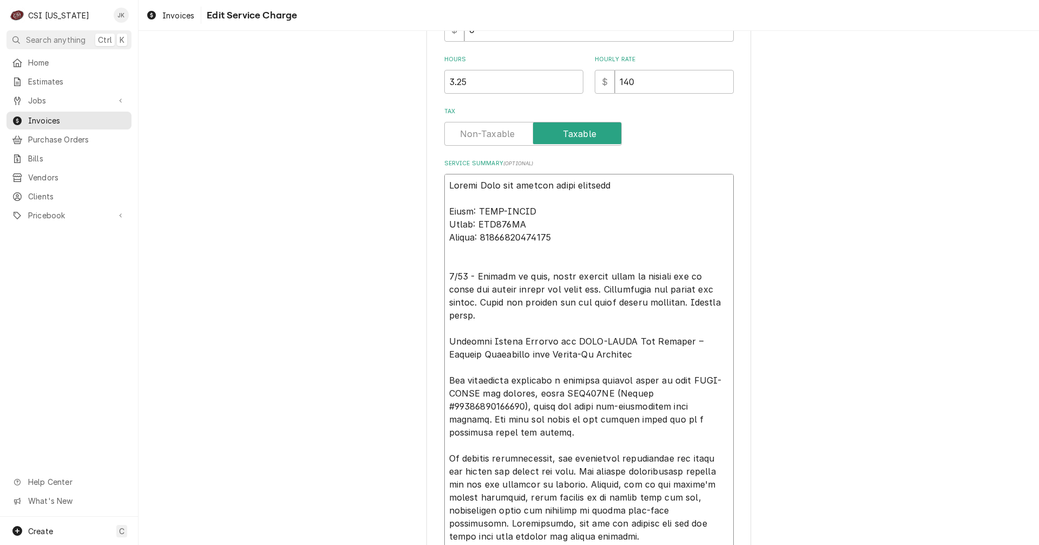
scroll to position [340, 0]
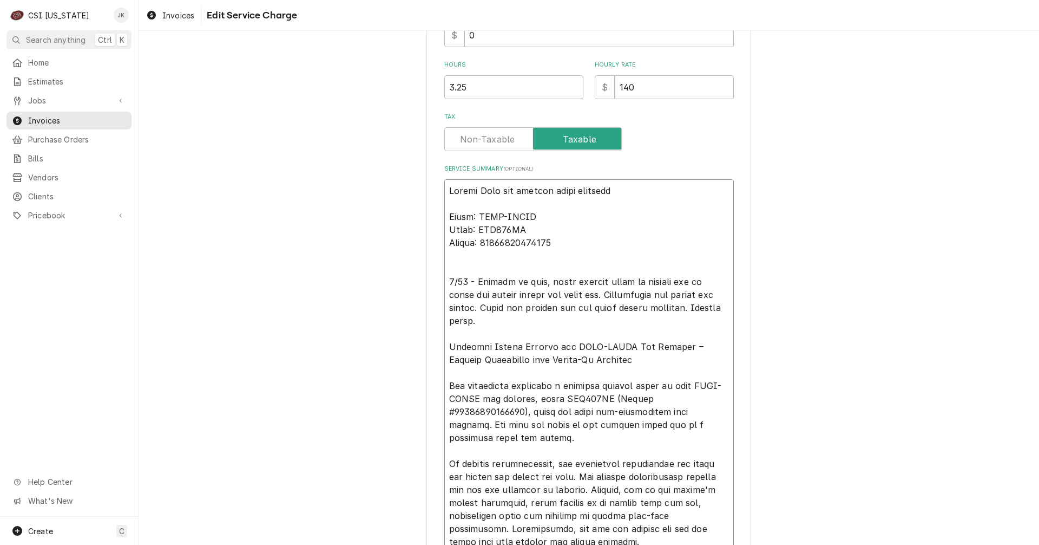
drag, startPoint x: 471, startPoint y: 258, endPoint x: 581, endPoint y: 323, distance: 128.4
click at [581, 323] on textarea "Service Summary ( optional )" at bounding box center [589, 450] width 290 height 542
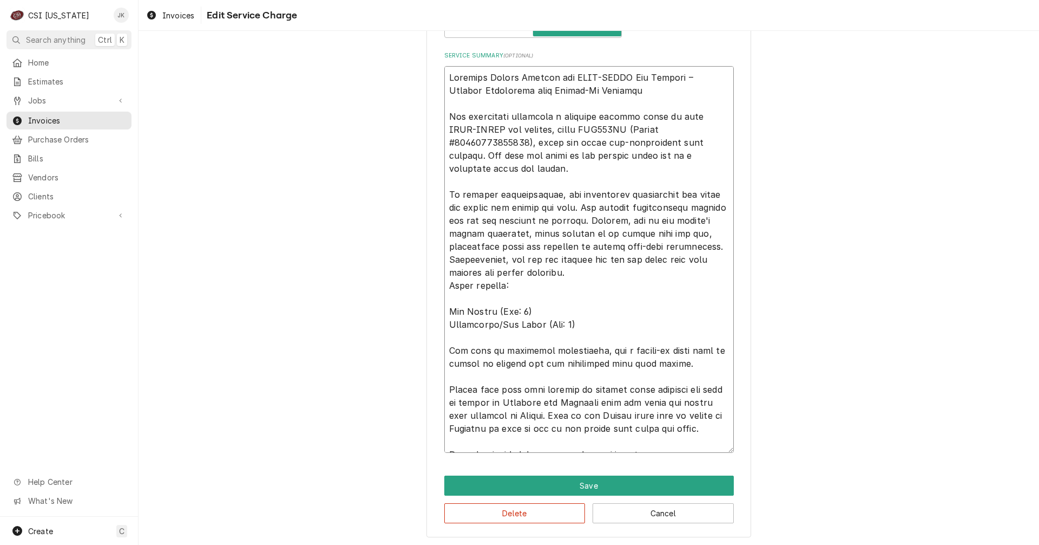
scroll to position [455, 0]
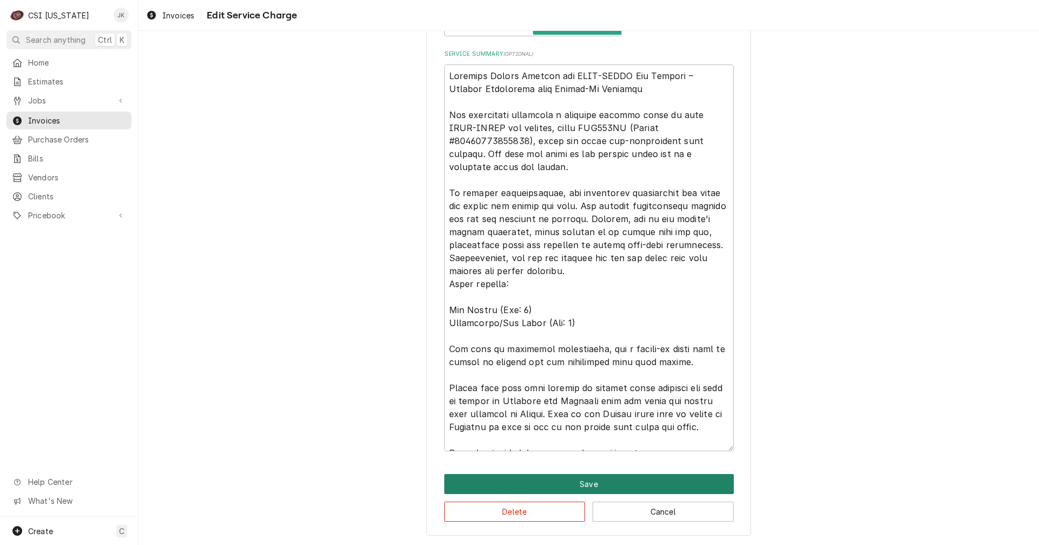
click at [602, 487] on button "Save" at bounding box center [589, 484] width 290 height 20
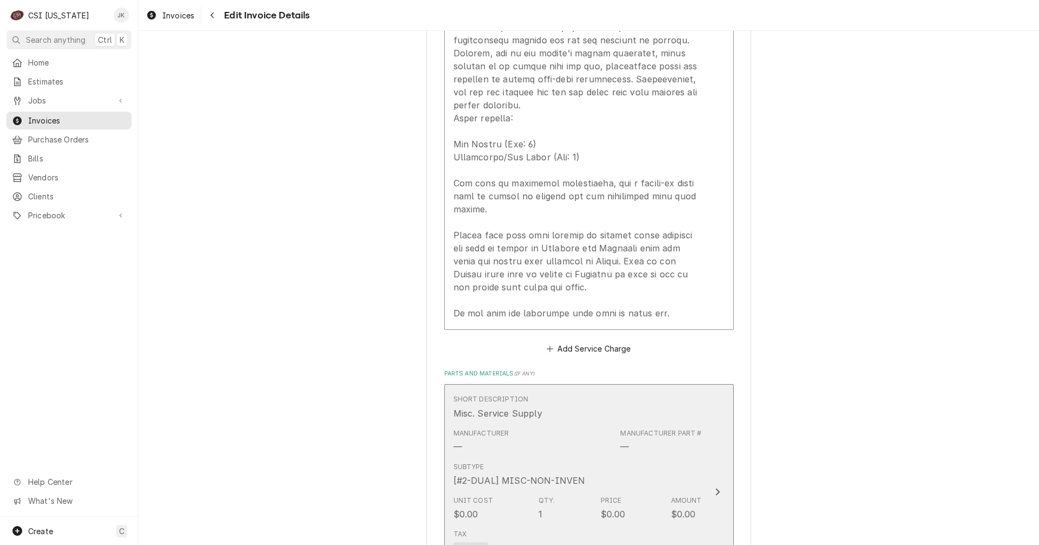
scroll to position [1340, 0]
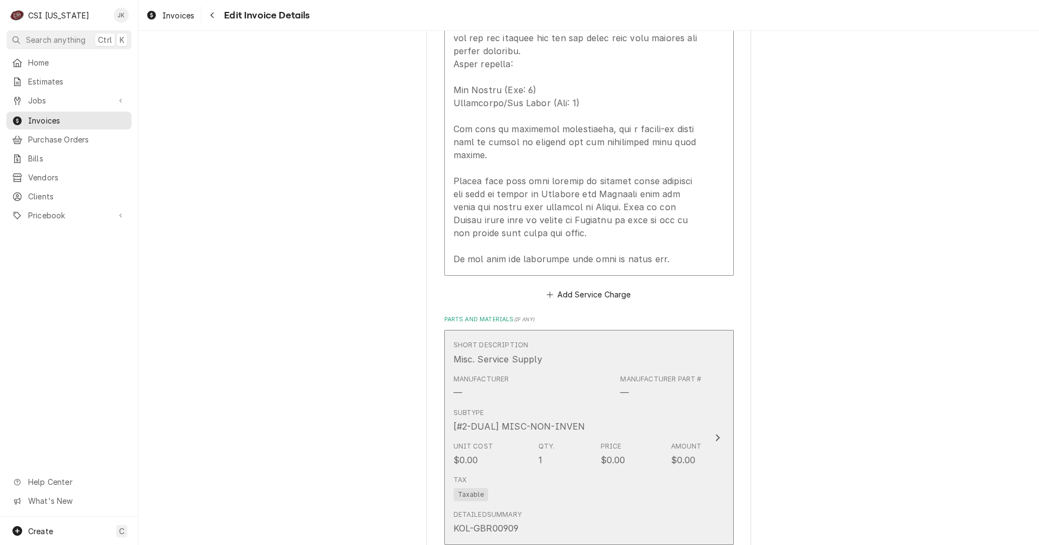
click at [637, 403] on div "Subtype [#2-DUAL] MISC-NON-INVEN" at bounding box center [578, 420] width 248 height 34
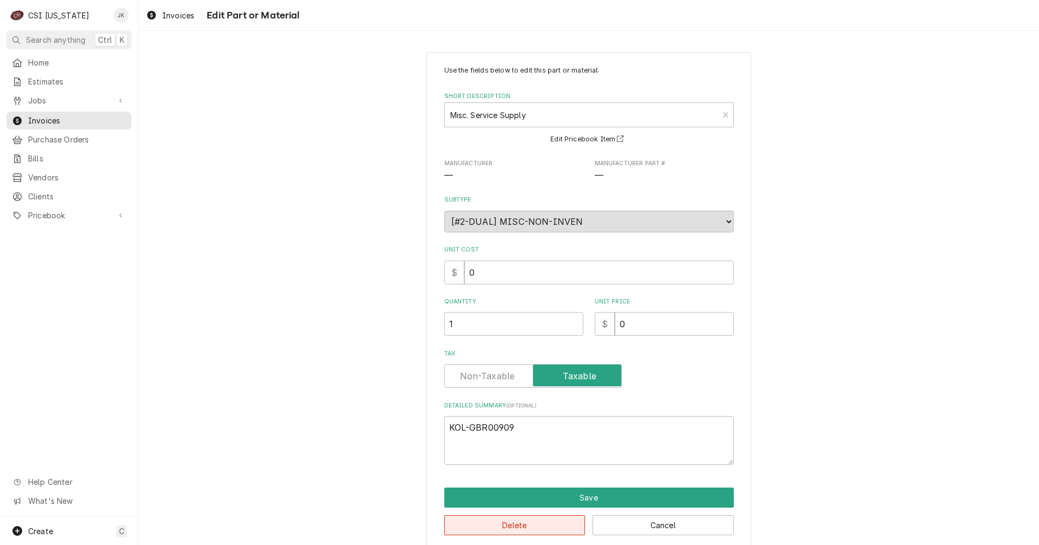
click at [522, 531] on button "Delete" at bounding box center [514, 525] width 141 height 20
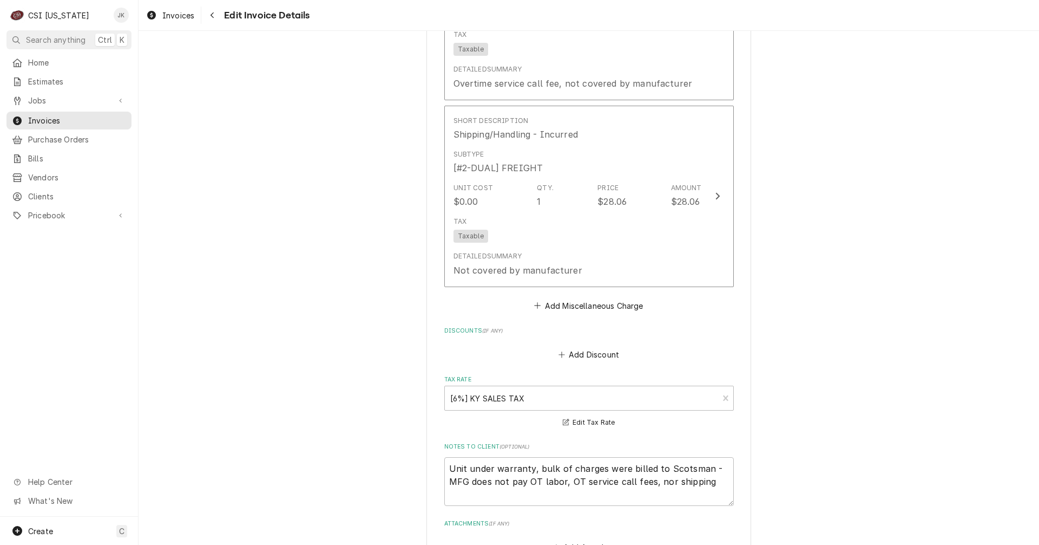
scroll to position [1848, 0]
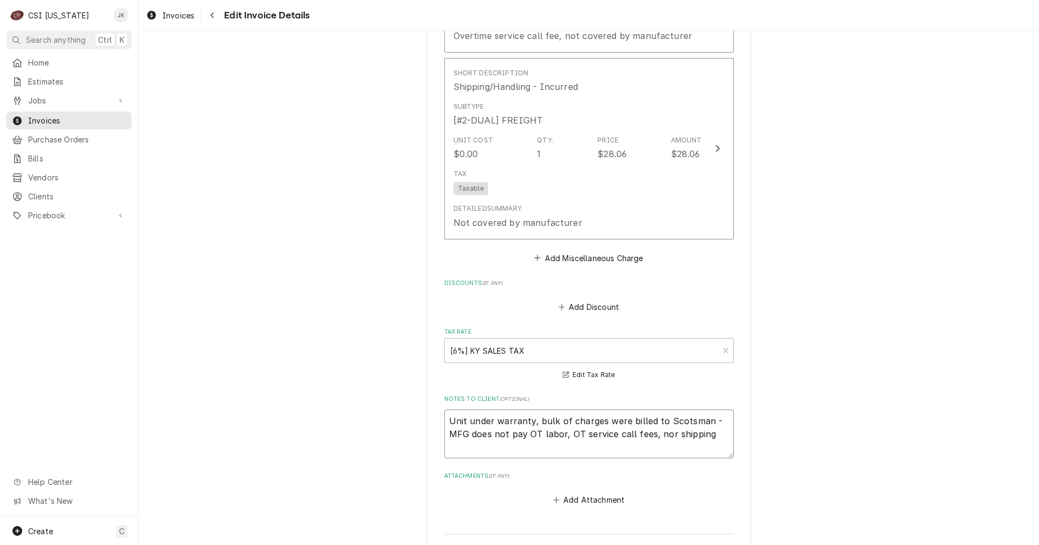
click at [707, 410] on textarea "Unit under warranty, bulk of charges were billed to Scotsman - MFG does not pay…" at bounding box center [589, 433] width 290 height 49
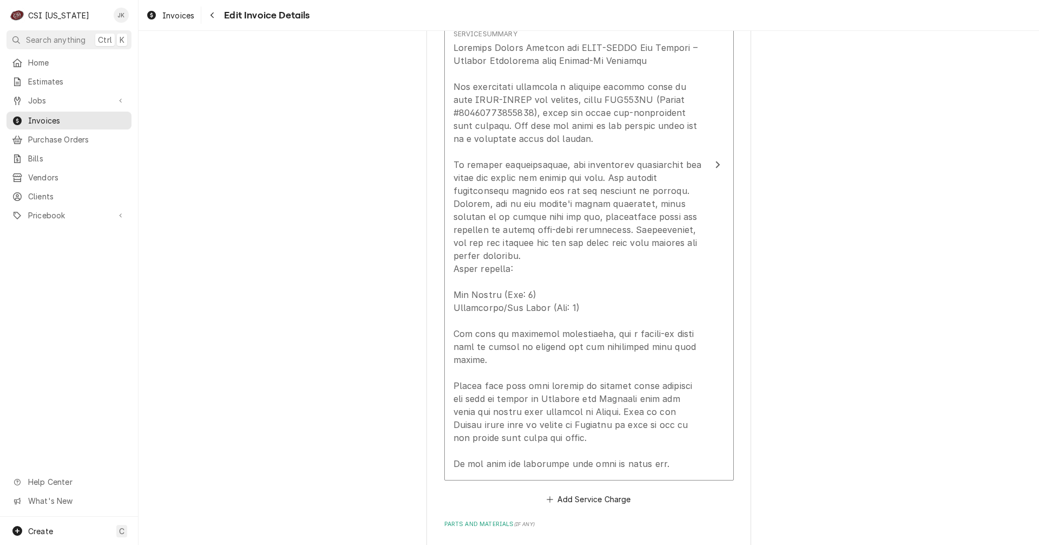
scroll to position [1117, 0]
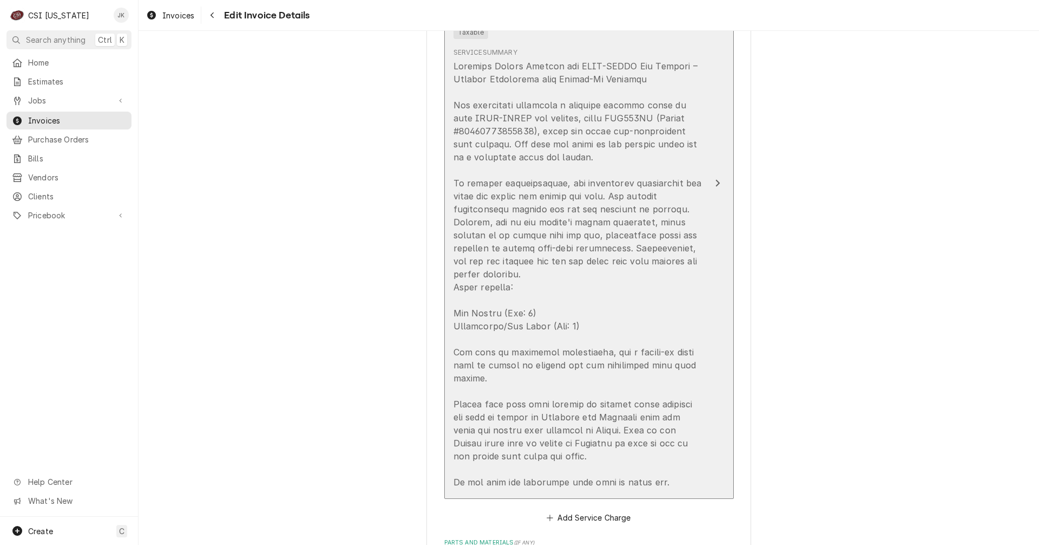
click at [525, 191] on div "Update Line Item" at bounding box center [578, 274] width 248 height 429
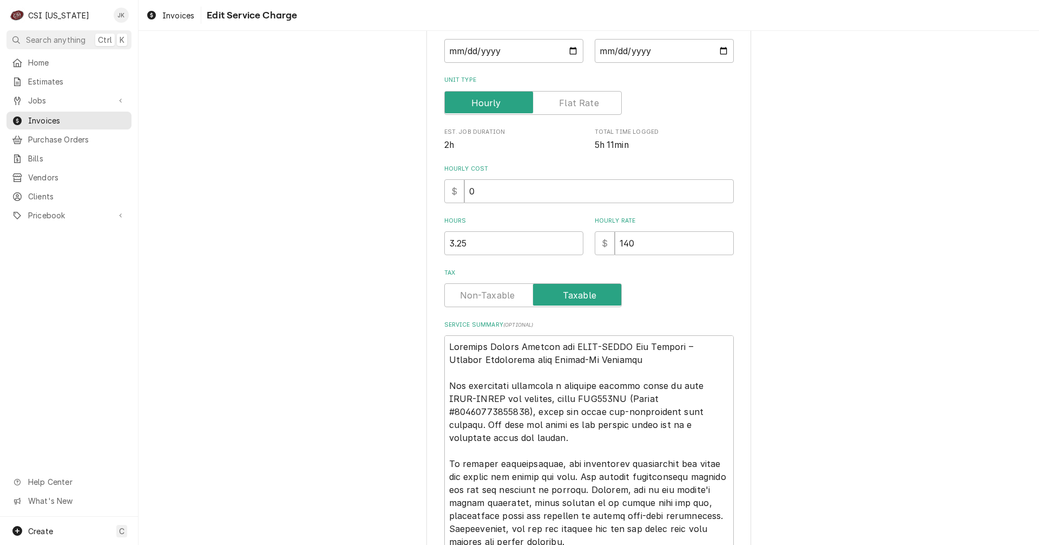
scroll to position [217, 0]
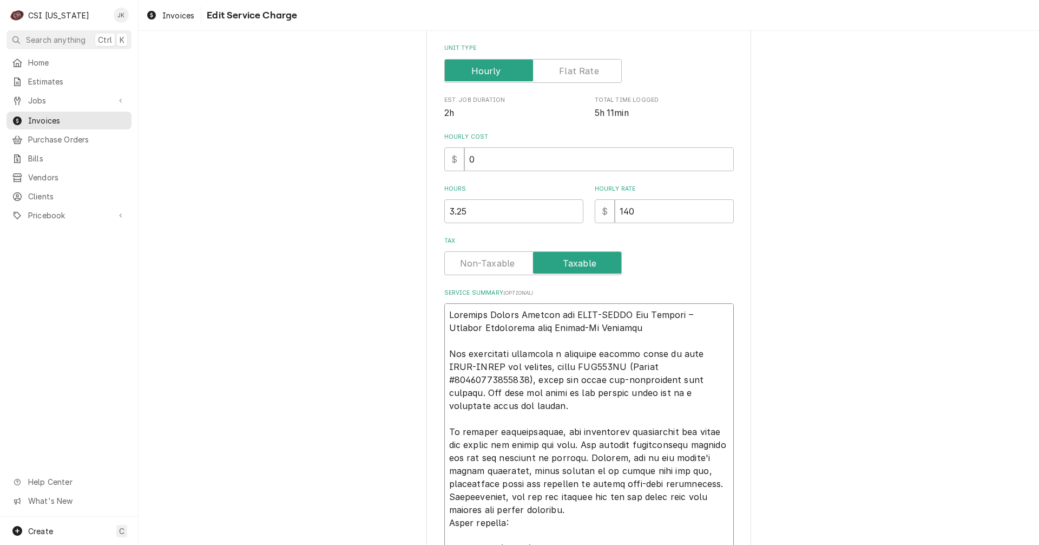
click at [521, 408] on textarea "Service Summary ( optional )" at bounding box center [589, 496] width 290 height 387
click at [825, 326] on div "Use the fields below to edit this service charge Short Description 1-Labor (Ser…" at bounding box center [589, 305] width 901 height 958
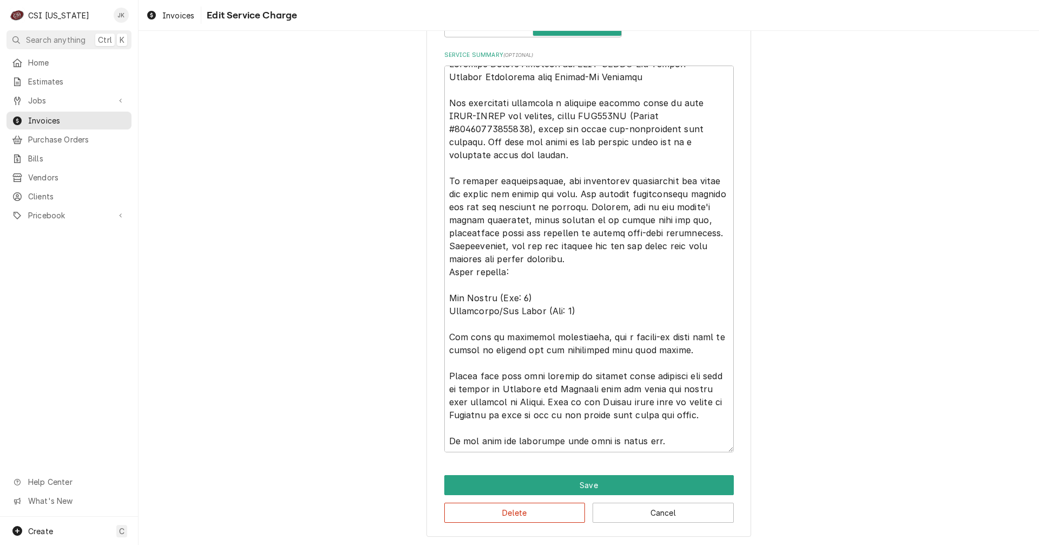
scroll to position [455, 0]
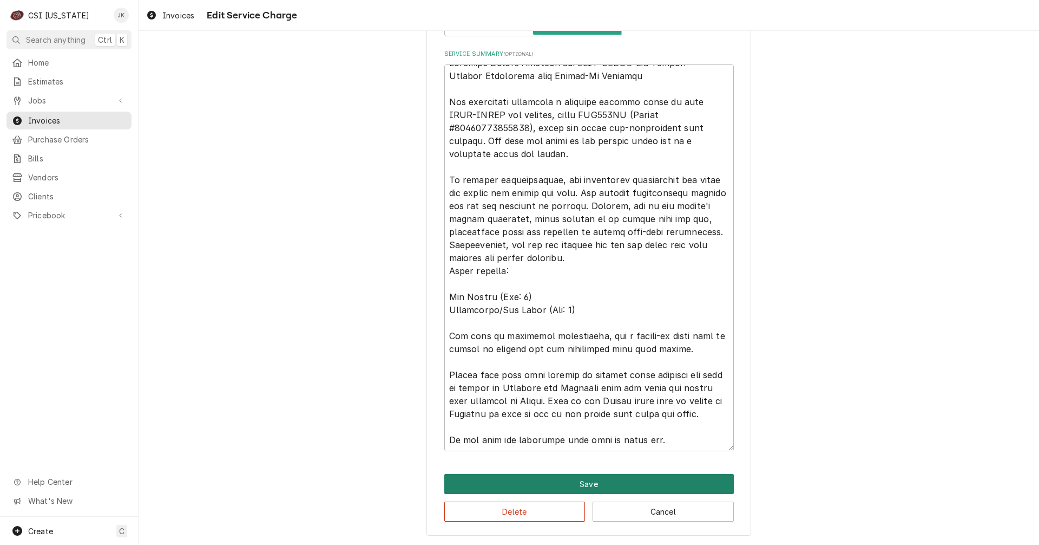
click at [578, 485] on button "Save" at bounding box center [589, 484] width 290 height 20
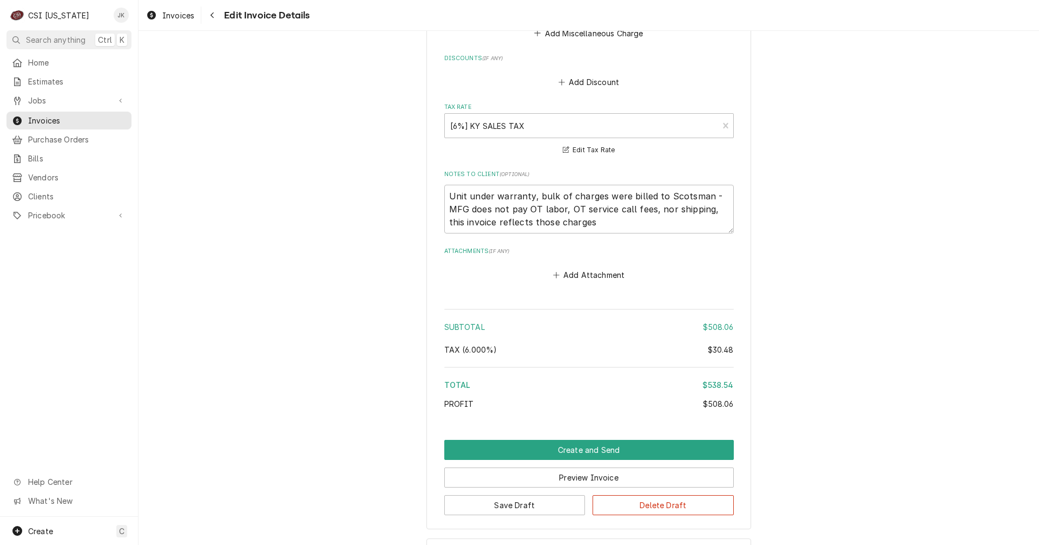
scroll to position [2092, 0]
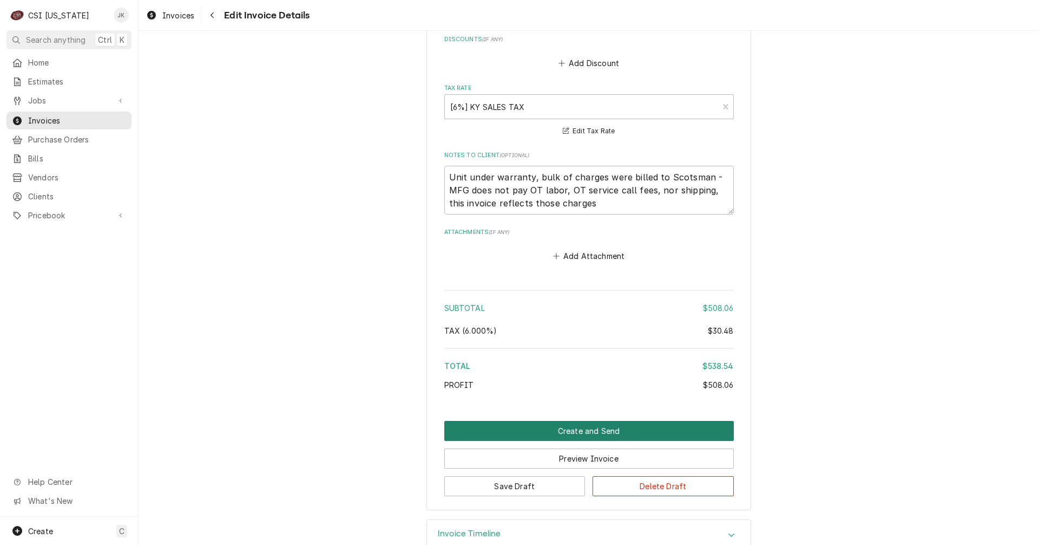
click at [630, 421] on button "Create and Send" at bounding box center [589, 431] width 290 height 20
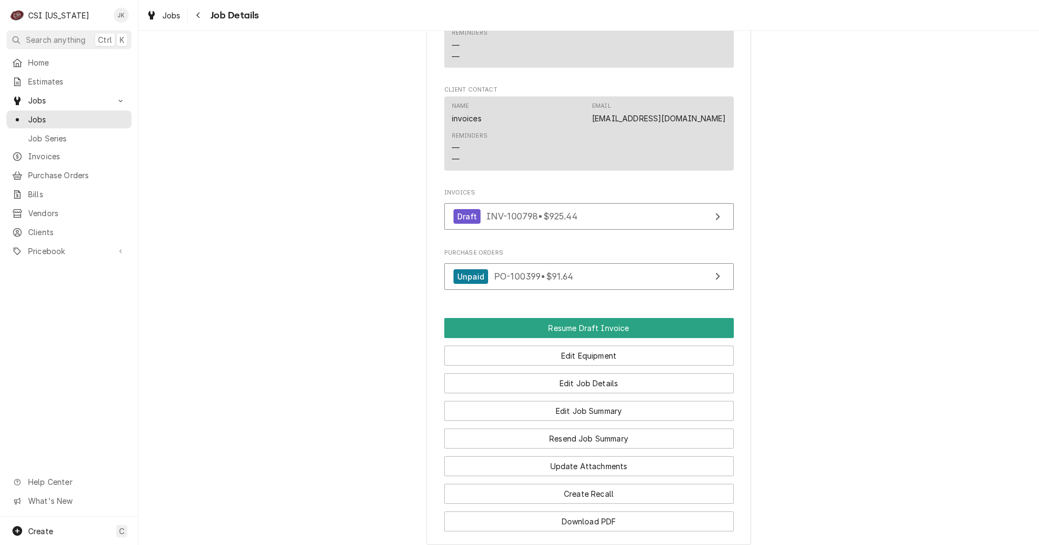
scroll to position [758, 0]
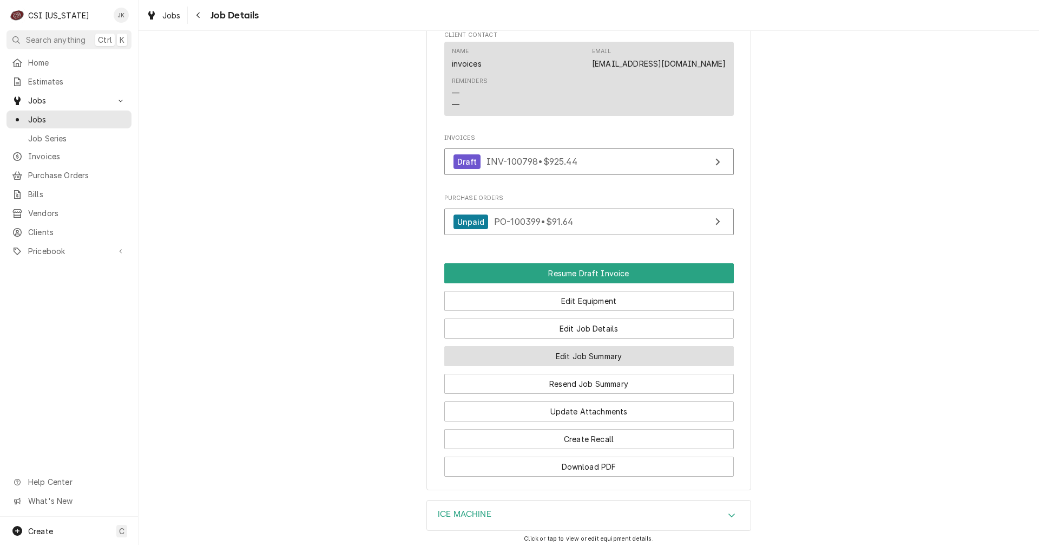
click at [586, 366] on button "Edit Job Summary" at bounding box center [589, 356] width 290 height 20
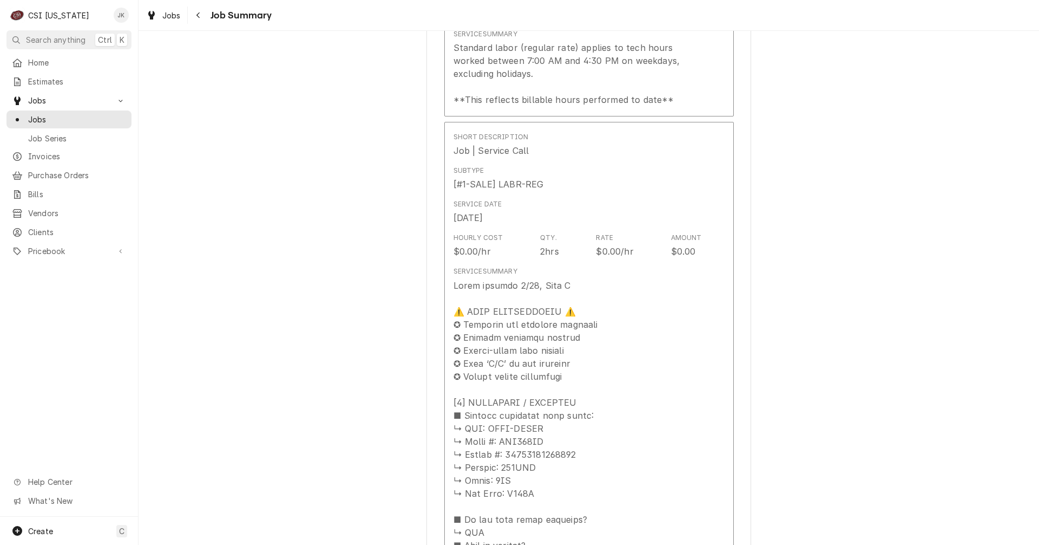
scroll to position [758, 0]
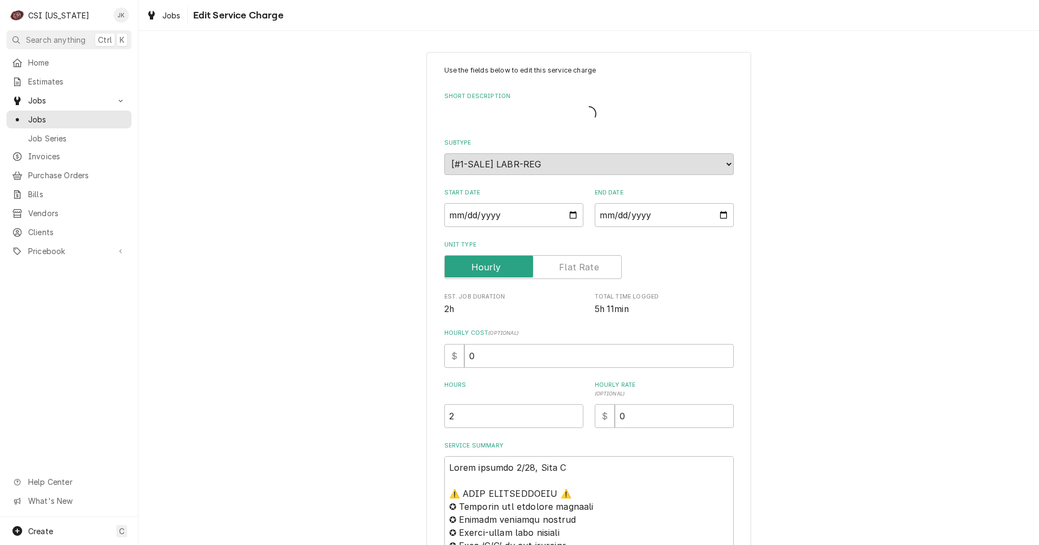
type textarea "x"
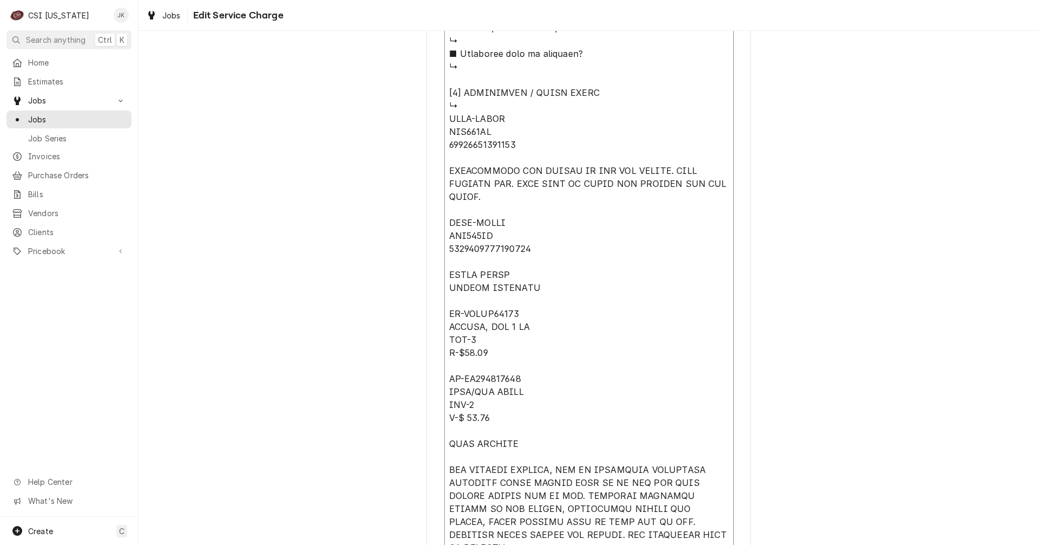
scroll to position [1295, 0]
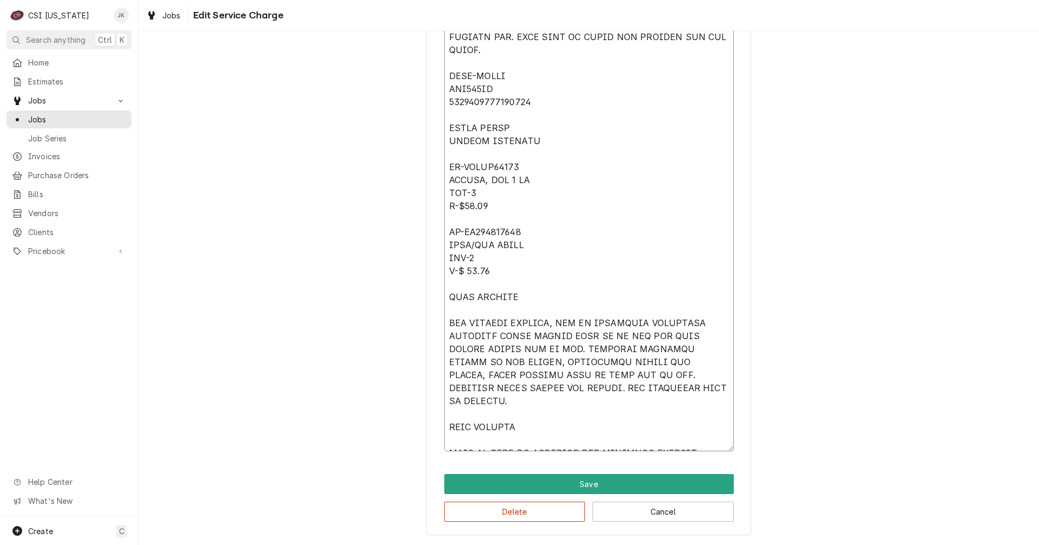
drag, startPoint x: 443, startPoint y: 170, endPoint x: 693, endPoint y: 494, distance: 408.7
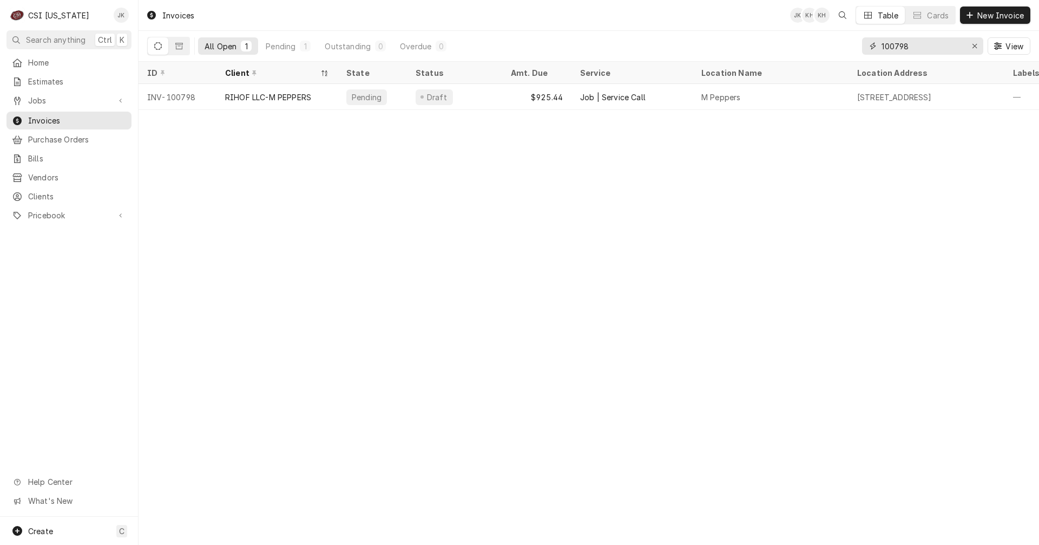
drag, startPoint x: 894, startPoint y: 45, endPoint x: 959, endPoint y: 44, distance: 64.4
click at [959, 44] on input "100798" at bounding box center [922, 45] width 81 height 17
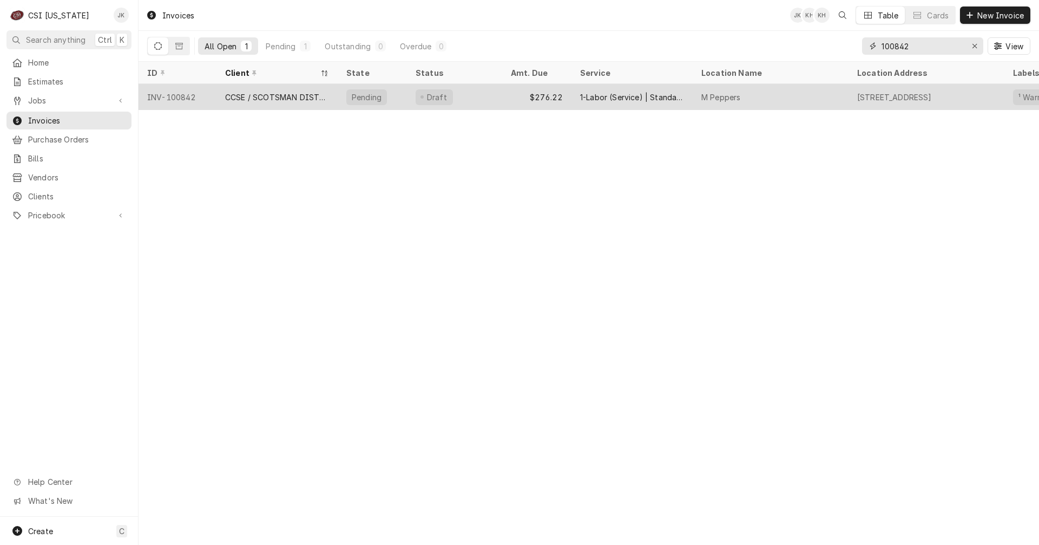
type input "100842"
click at [683, 97] on div "1-Labor (Service) | Standard | Incurred" at bounding box center [632, 96] width 104 height 11
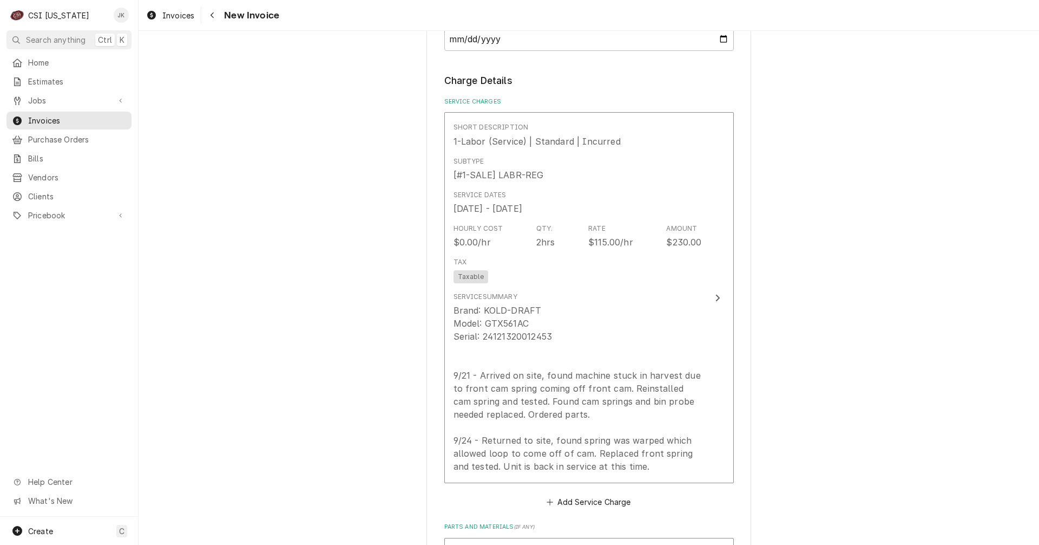
scroll to position [866, 0]
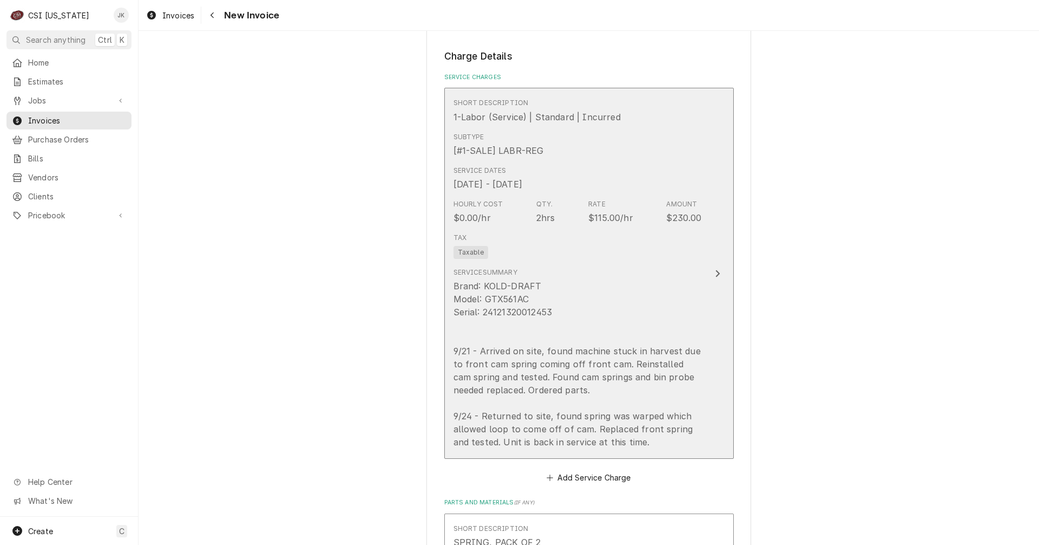
click at [566, 228] on div "Tax Taxable" at bounding box center [578, 245] width 248 height 35
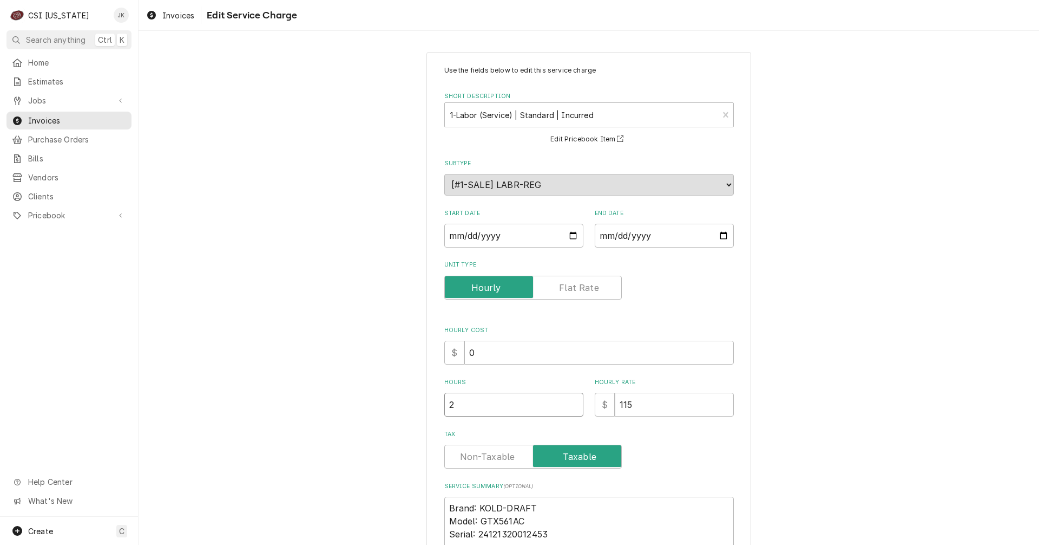
drag, startPoint x: 452, startPoint y: 402, endPoint x: 398, endPoint y: 401, distance: 53.6
click at [398, 401] on div "Use the fields below to edit this service charge Short Description 1-Labor (Ser…" at bounding box center [589, 405] width 901 height 726
type textarea "x"
type input "5"
type textarea "x"
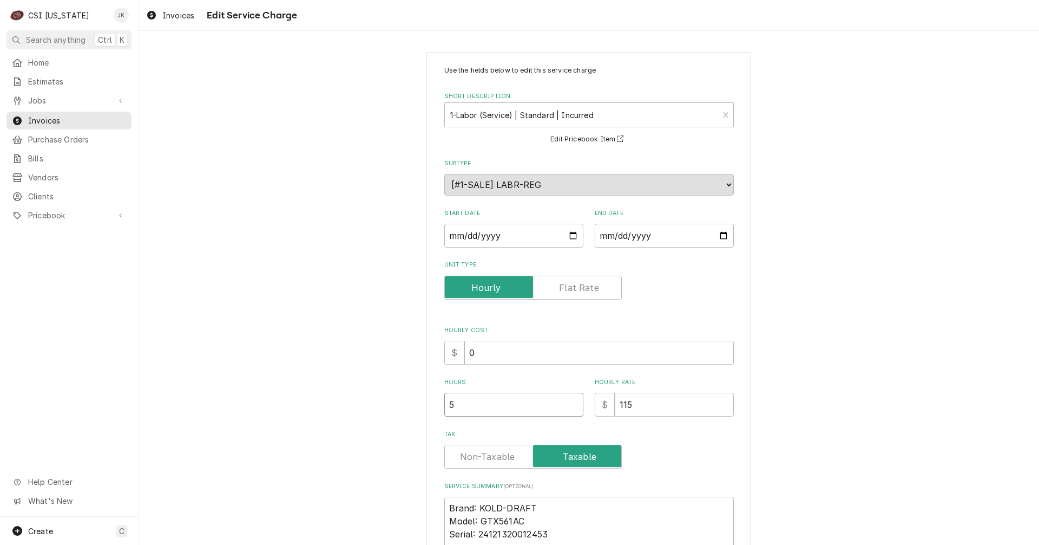
type input "5.2"
type textarea "x"
type input "5.25"
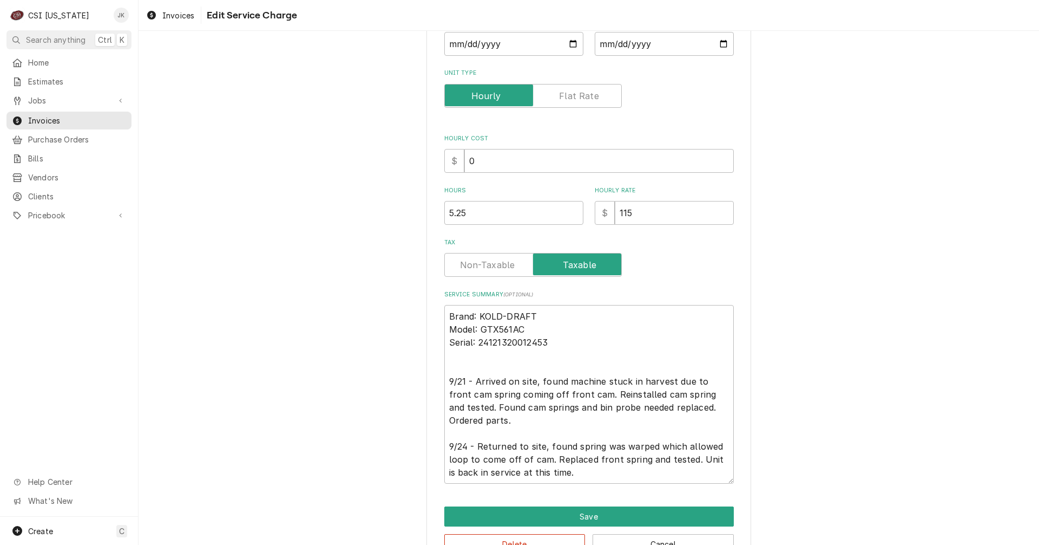
scroll to position [217, 0]
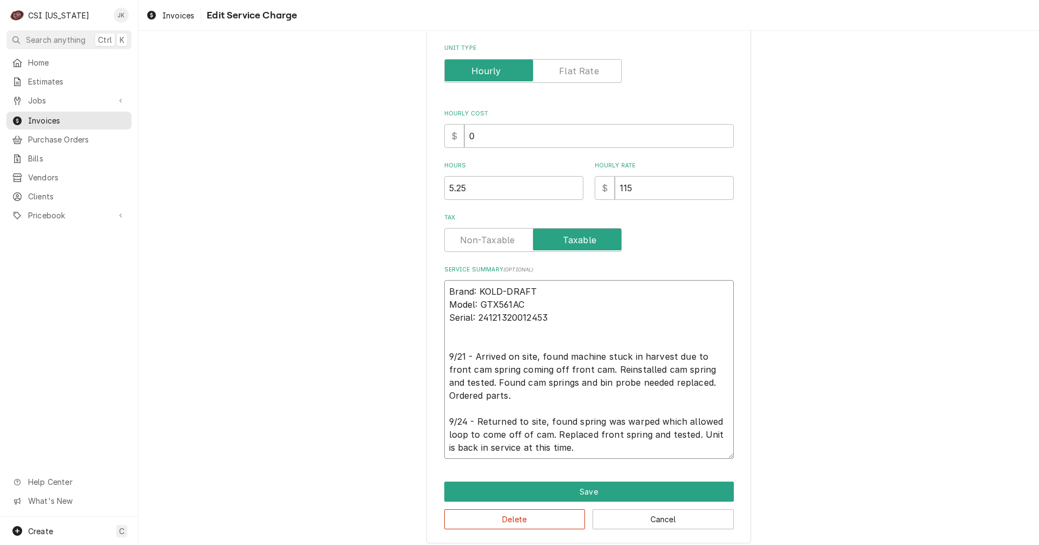
click at [573, 344] on textarea "Brand: KOLD-DRAFT Model: GTX561AC Serial: 24121320012453 9/21 - Arrived on site…" at bounding box center [589, 369] width 290 height 179
drag, startPoint x: 445, startPoint y: 287, endPoint x: 601, endPoint y: 449, distance: 224.3
click at [601, 449] on textarea "Brand: KOLD-DRAFT Model: GTX561AC Serial: 24121320012453 9/21 - Arrived on site…" at bounding box center [589, 369] width 290 height 179
paste textarea "Loremips Dolors Ametcon adi ELIT-SEDDO Eiu Tempori – Utlabor Etdolorema aliq En…"
type textarea "x"
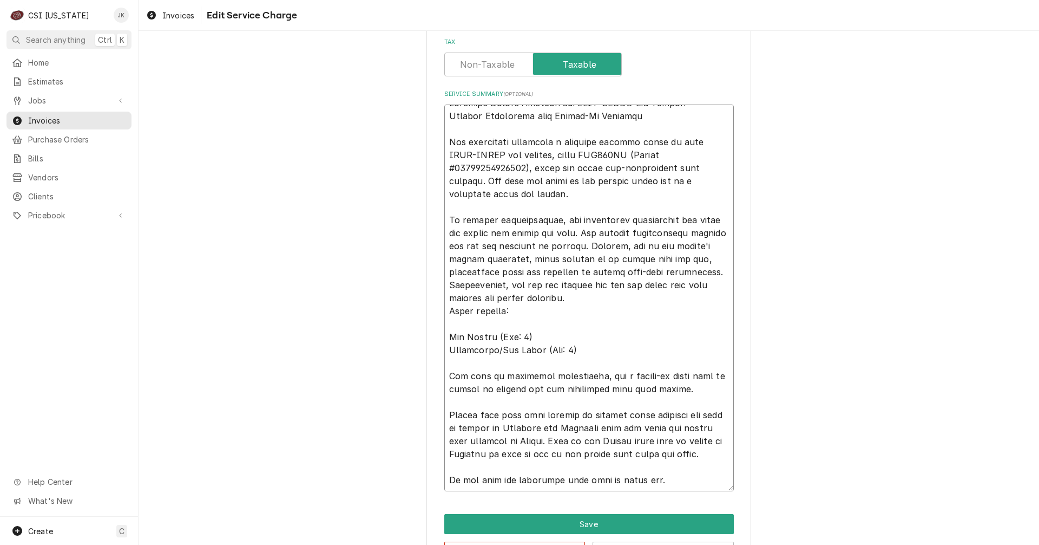
scroll to position [0, 0]
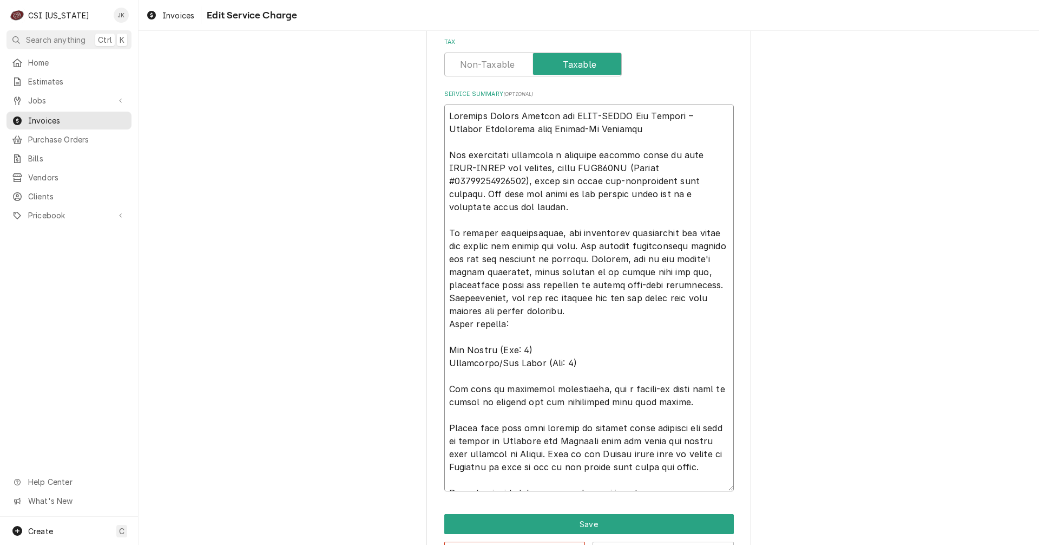
click at [451, 157] on textarea "Service Summary ( optional )" at bounding box center [589, 297] width 290 height 387
type textarea "Warranty Repair Service for KOLD-DRAFT Ice Machine – Partial Resolution with Fo…"
type textarea "x"
type textarea "Warranty Repair Service for KOLD-DRAFT Ice Machine – Partial Resolution with Fo…"
type textarea "x"
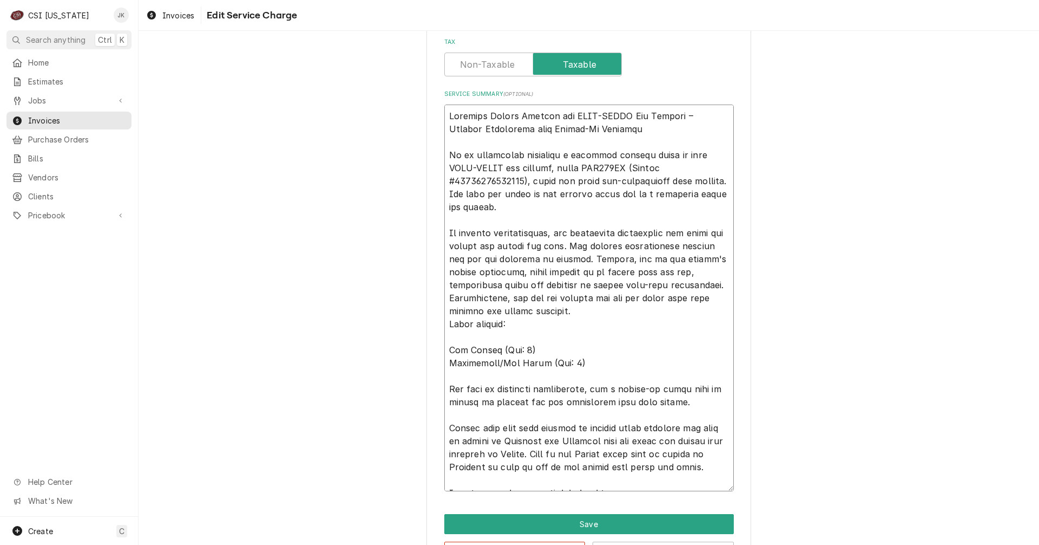
type textarea "Warranty Repair Service for KOLD-DRAFT Ice Machine – Partial Resolution with Fo…"
type textarea "x"
type textarea "Warranty Repair Service for KOLD-DRAFT Ice Machine – Partial Resolution with Fo…"
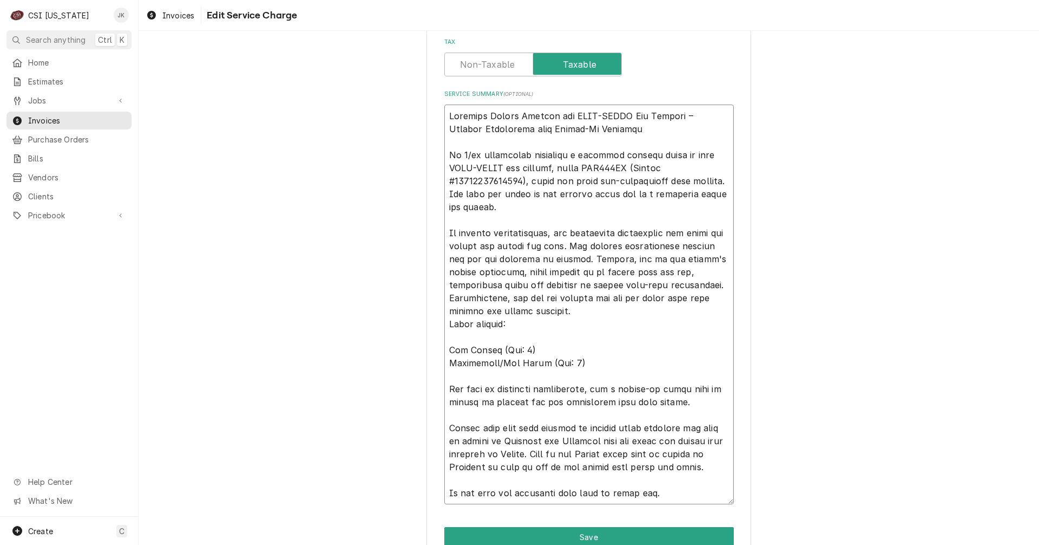
type textarea "x"
type textarea "Warranty Repair Service for KOLD-DRAFT Ice Machine – Partial Resolution with Fo…"
type textarea "x"
type textarea "Warranty Repair Service for KOLD-DRAFT Ice Machine – Partial Resolution with Fo…"
type textarea "x"
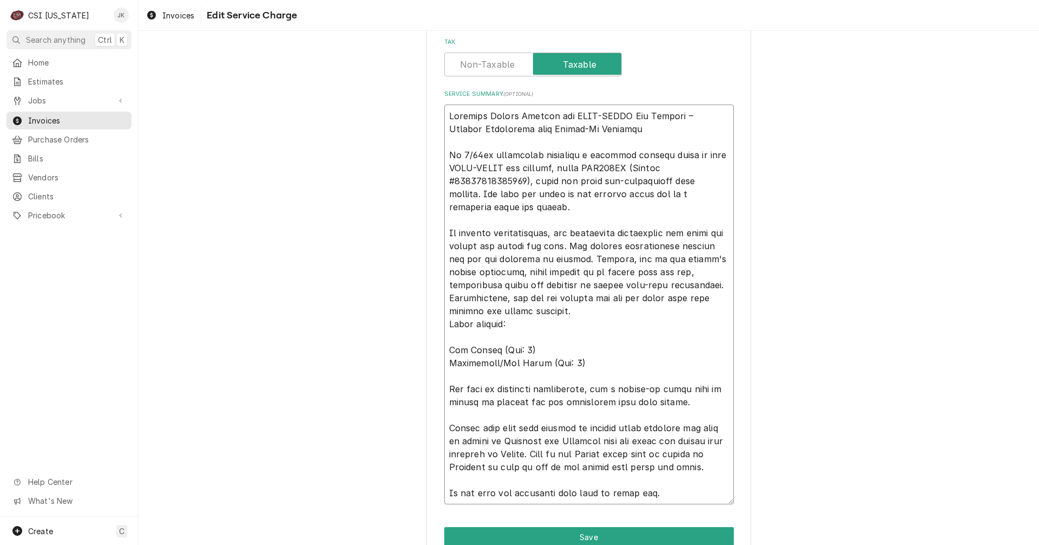
type textarea "Warranty Repair Service for KOLD-DRAFT Ice Machine – Partial Resolution with Fo…"
type textarea "x"
type textarea "Warranty Repair Service for KOLD-DRAFT Ice Machine – Partial Resolution with Fo…"
drag, startPoint x: 676, startPoint y: 404, endPoint x: 445, endPoint y: 390, distance: 231.0
click at [445, 390] on textarea "Service Summary ( optional )" at bounding box center [589, 304] width 290 height 400
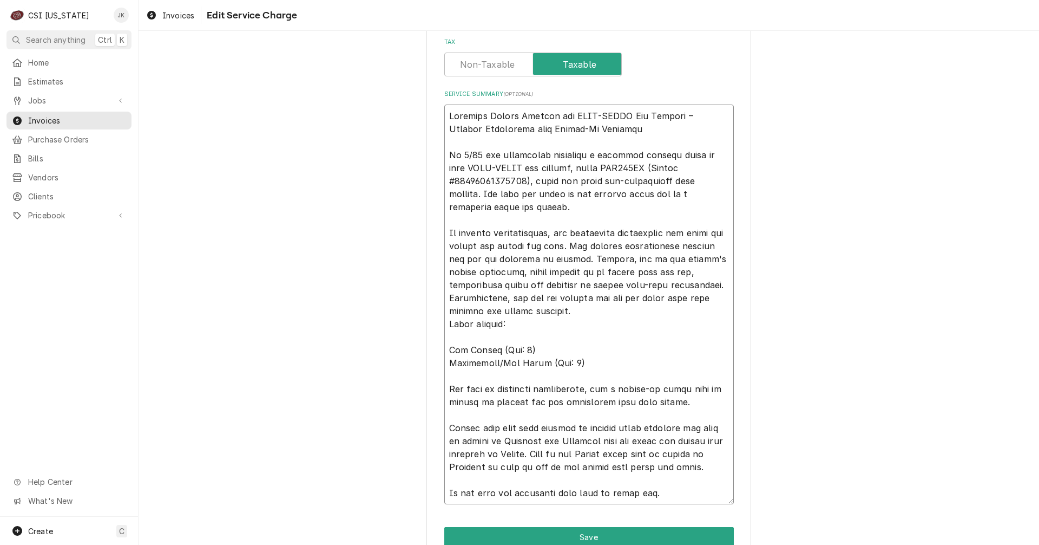
type textarea "x"
type textarea "Warranty Repair Service for KOLD-DRAFT Ice Machine – Partial Resolution with Fo…"
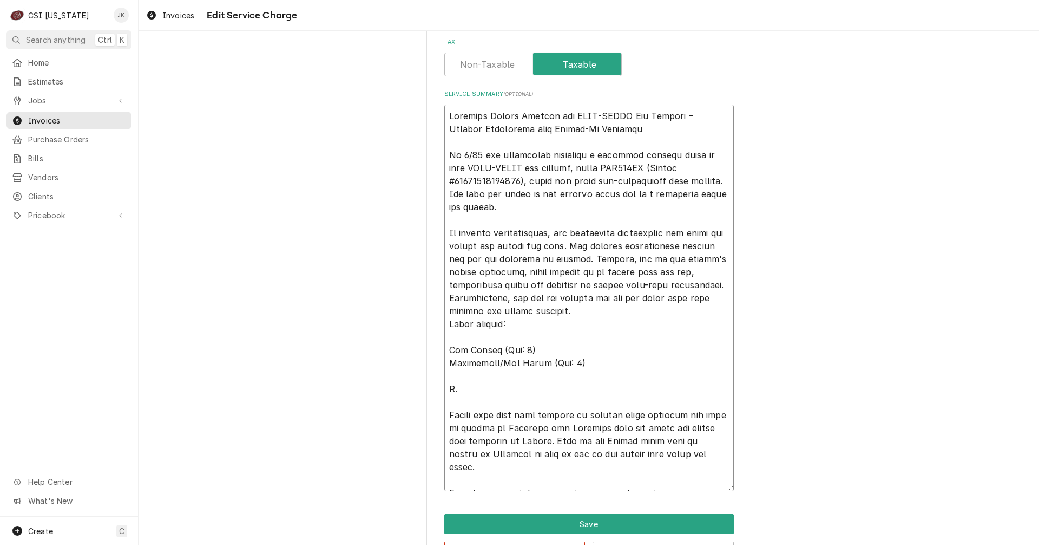
type textarea "x"
type textarea "Warranty Repair Service for KOLD-DRAFT Ice Machine – Partial Resolution with Fo…"
type textarea "x"
type textarea "Warranty Repair Service for KOLD-DRAFT Ice Machine – Partial Resolution with Fo…"
type textarea "x"
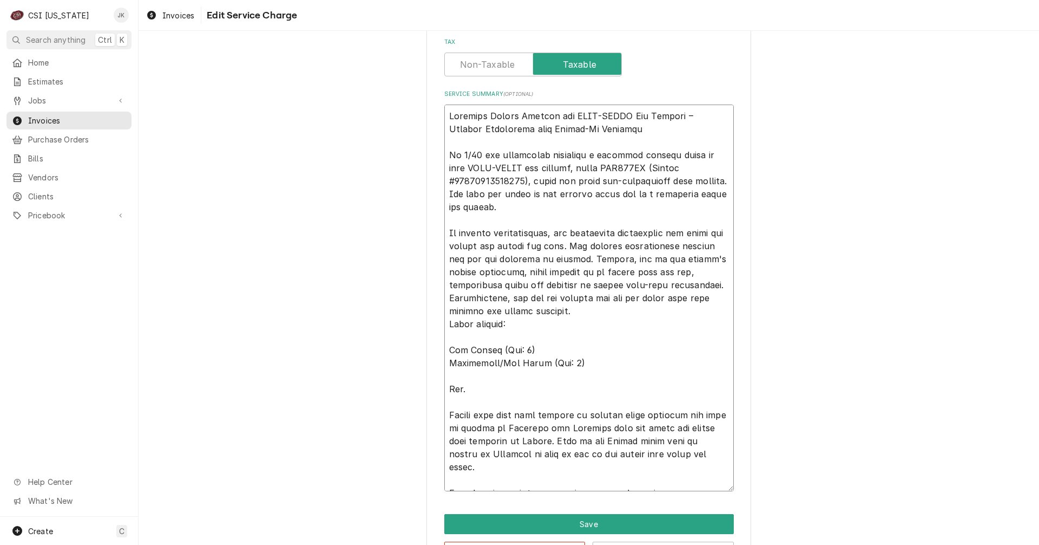
type textarea "Warranty Repair Service for KOLD-DRAFT Ice Machine – Partial Resolution with Fo…"
type textarea "x"
type textarea "Warranty Repair Service for KOLD-DRAFT Ice Machine – Partial Resolution with Fo…"
type textarea "x"
type textarea "Warranty Repair Service for KOLD-DRAFT Ice Machine – Partial Resolution with Fo…"
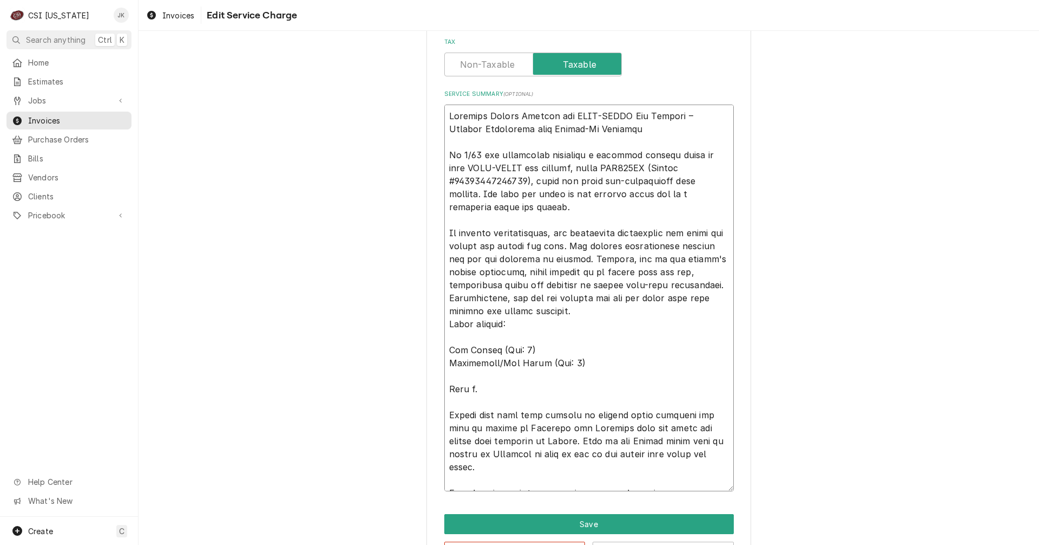
type textarea "x"
type textarea "Warranty Repair Service for KOLD-DRAFT Ice Machine – Partial Resolution with Fo…"
type textarea "x"
type textarea "Warranty Repair Service for KOLD-DRAFT Ice Machine – Partial Resolution with Fo…"
type textarea "x"
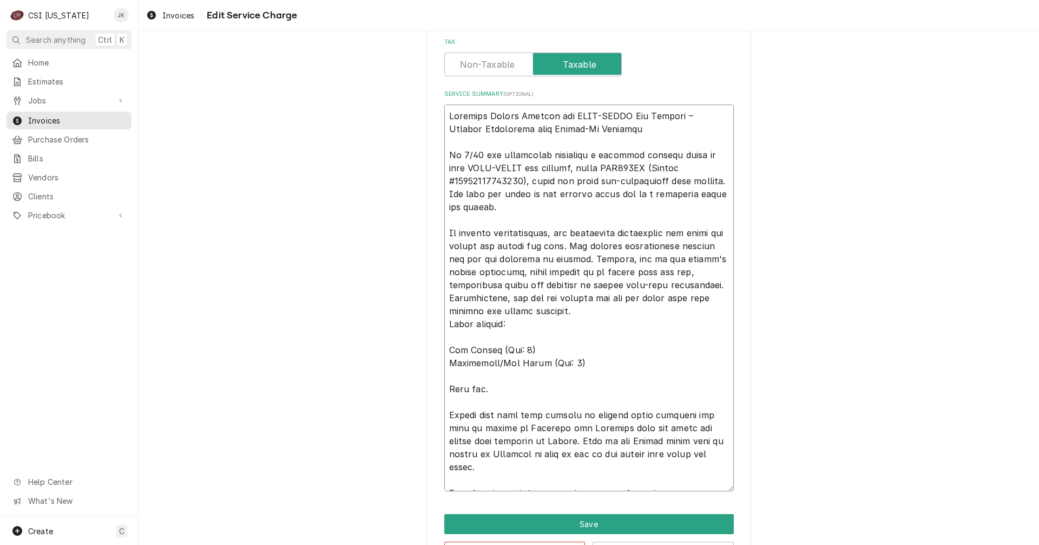
type textarea "Warranty Repair Service for KOLD-DRAFT Ice Machine – Partial Resolution with Fo…"
type textarea "x"
type textarea "Warranty Repair Service for KOLD-DRAFT Ice Machine – Partial Resolution with Fo…"
type textarea "x"
type textarea "Warranty Repair Service for KOLD-DRAFT Ice Machine – Partial Resolution with Fo…"
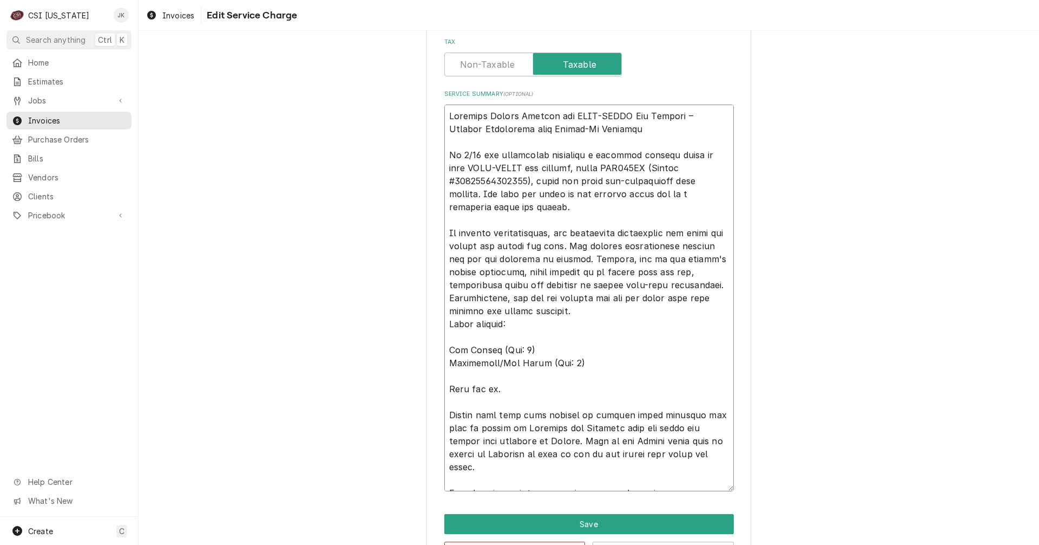
type textarea "x"
type textarea "Warranty Repair Service for KOLD-DRAFT Ice Machine – Partial Resolution with Fo…"
type textarea "x"
type textarea "Warranty Repair Service for KOLD-DRAFT Ice Machine – Partial Resolution with Fo…"
type textarea "x"
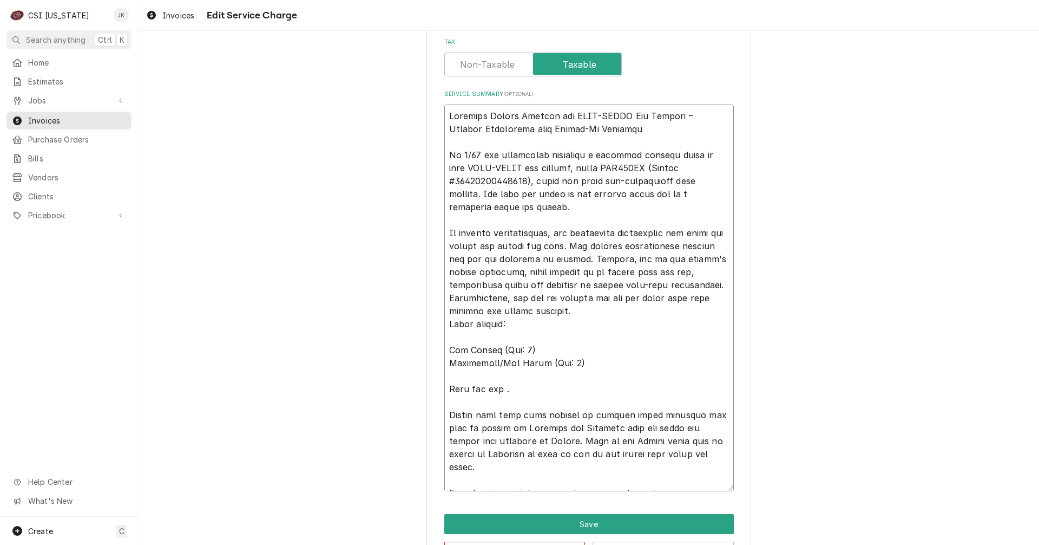
type textarea "Warranty Repair Service for KOLD-DRAFT Ice Machine – Partial Resolution with Fo…"
type textarea "x"
type textarea "Warranty Repair Service for KOLD-DRAFT Ice Machine – Partial Resolution with Fo…"
type textarea "x"
type textarea "Warranty Repair Service for KOLD-DRAFT Ice Machine – Partial Resolution with Fo…"
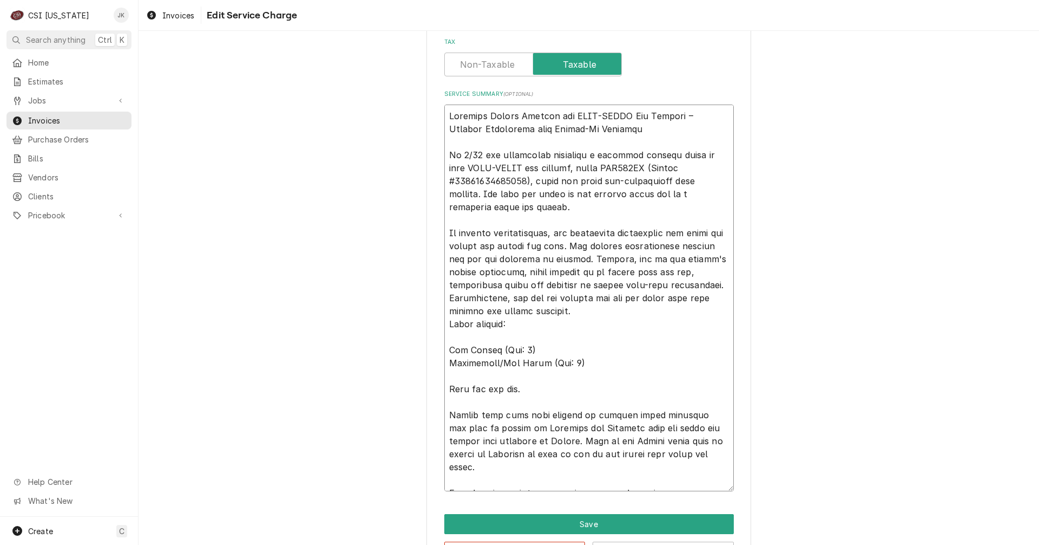
type textarea "x"
type textarea "Warranty Repair Service for KOLD-DRAFT Ice Machine – Partial Resolution with Fo…"
type textarea "x"
type textarea "Warranty Repair Service for KOLD-DRAFT Ice Machine – Partial Resolution with Fo…"
type textarea "x"
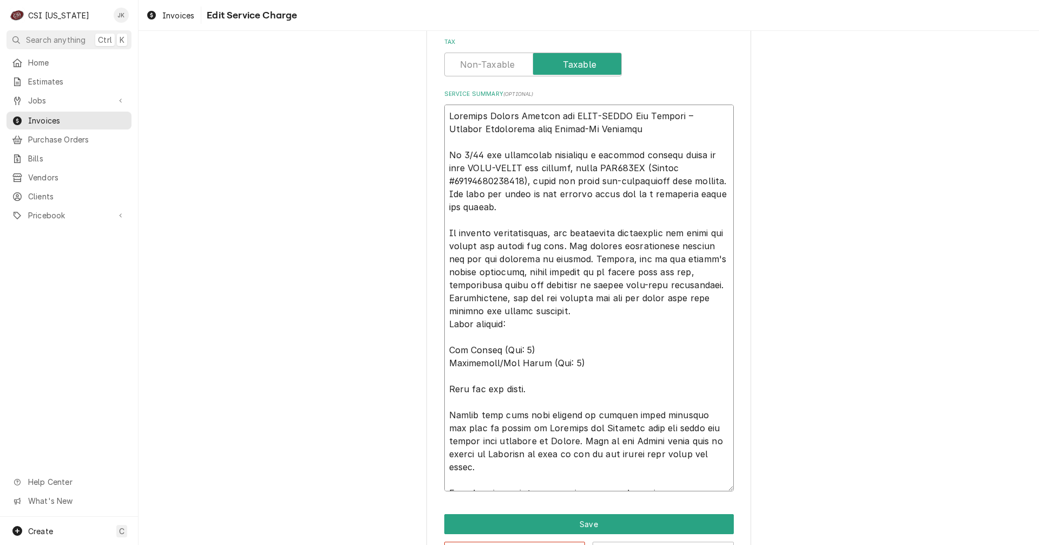
type textarea "Warranty Repair Service for KOLD-DRAFT Ice Machine – Partial Resolution with Fo…"
type textarea "x"
type textarea "Warranty Repair Service for KOLD-DRAFT Ice Machine – Partial Resolution with Fo…"
type textarea "x"
type textarea "Warranty Repair Service for KOLD-DRAFT Ice Machine – Partial Resolution with Fo…"
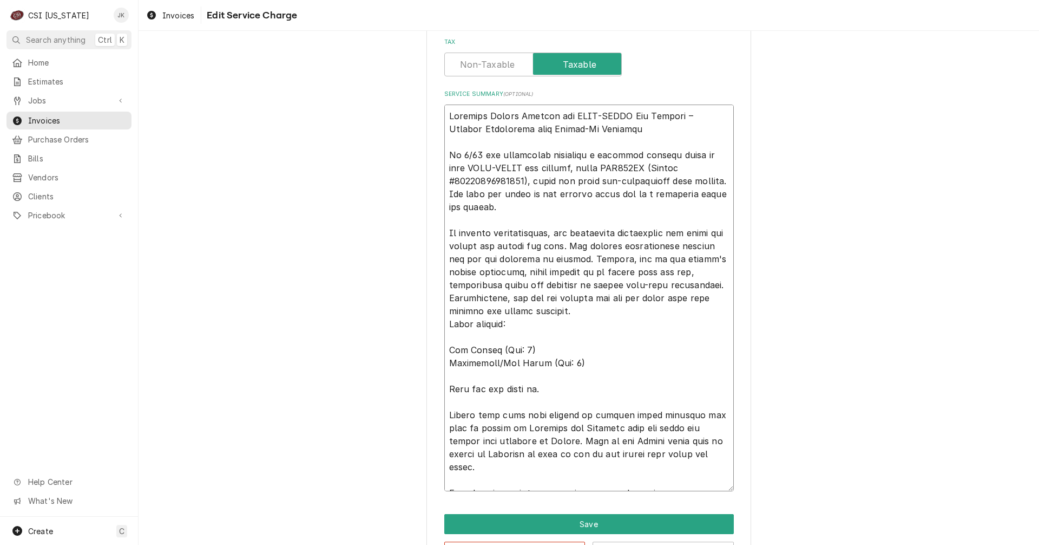
type textarea "x"
type textarea "Warranty Repair Service for KOLD-DRAFT Ice Machine – Partial Resolution with Fo…"
type textarea "x"
type textarea "Warranty Repair Service for KOLD-DRAFT Ice Machine – Partial Resolution with Fo…"
type textarea "x"
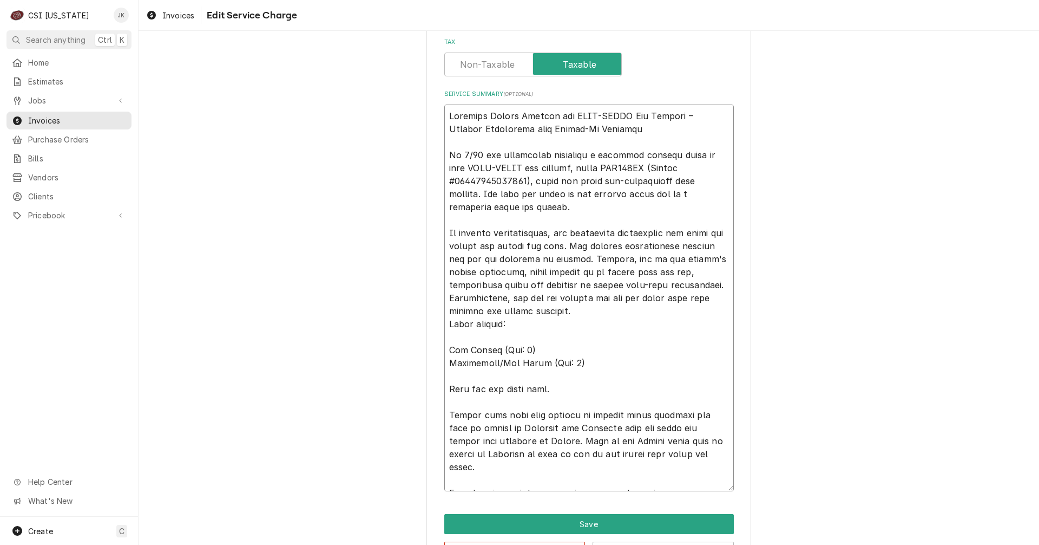
type textarea "Warranty Repair Service for KOLD-DRAFT Ice Machine – Partial Resolution with Fo…"
type textarea "x"
type textarea "Warranty Repair Service for KOLD-DRAFT Ice Machine – Partial Resolution with Fo…"
type textarea "x"
type textarea "Warranty Repair Service for KOLD-DRAFT Ice Machine – Partial Resolution with Fo…"
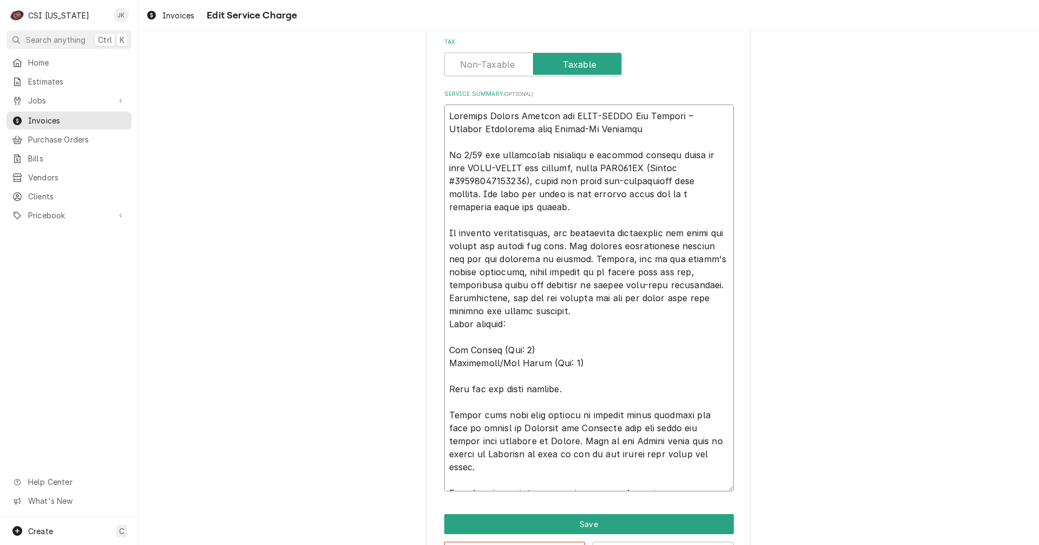
type textarea "x"
type textarea "Warranty Repair Service for KOLD-DRAFT Ice Machine – Partial Resolution with Fo…"
type textarea "x"
type textarea "Warranty Repair Service for KOLD-DRAFT Ice Machine – Partial Resolution with Fo…"
type textarea "x"
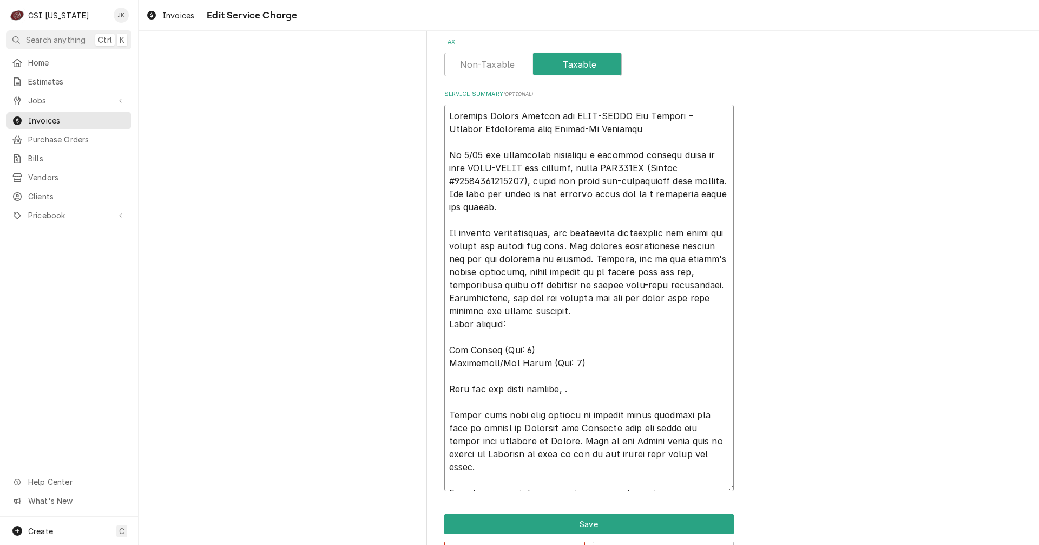
type textarea "Warranty Repair Service for KOLD-DRAFT Ice Machine – Partial Resolution with Fo…"
type textarea "x"
type textarea "Warranty Repair Service for KOLD-DRAFT Ice Machine – Partial Resolution with Fo…"
type textarea "x"
type textarea "Warranty Repair Service for KOLD-DRAFT Ice Machine – Partial Resolution with Fo…"
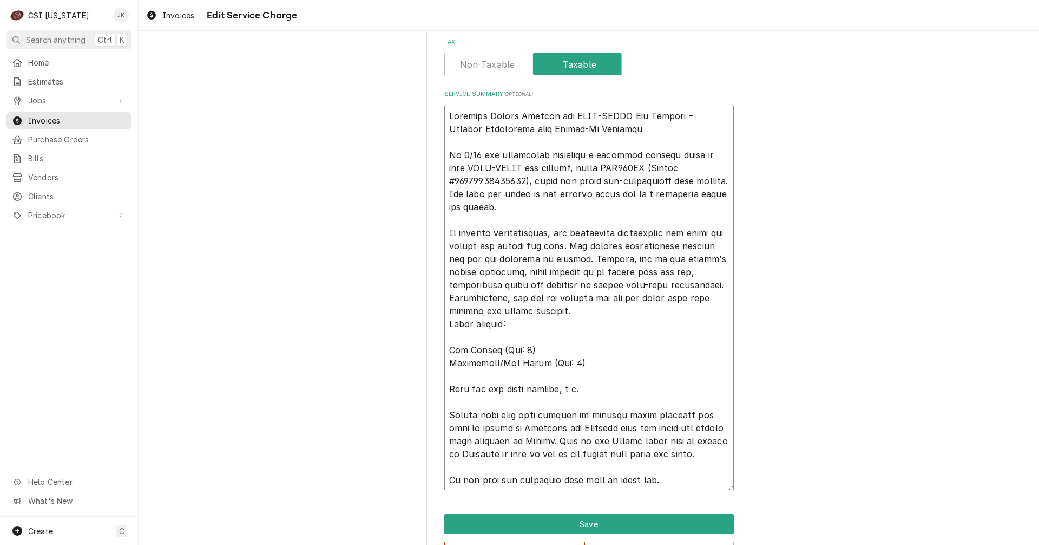
type textarea "x"
type textarea "Warranty Repair Service for KOLD-DRAFT Ice Machine – Partial Resolution with Fo…"
type textarea "x"
type textarea "Warranty Repair Service for KOLD-DRAFT Ice Machine – Partial Resolution with Fo…"
type textarea "x"
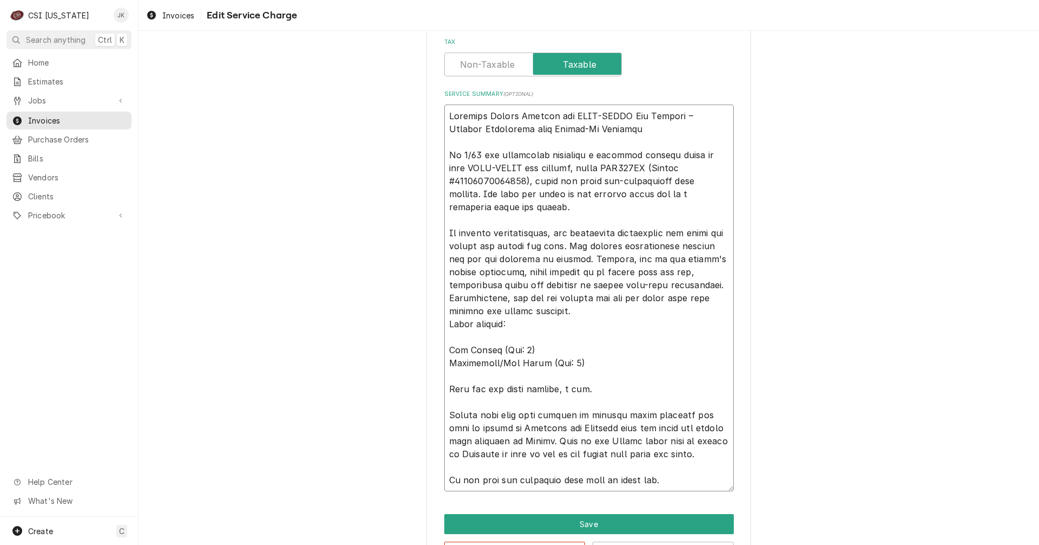
type textarea "Warranty Repair Service for KOLD-DRAFT Ice Machine – Partial Resolution with Fo…"
type textarea "x"
type textarea "Warranty Repair Service for KOLD-DRAFT Ice Machine – Partial Resolution with Fo…"
type textarea "x"
type textarea "Warranty Repair Service for KOLD-DRAFT Ice Machine – Partial Resolution with Fo…"
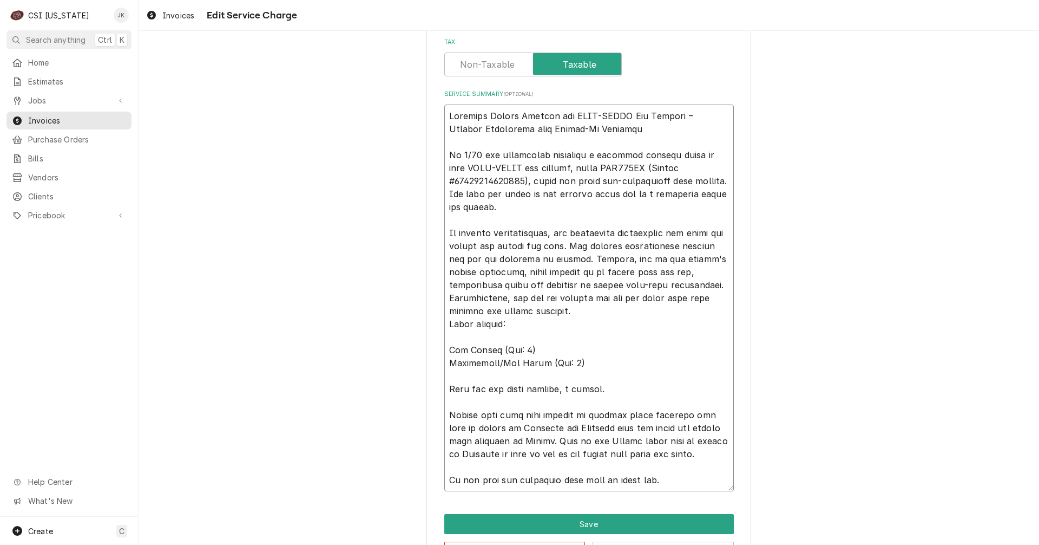
type textarea "x"
type textarea "Warranty Repair Service for KOLD-DRAFT Ice Machine – Partial Resolution with Fo…"
type textarea "x"
type textarea "Warranty Repair Service for KOLD-DRAFT Ice Machine – Partial Resolution with Fo…"
type textarea "x"
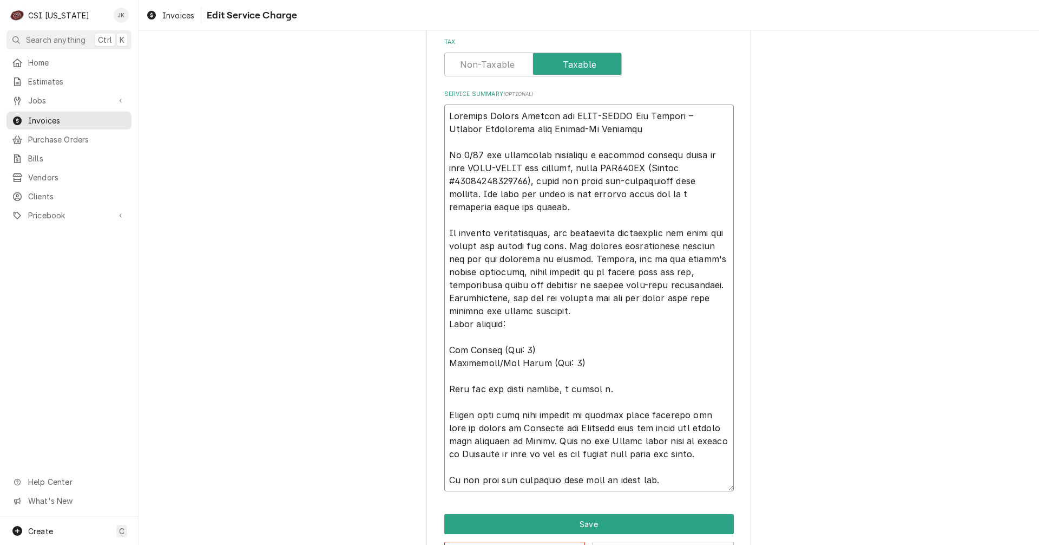
type textarea "Warranty Repair Service for KOLD-DRAFT Ice Machine – Partial Resolution with Fo…"
type textarea "x"
type textarea "Warranty Repair Service for KOLD-DRAFT Ice Machine – Partial Resolution with Fo…"
type textarea "x"
type textarea "Warranty Repair Service for KOLD-DRAFT Ice Machine – Partial Resolution with Fo…"
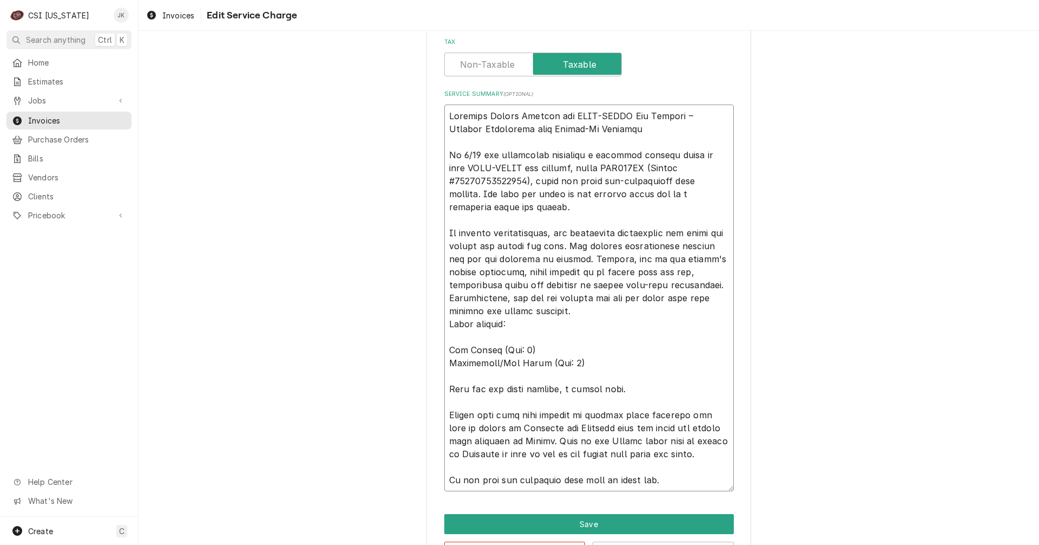
type textarea "x"
type textarea "Warranty Repair Service for KOLD-DRAFT Ice Machine – Partial Resolution with Fo…"
type textarea "x"
type textarea "Warranty Repair Service for KOLD-DRAFT Ice Machine – Partial Resolution with Fo…"
type textarea "x"
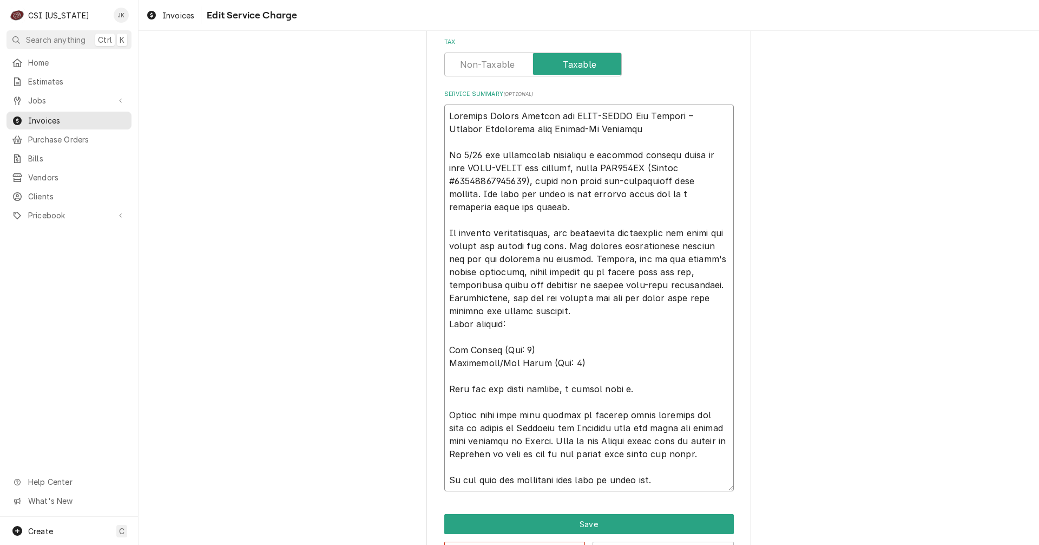
type textarea "Warranty Repair Service for KOLD-DRAFT Ice Machine – Partial Resolution with Fo…"
type textarea "x"
type textarea "Warranty Repair Service for KOLD-DRAFT Ice Machine – Partial Resolution with Fo…"
type textarea "x"
type textarea "Warranty Repair Service for KOLD-DRAFT Ice Machine – Partial Resolution with Fo…"
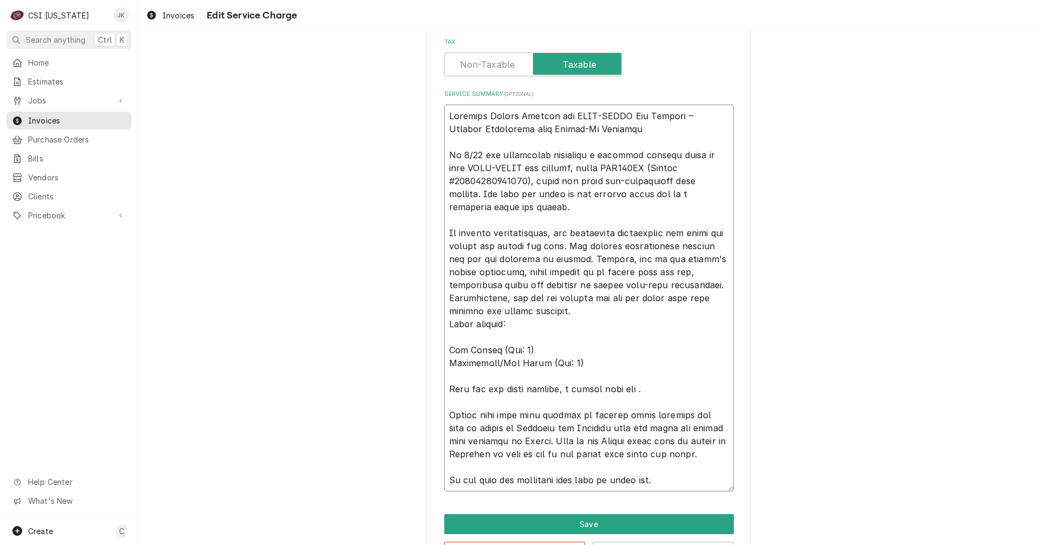
type textarea "x"
type textarea "Warranty Repair Service for KOLD-DRAFT Ice Machine – Partial Resolution with Fo…"
type textarea "x"
type textarea "Warranty Repair Service for KOLD-DRAFT Ice Machine – Partial Resolution with Fo…"
type textarea "x"
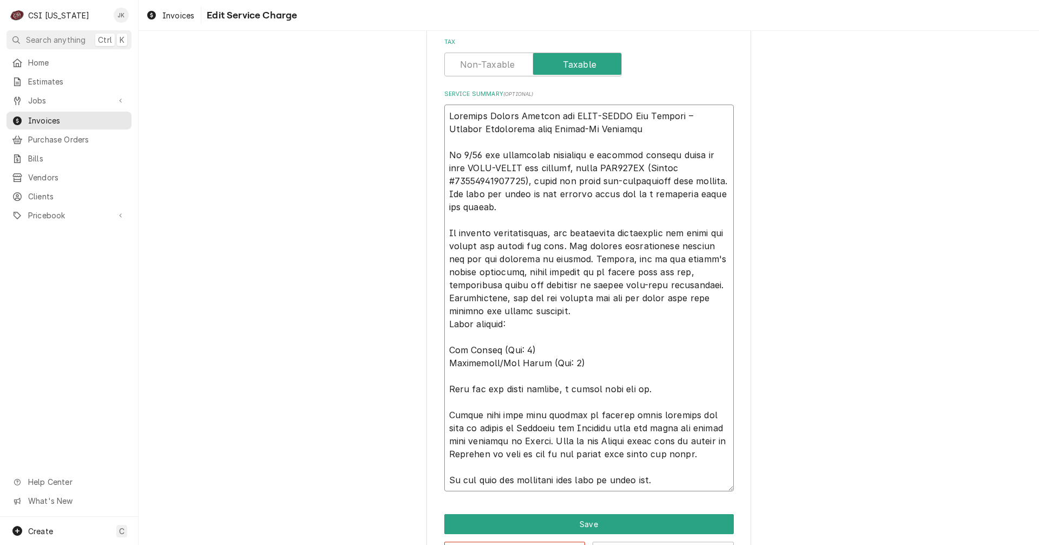
type textarea "Warranty Repair Service for KOLD-DRAFT Ice Machine – Partial Resolution with Fo…"
type textarea "x"
type textarea "Warranty Repair Service for KOLD-DRAFT Ice Machine – Partial Resolution with Fo…"
type textarea "x"
type textarea "Warranty Repair Service for KOLD-DRAFT Ice Machine – Partial Resolution with Fo…"
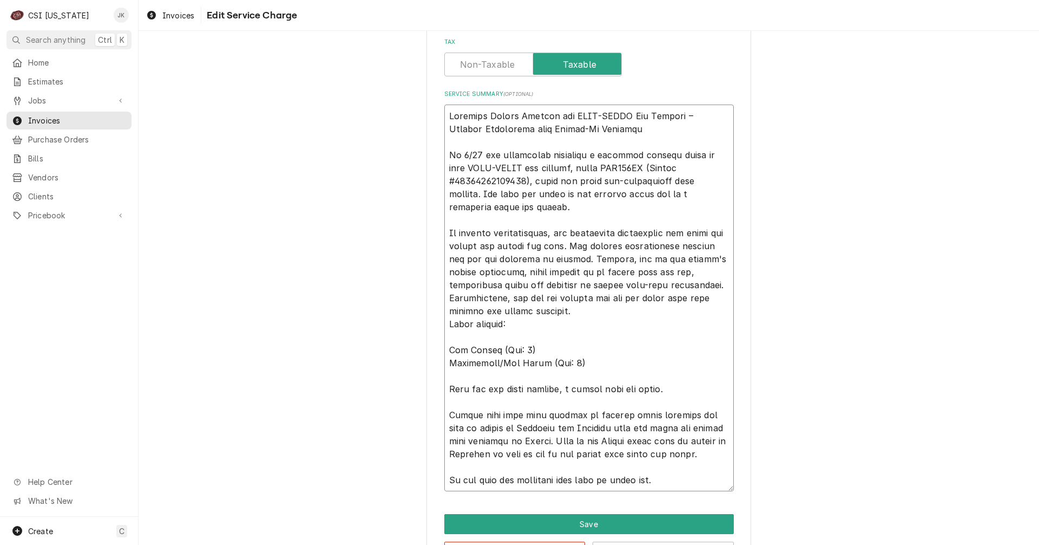
type textarea "x"
type textarea "Warranty Repair Service for KOLD-DRAFT Ice Machine – Partial Resolution with Fo…"
type textarea "x"
type textarea "Warranty Repair Service for KOLD-DRAFT Ice Machine – Partial Resolution with Fo…"
type textarea "x"
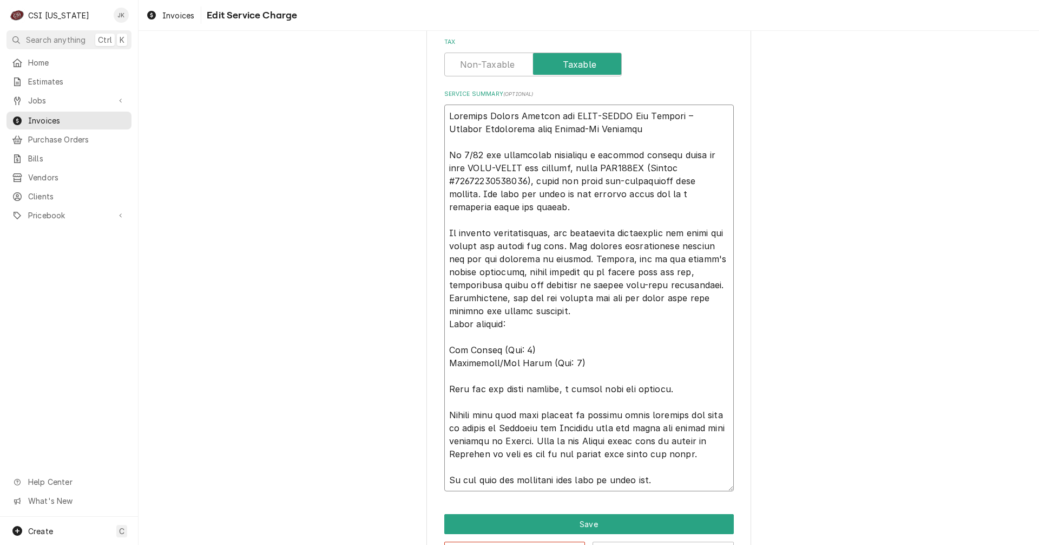
type textarea "Warranty Repair Service for KOLD-DRAFT Ice Machine – Partial Resolution with Fo…"
type textarea "x"
type textarea "Warranty Repair Service for KOLD-DRAFT Ice Machine – Partial Resolution with Fo…"
type textarea "x"
type textarea "Warranty Repair Service for KOLD-DRAFT Ice Machine – Partial Resolution with Fo…"
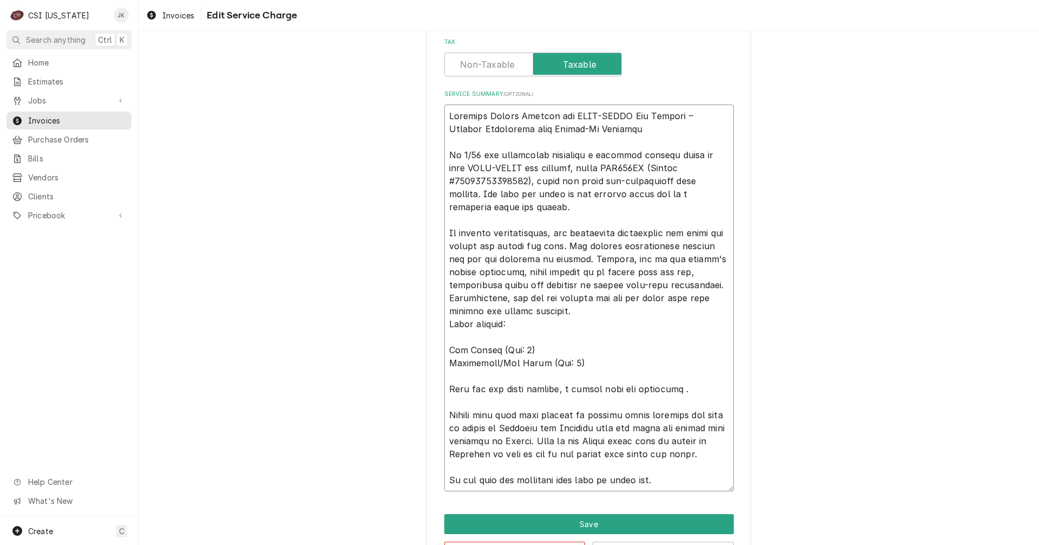
type textarea "x"
type textarea "Warranty Repair Service for KOLD-DRAFT Ice Machine – Partial Resolution with Fo…"
type textarea "x"
type textarea "Warranty Repair Service for KOLD-DRAFT Ice Machine – Partial Resolution with Fo…"
type textarea "x"
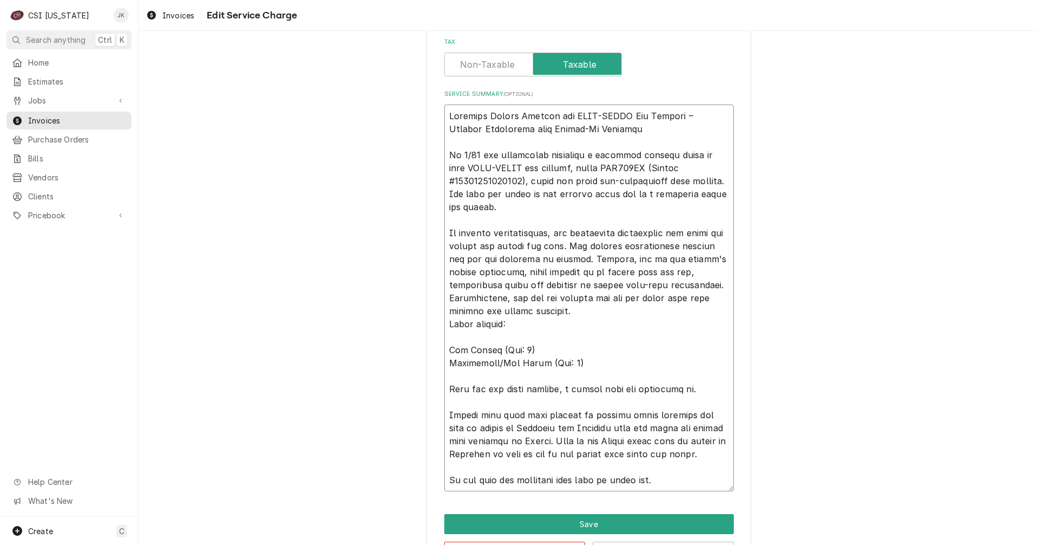
type textarea "Warranty Repair Service for KOLD-DRAFT Ice Machine – Partial Resolution with Fo…"
type textarea "x"
type textarea "Warranty Repair Service for KOLD-DRAFT Ice Machine – Partial Resolution with Fo…"
type textarea "x"
type textarea "Warranty Repair Service for KOLD-DRAFT Ice Machine – Partial Resolution with Fo…"
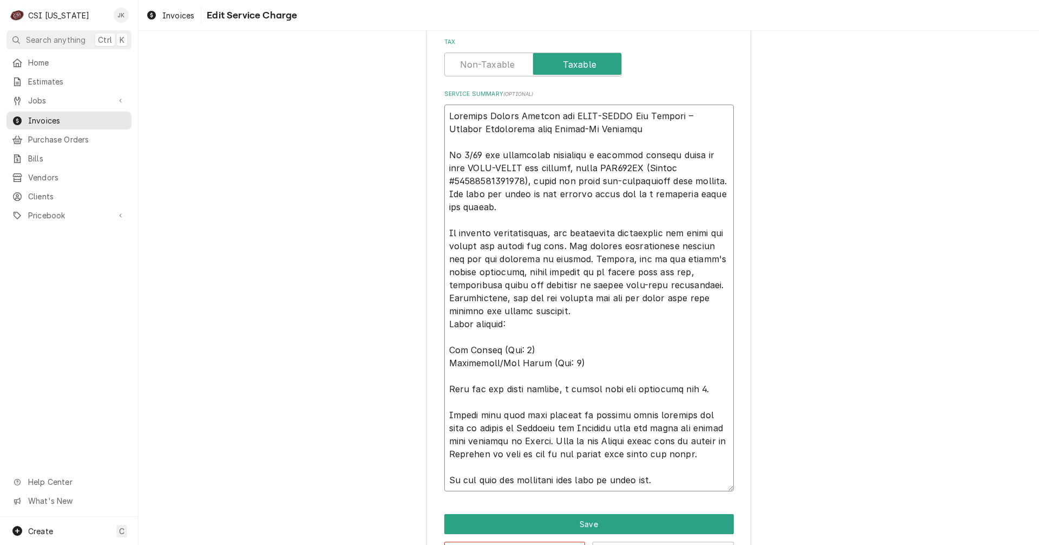
type textarea "x"
type textarea "Warranty Repair Service for KOLD-DRAFT Ice Machine – Partial Resolution with Fo…"
type textarea "x"
type textarea "Warranty Repair Service for KOLD-DRAFT Ice Machine – Partial Resolution with Fo…"
type textarea "x"
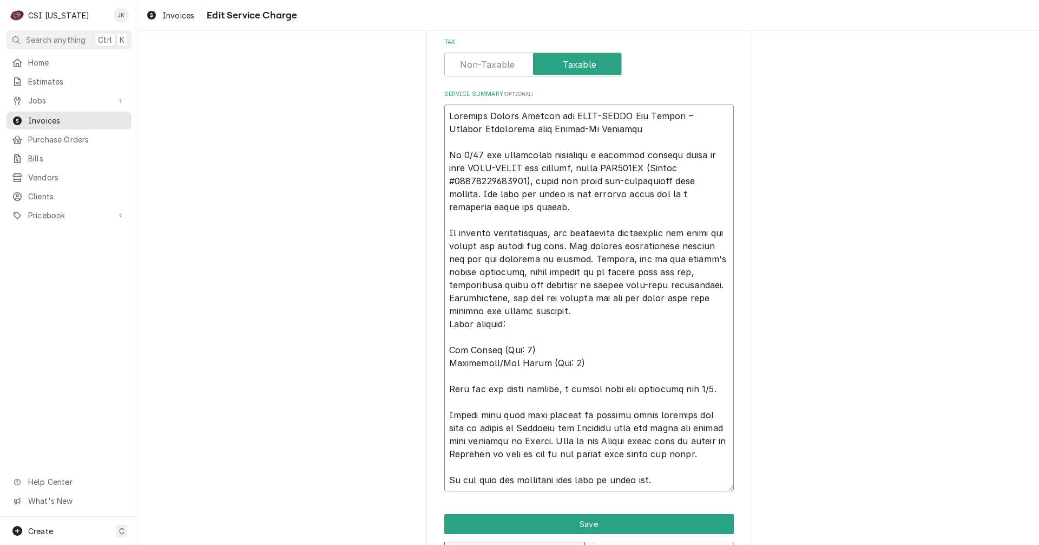
type textarea "Warranty Repair Service for KOLD-DRAFT Ice Machine – Partial Resolution with Fo…"
type textarea "x"
type textarea "Warranty Repair Service for KOLD-DRAFT Ice Machine – Partial Resolution with Fo…"
type textarea "x"
type textarea "Warranty Repair Service for KOLD-DRAFT Ice Machine – Partial Resolution with Fo…"
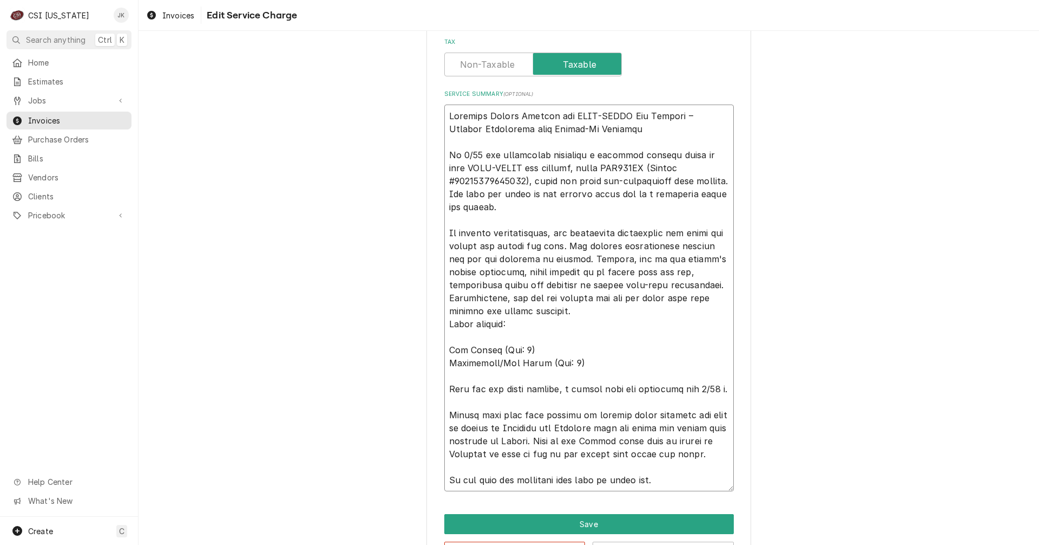
type textarea "x"
type textarea "Warranty Repair Service for KOLD-DRAFT Ice Machine – Partial Resolution with Fo…"
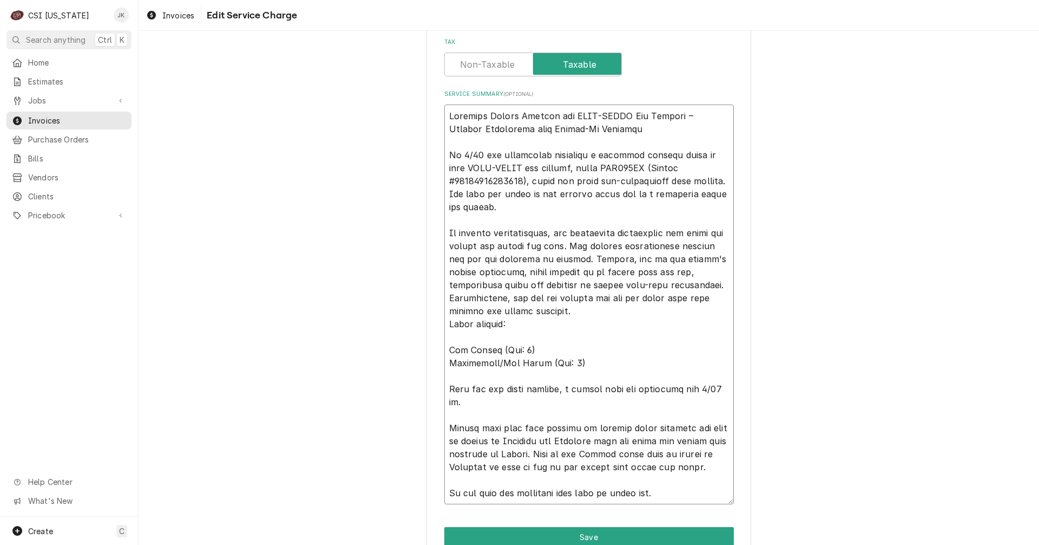
type textarea "x"
type textarea "Warranty Repair Service for KOLD-DRAFT Ice Machine – Partial Resolution with Fo…"
type textarea "x"
type textarea "Warranty Repair Service for KOLD-DRAFT Ice Machine – Partial Resolution with Fo…"
type textarea "x"
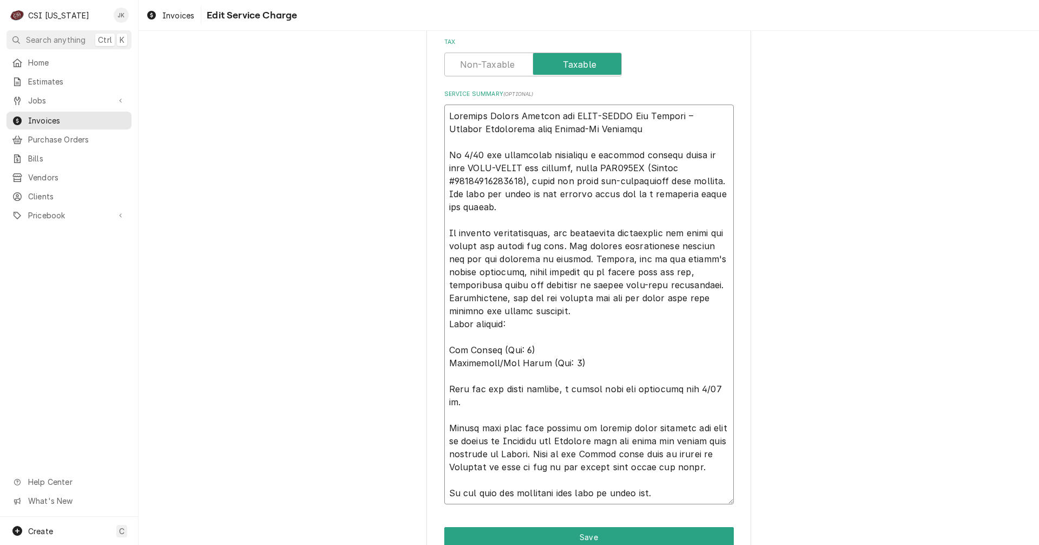
type textarea "Warranty Repair Service for KOLD-DRAFT Ice Machine – Partial Resolution with Fo…"
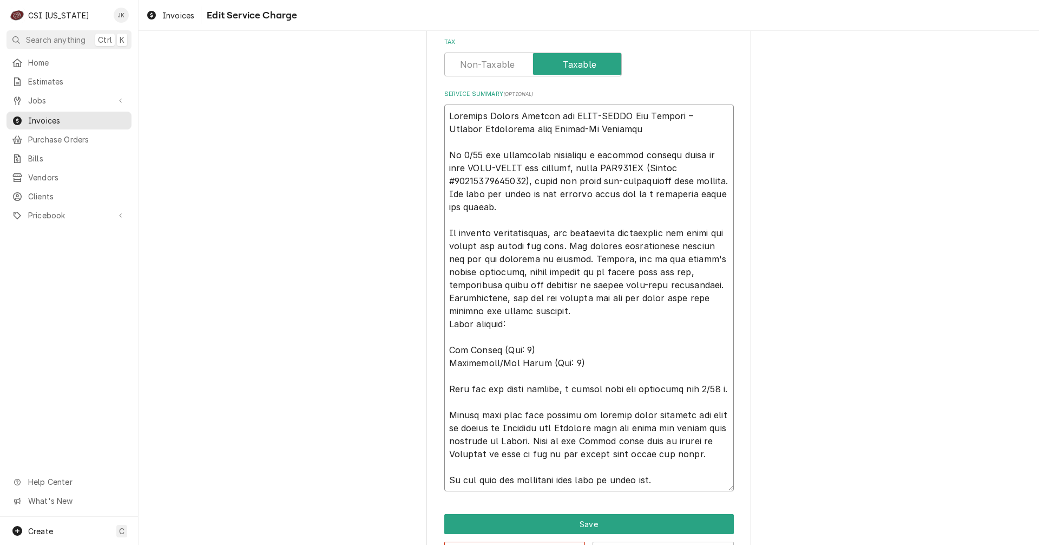
type textarea "x"
type textarea "Warranty Repair Service for KOLD-DRAFT Ice Machine – Partial Resolution with Fo…"
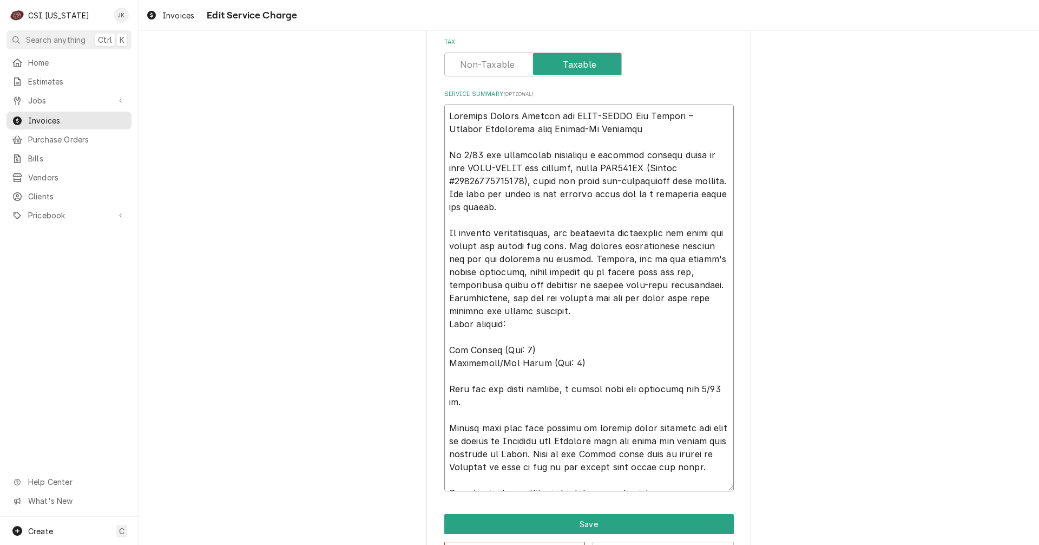
type textarea "x"
type textarea "Warranty Repair Service for KOLD-DRAFT Ice Machine – Partial Resolution with Fo…"
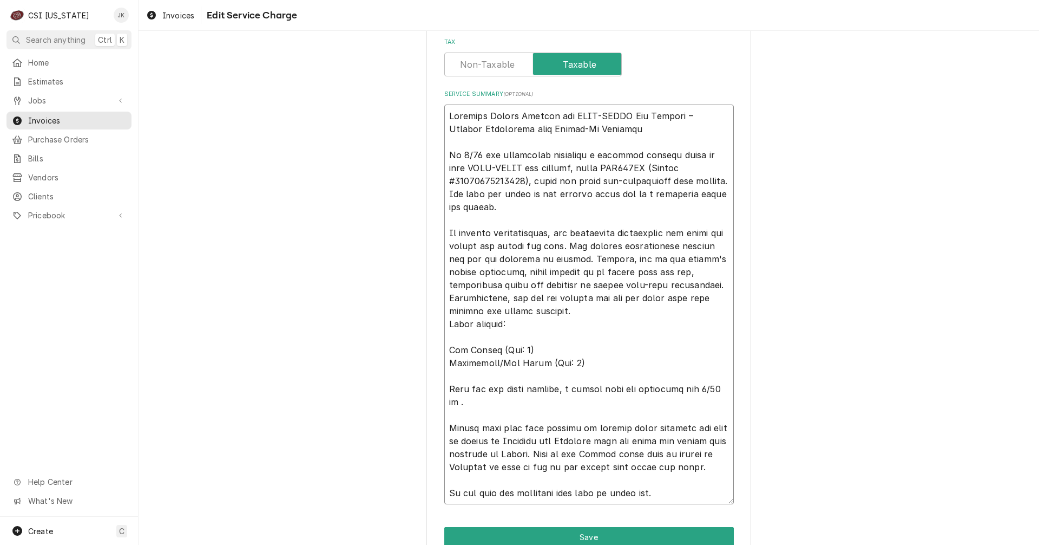
type textarea "x"
type textarea "Warranty Repair Service for KOLD-DRAFT Ice Machine – Partial Resolution with Fo…"
type textarea "x"
type textarea "Warranty Repair Service for KOLD-DRAFT Ice Machine – Partial Resolution with Fo…"
type textarea "x"
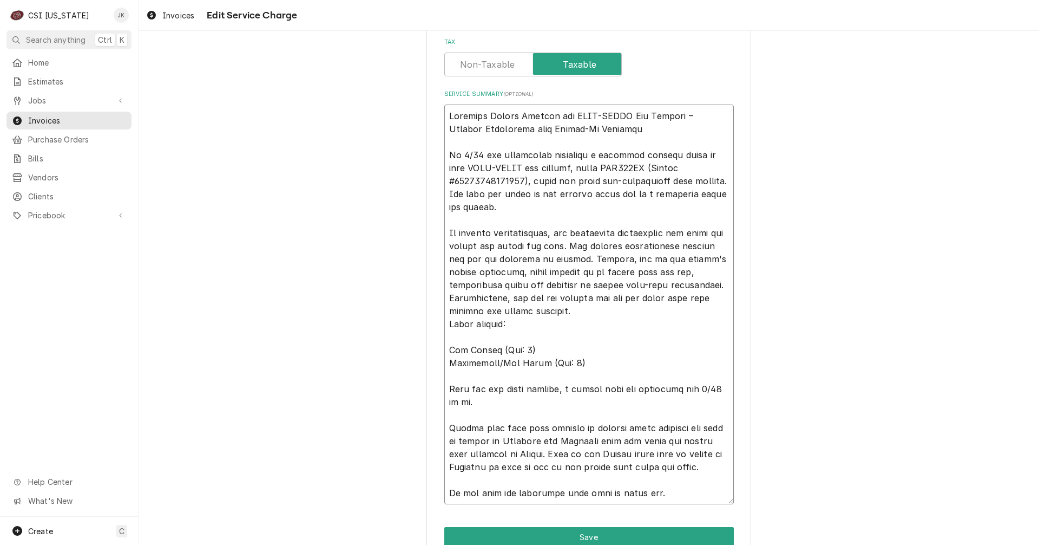
type textarea "Warranty Repair Service for KOLD-DRAFT Ice Machine – Partial Resolution with Fo…"
type textarea "x"
type textarea "Warranty Repair Service for KOLD-DRAFT Ice Machine – Partial Resolution with Fo…"
type textarea "x"
type textarea "Warranty Repair Service for KOLD-DRAFT Ice Machine – Partial Resolution with Fo…"
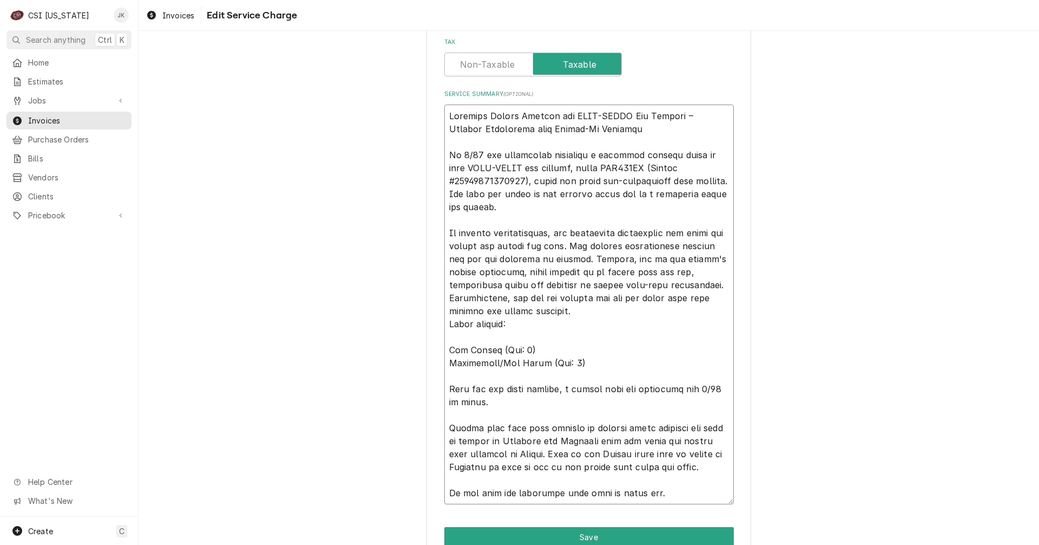
type textarea "x"
type textarea "Warranty Repair Service for KOLD-DRAFT Ice Machine – Partial Resolution with Fo…"
type textarea "x"
type textarea "Warranty Repair Service for KOLD-DRAFT Ice Machine – Partial Resolution with Fo…"
type textarea "x"
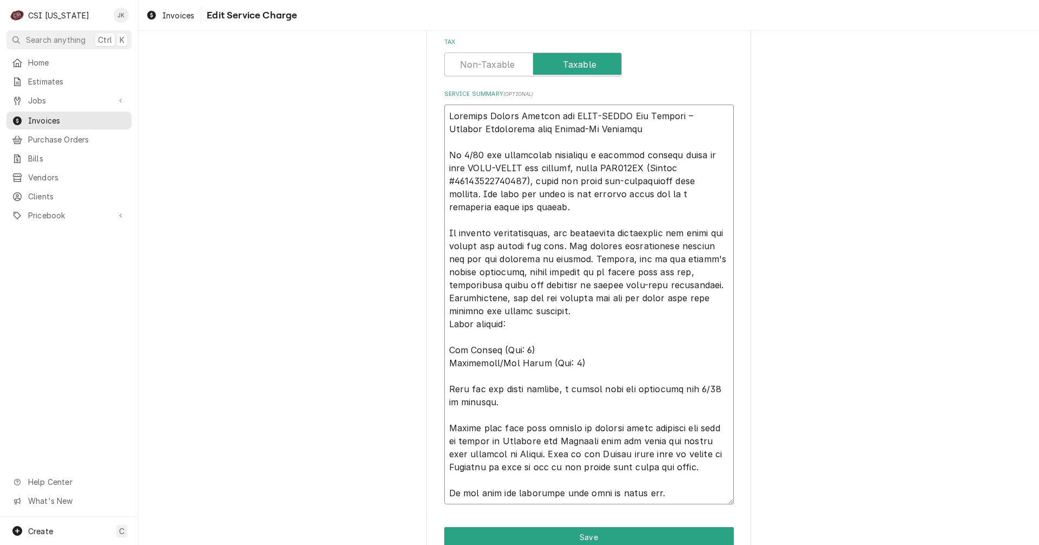
type textarea "Warranty Repair Service for KOLD-DRAFT Ice Machine – Partial Resolution with Fo…"
type textarea "x"
type textarea "Warranty Repair Service for KOLD-DRAFT Ice Machine – Partial Resolution with Fo…"
type textarea "x"
type textarea "Warranty Repair Service for KOLD-DRAFT Ice Machine – Partial Resolution with Fo…"
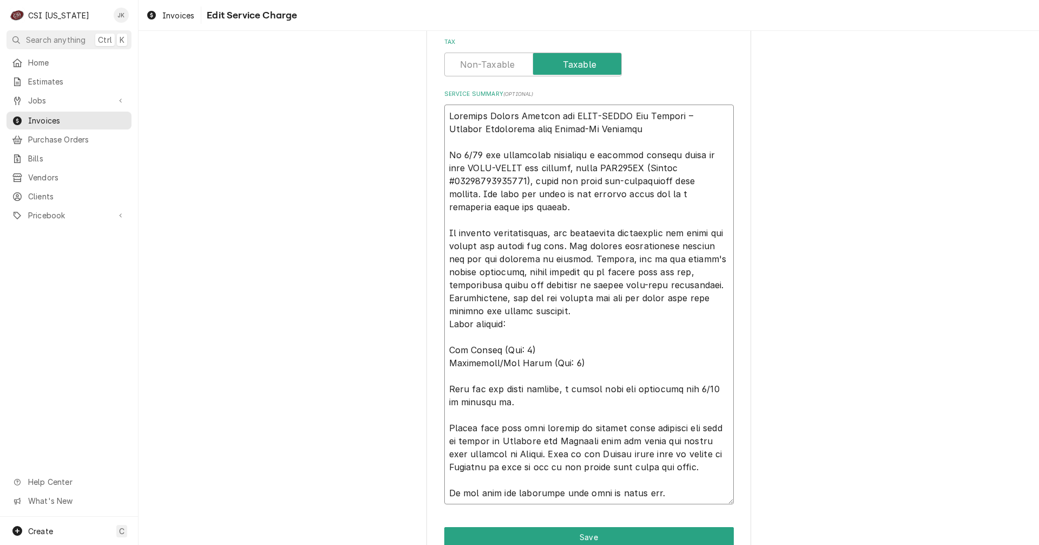
type textarea "x"
type textarea "Warranty Repair Service for KOLD-DRAFT Ice Machine – Partial Resolution with Fo…"
type textarea "x"
type textarea "Warranty Repair Service for KOLD-DRAFT Ice Machine – Partial Resolution with Fo…"
type textarea "x"
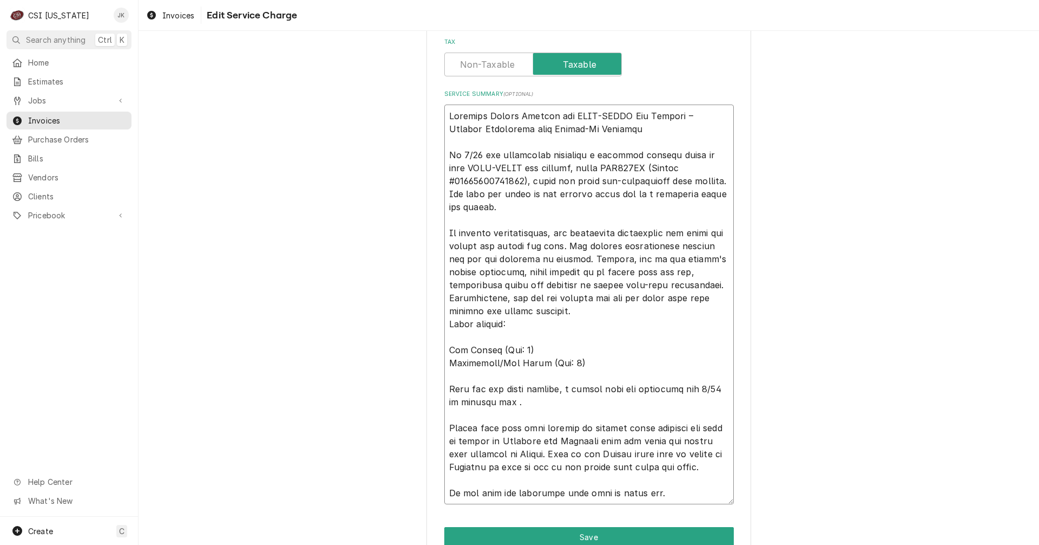
type textarea "Warranty Repair Service for KOLD-DRAFT Ice Machine – Partial Resolution with Fo…"
type textarea "x"
type textarea "Warranty Repair Service for KOLD-DRAFT Ice Machine – Partial Resolution with Fo…"
type textarea "x"
type textarea "Warranty Repair Service for KOLD-DRAFT Ice Machine – Partial Resolution with Fo…"
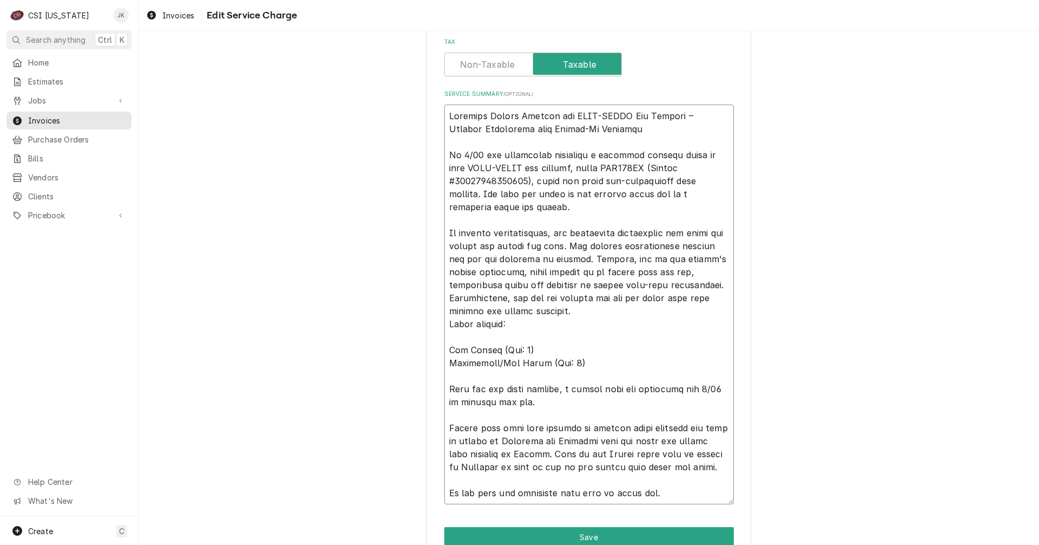
type textarea "x"
type textarea "Warranty Repair Service for KOLD-DRAFT Ice Machine – Partial Resolution with Fo…"
type textarea "x"
type textarea "Warranty Repair Service for KOLD-DRAFT Ice Machine – Partial Resolution with Fo…"
drag, startPoint x: 652, startPoint y: 493, endPoint x: 434, endPoint y: 433, distance: 226.9
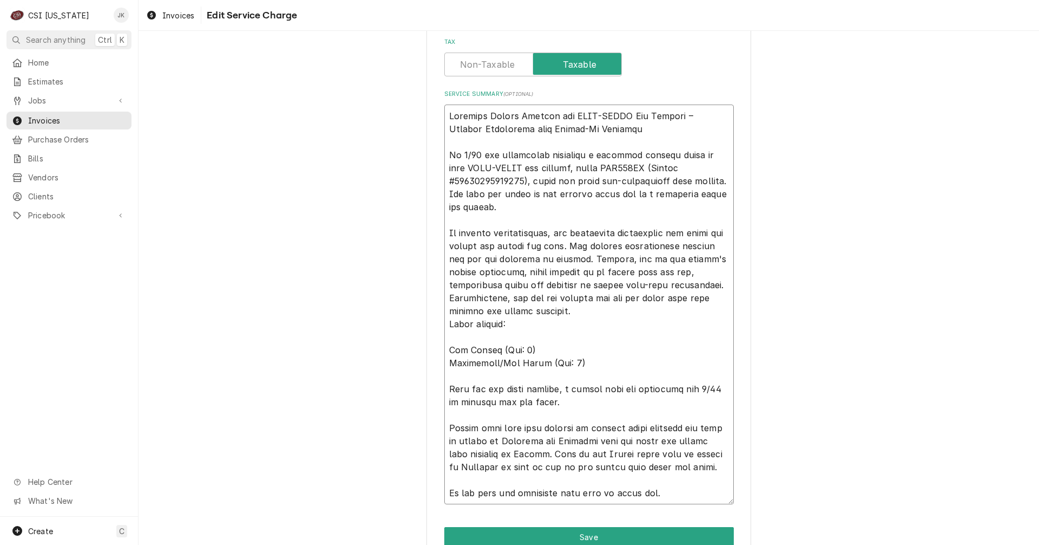
click at [434, 433] on div "Use the fields below to edit this service charge Short Description 1-Labor (Ser…" at bounding box center [589, 124] width 325 height 928
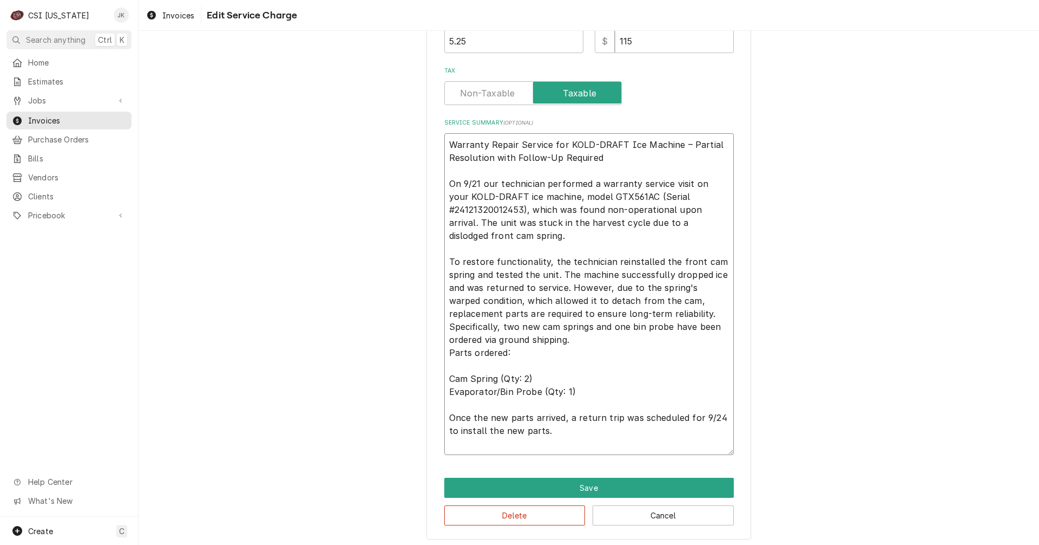
scroll to position [367, 0]
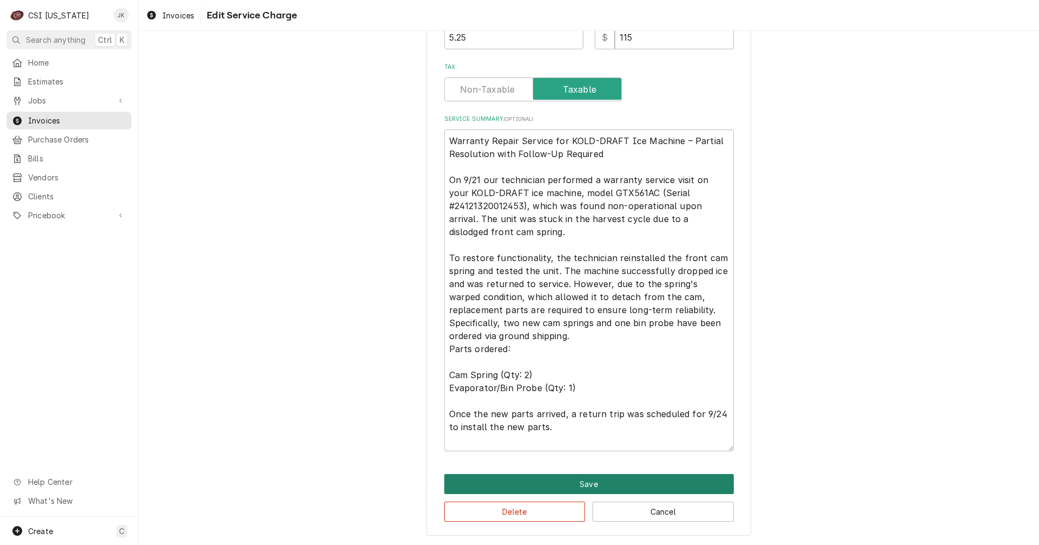
click at [583, 482] on button "Save" at bounding box center [589, 484] width 290 height 20
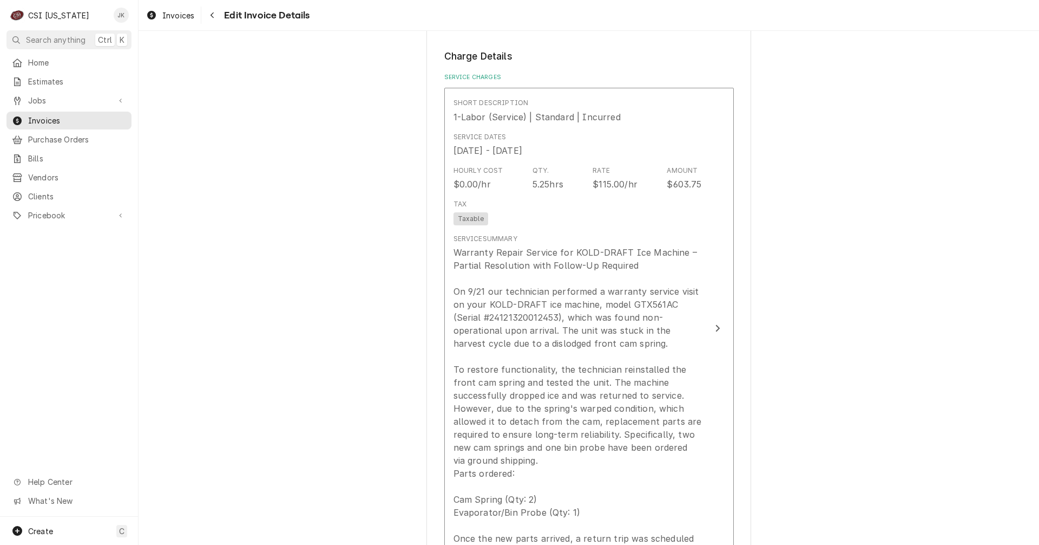
scroll to position [853, 0]
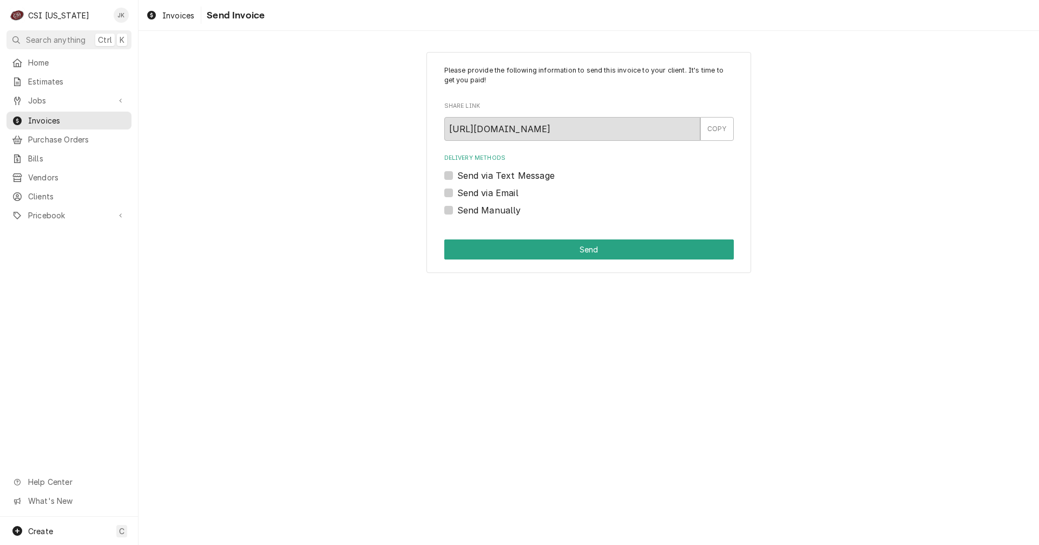
click at [508, 193] on label "Send via Email" at bounding box center [487, 192] width 61 height 13
click at [508, 193] on input "Send via Email" at bounding box center [602, 198] width 290 height 24
checkbox input "true"
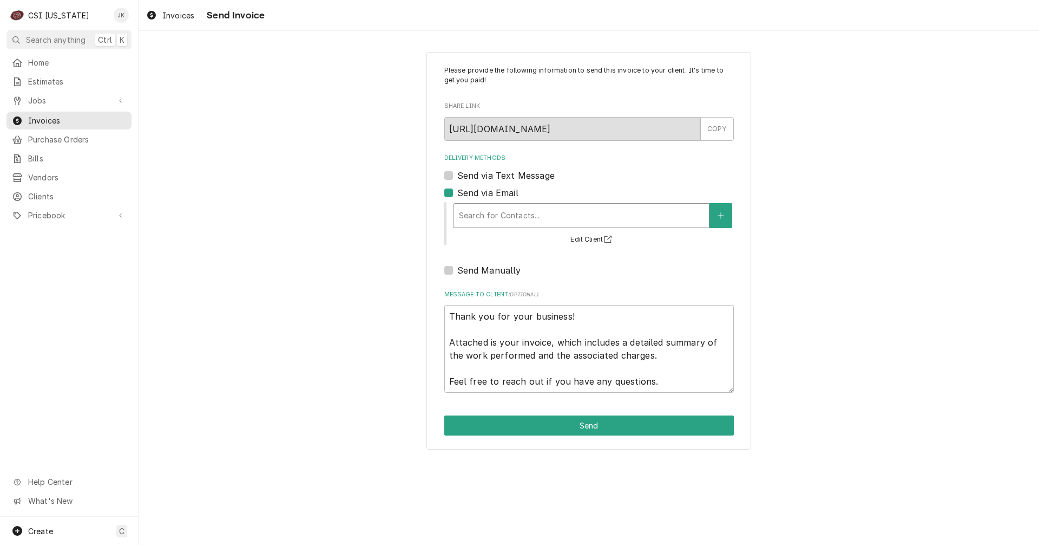
click at [509, 212] on div "Delivery Methods" at bounding box center [581, 215] width 245 height 19
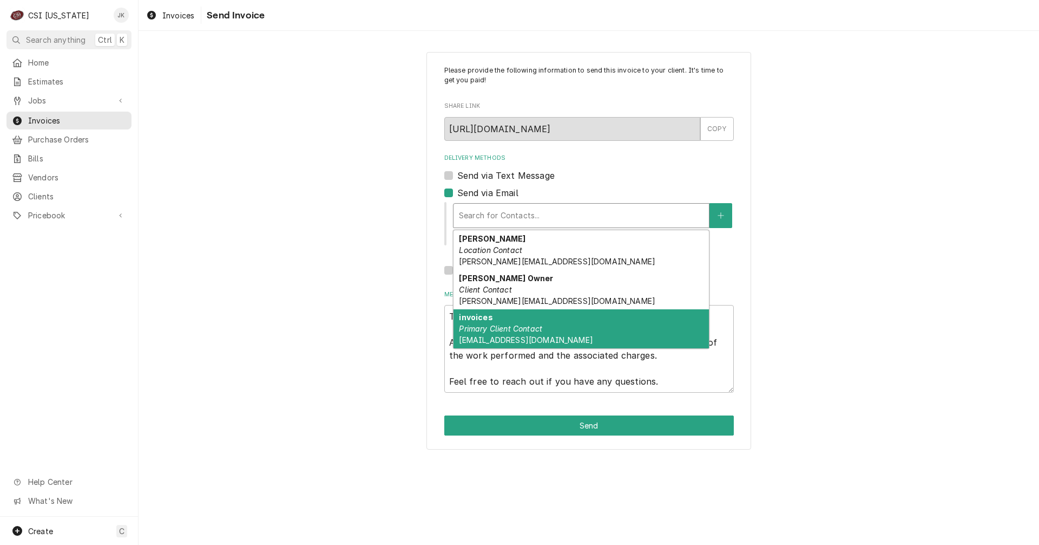
click at [513, 326] on em "Primary Client Contact" at bounding box center [500, 328] width 83 height 9
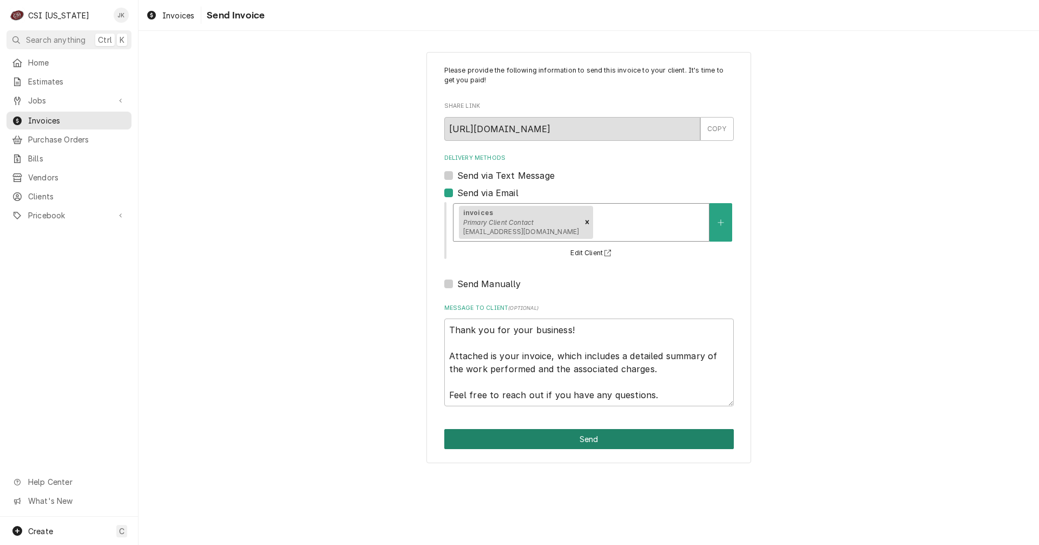
click at [571, 440] on button "Send" at bounding box center [589, 439] width 290 height 20
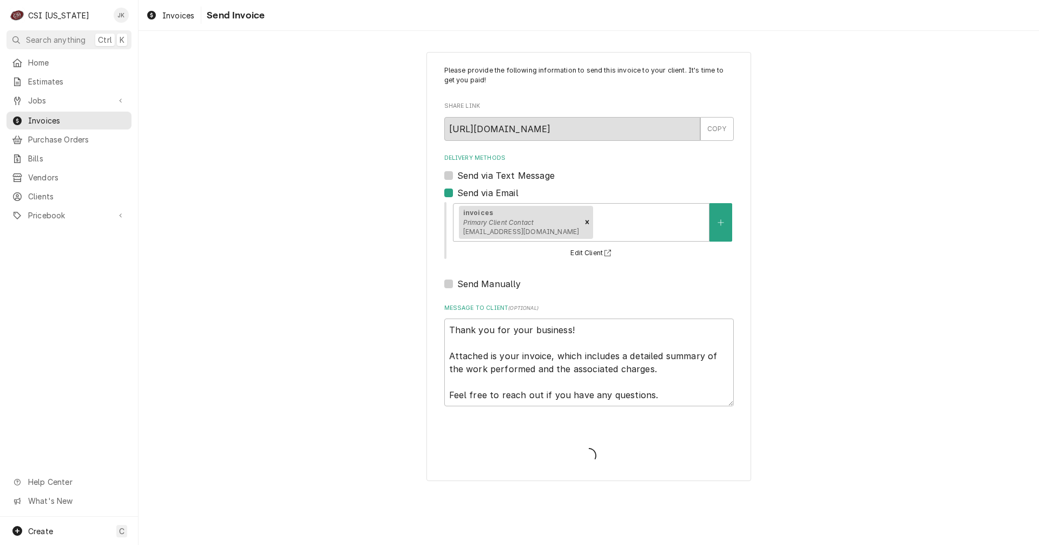
type textarea "x"
